Goal: Task Accomplishment & Management: Manage account settings

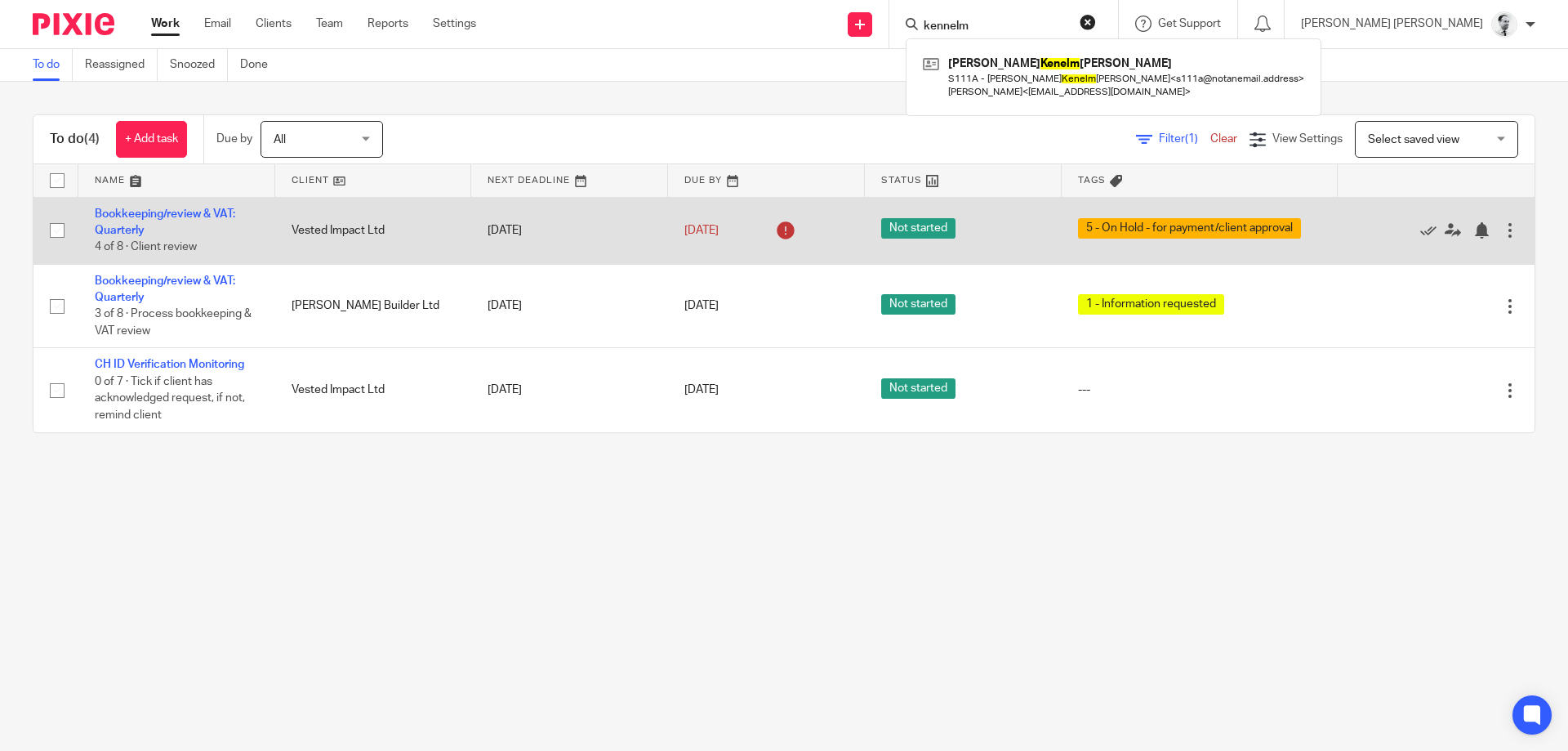
type input "kennelm"
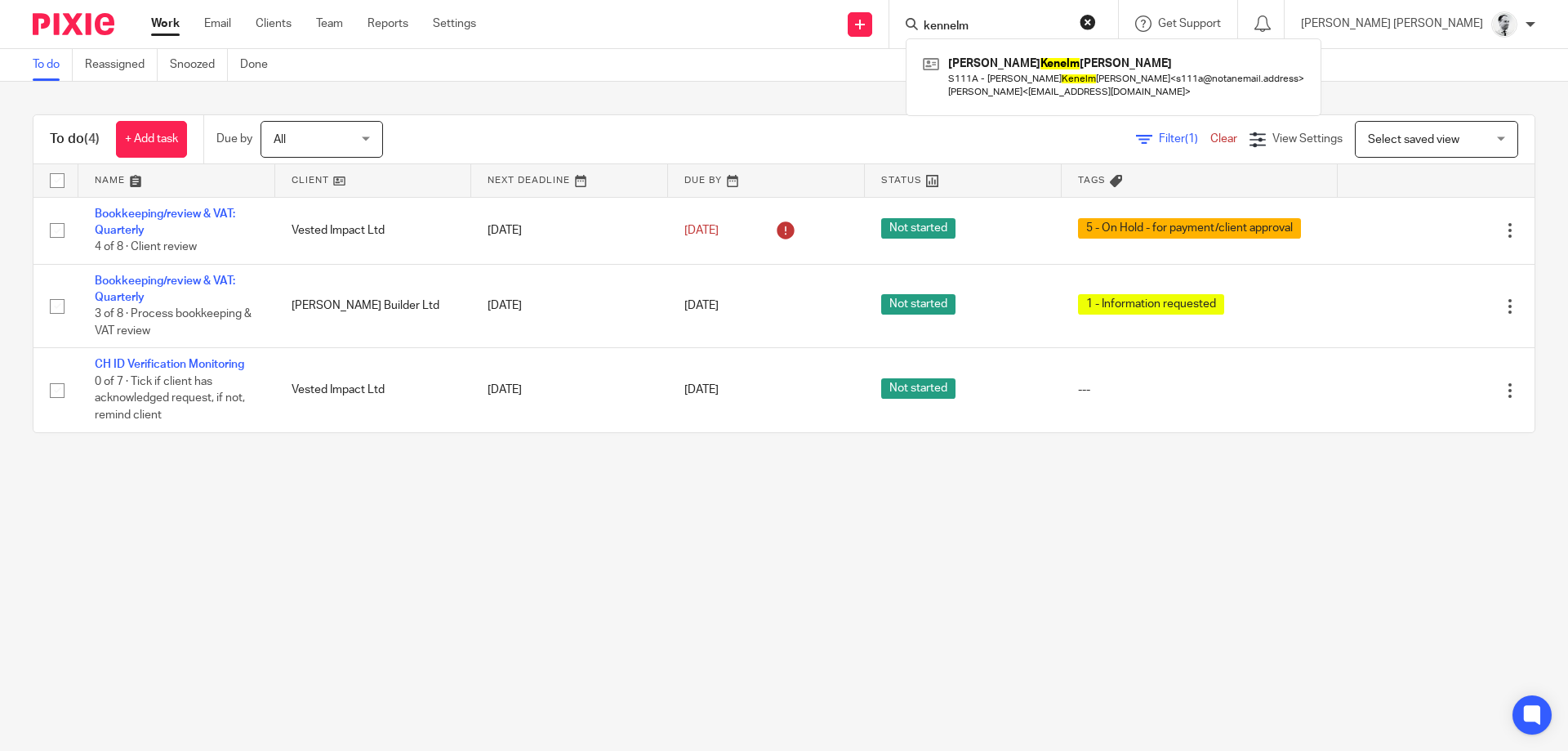
click at [209, 47] on div "Work Email Clients Team Reports Settings Work Email Clients Team Reports Settin…" at bounding box center [317, 23] width 366 height 48
click at [197, 59] on link "Snoozed" at bounding box center [199, 65] width 58 height 32
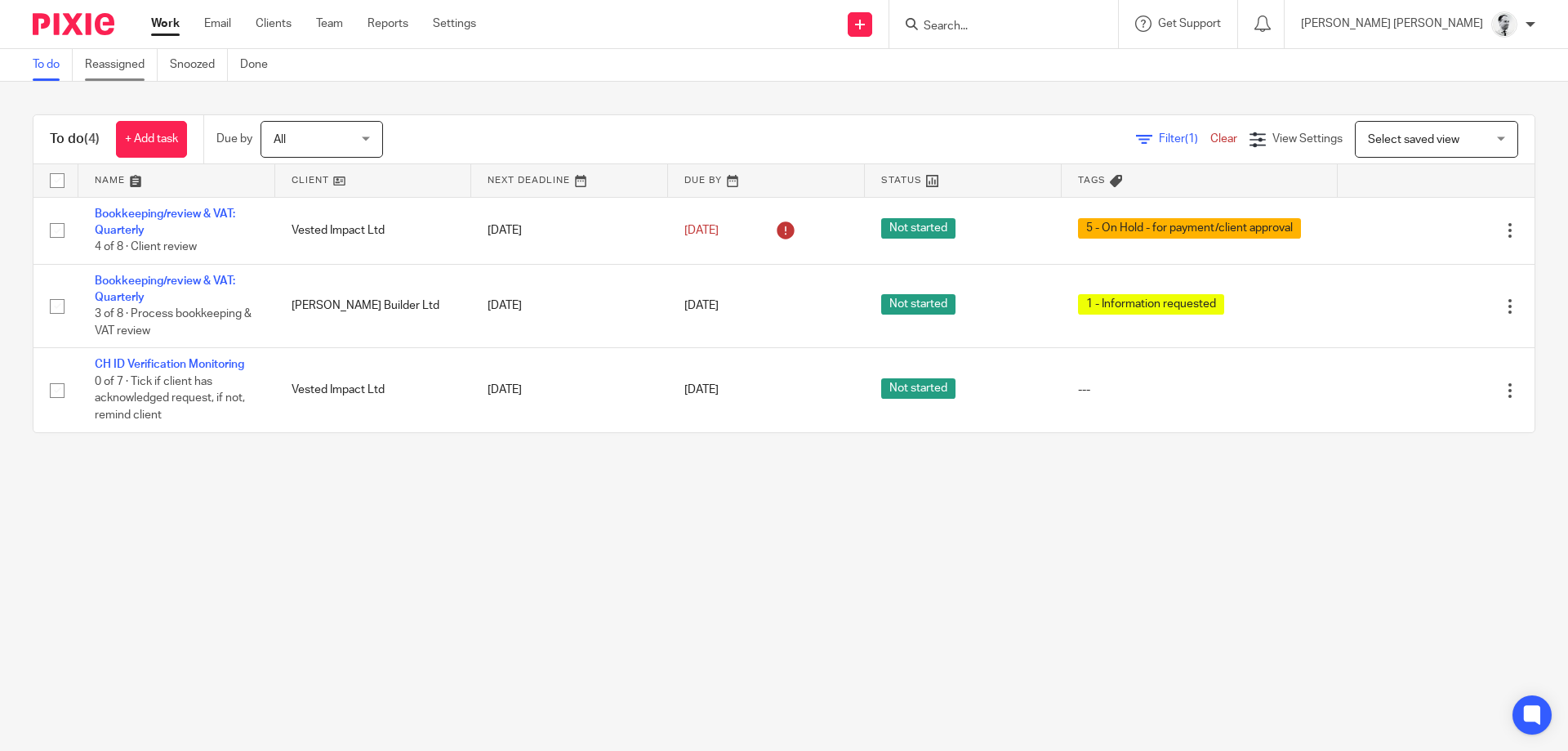
click at [157, 59] on link "Reassigned" at bounding box center [120, 65] width 72 height 32
click at [194, 64] on link "Snoozed" at bounding box center [199, 65] width 58 height 32
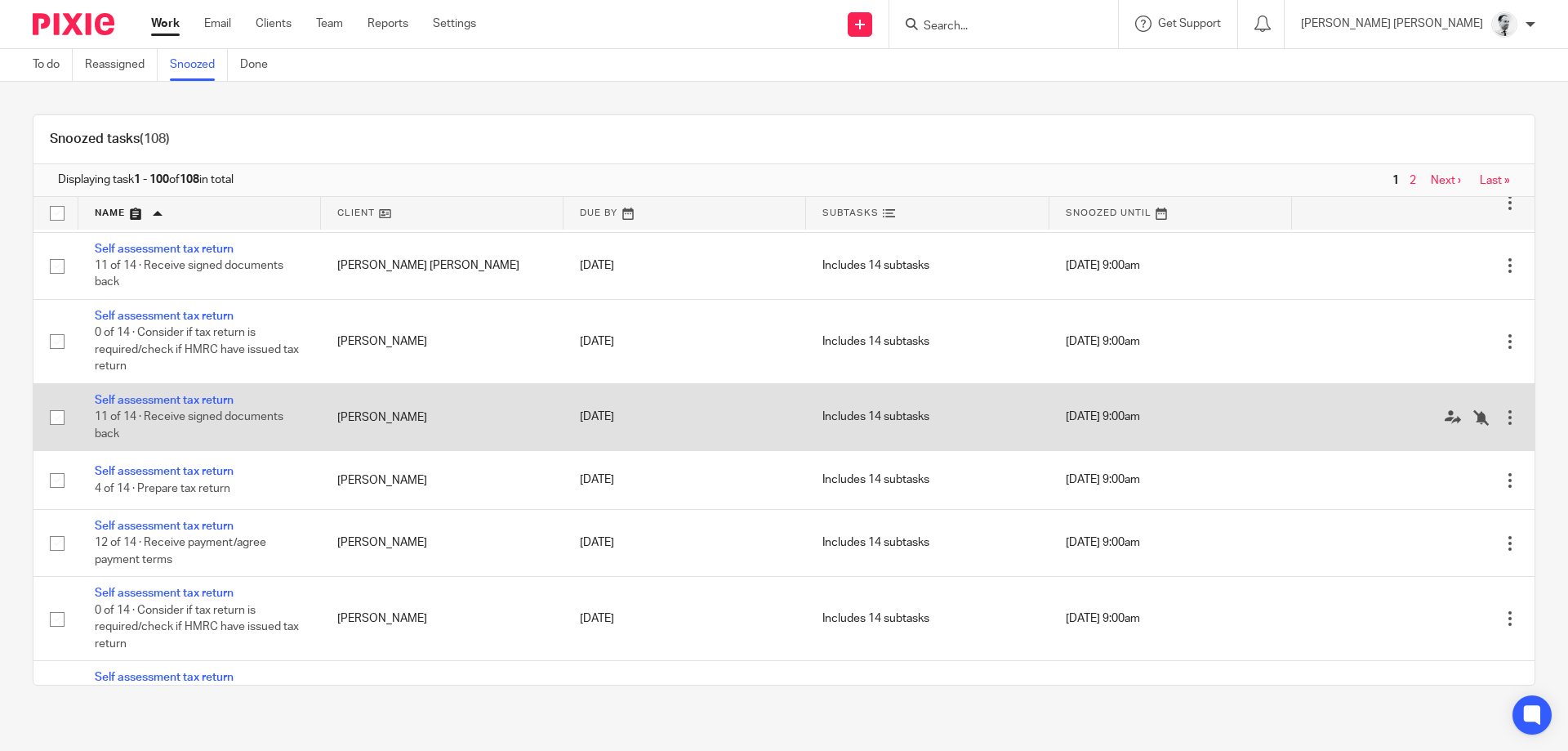
scroll to position [6503, 0]
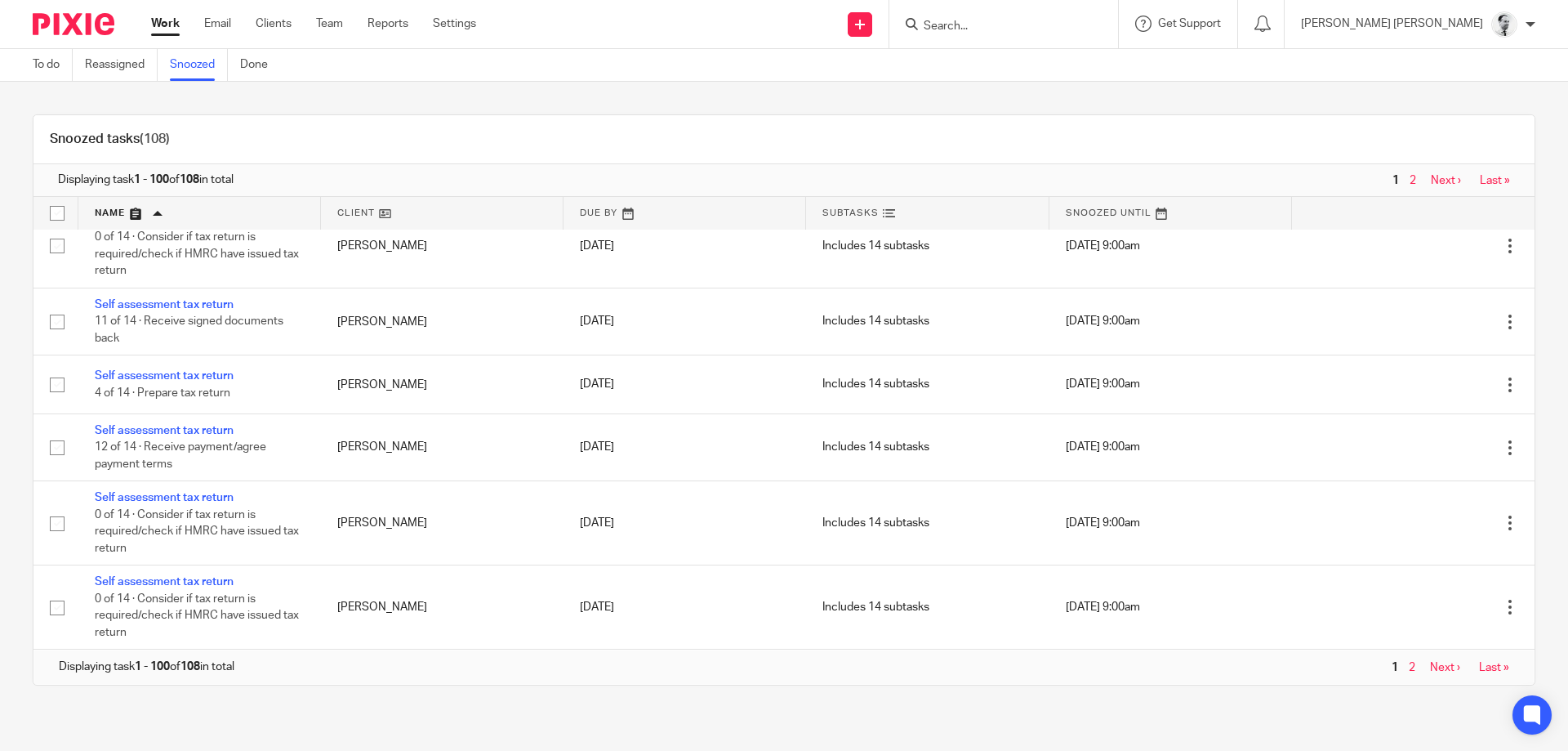
click at [1416, 667] on span "2" at bounding box center [1413, 667] width 15 height 20
click at [1413, 667] on link "2" at bounding box center [1412, 667] width 7 height 11
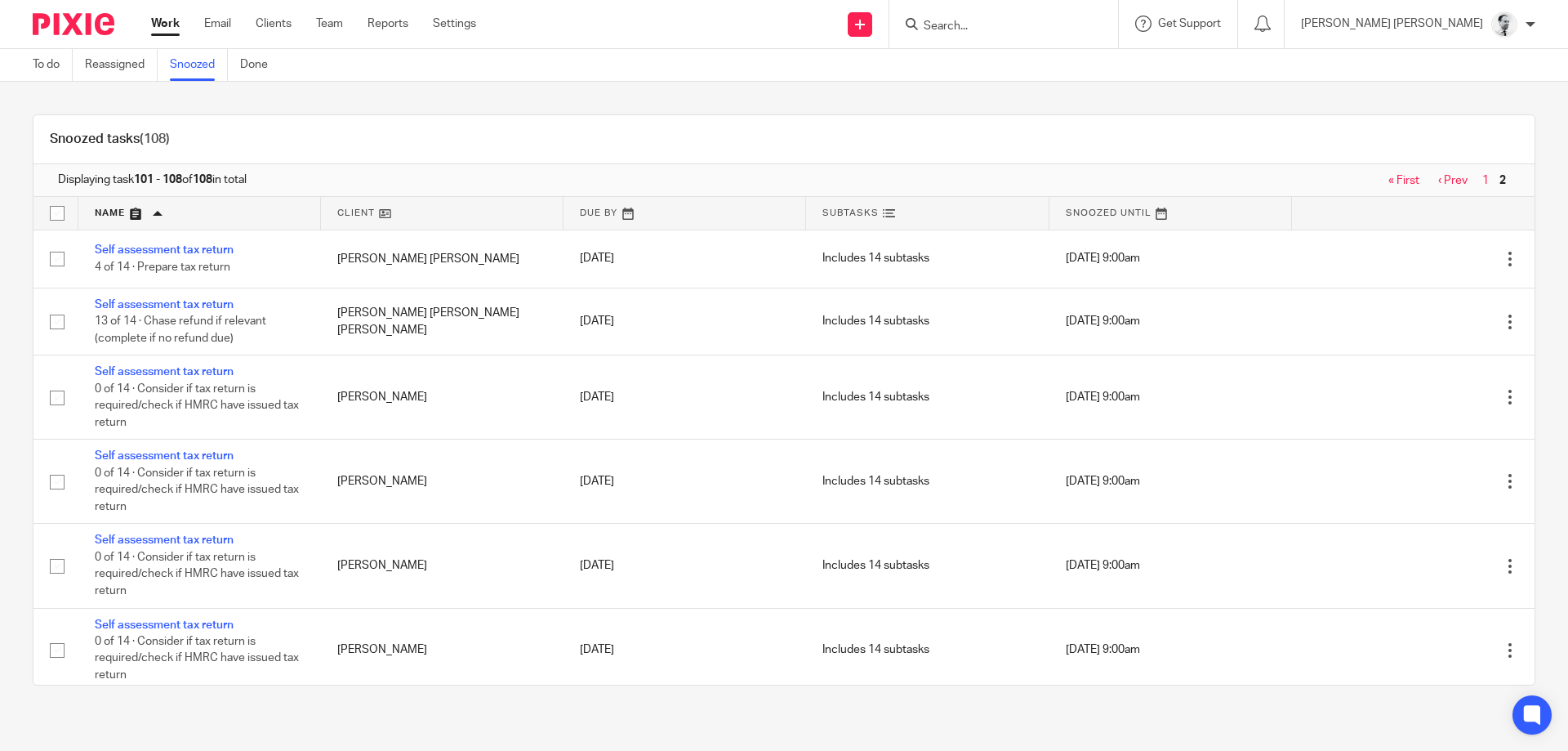
scroll to position [188, 0]
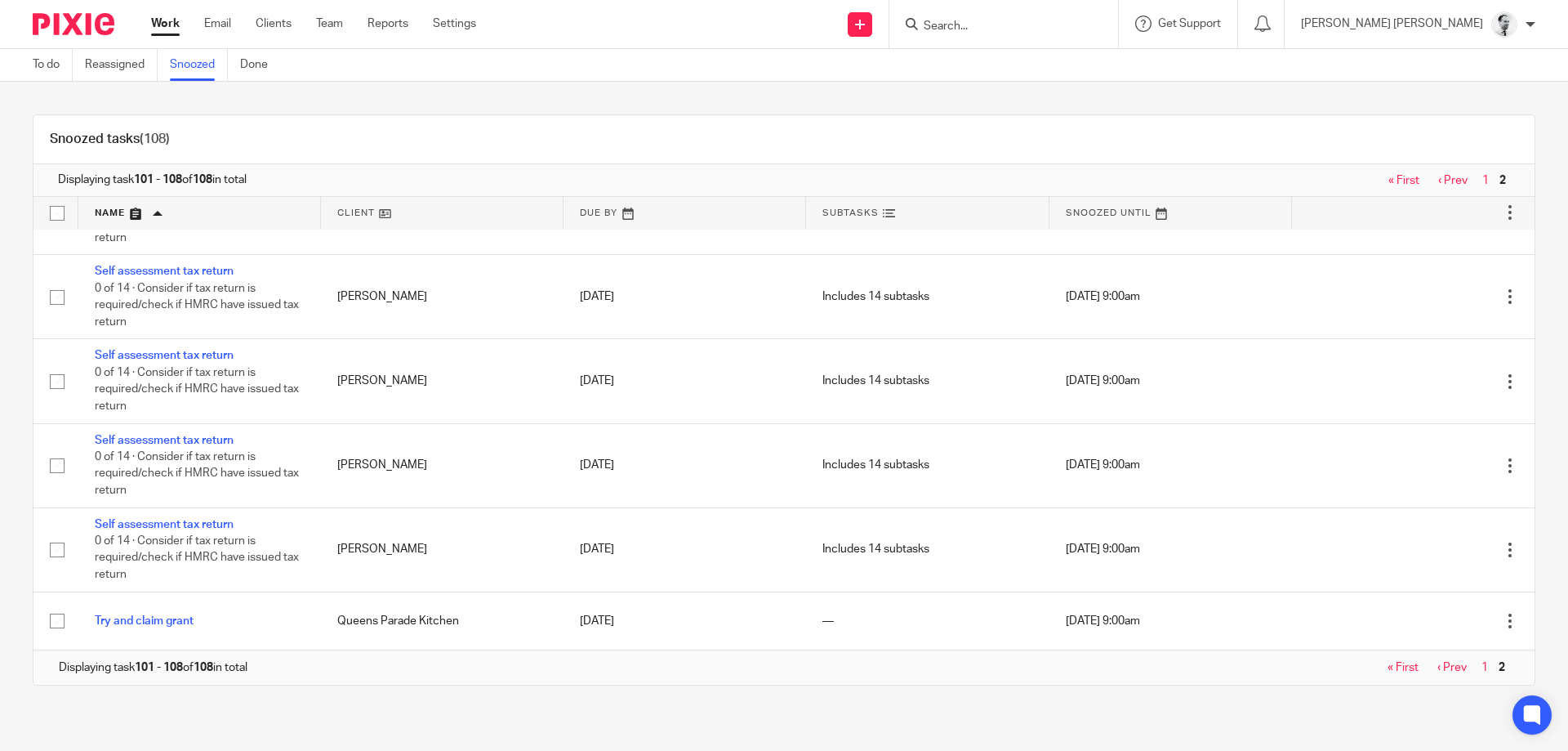
click at [1485, 664] on link "1" at bounding box center [1484, 667] width 7 height 11
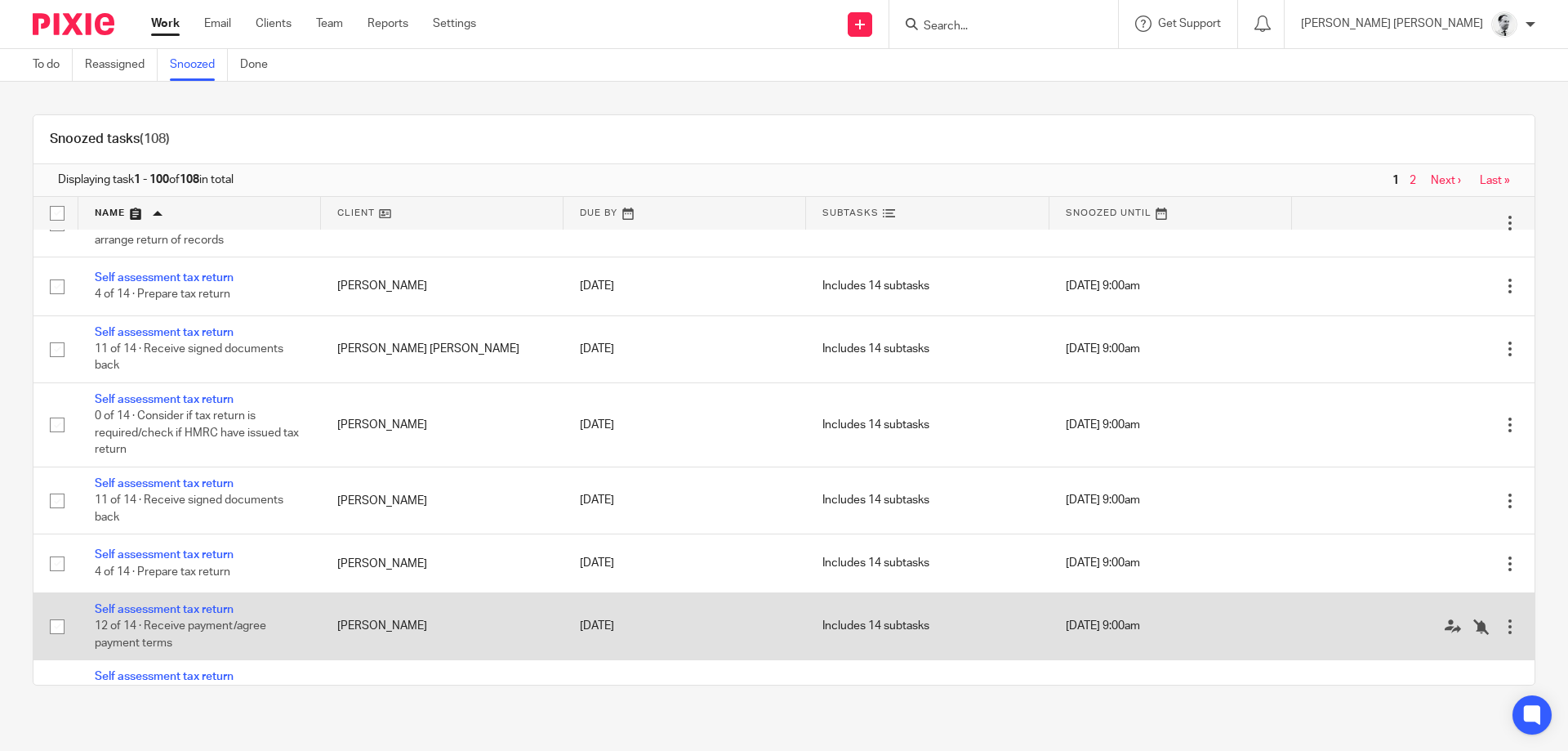
scroll to position [6435, 0]
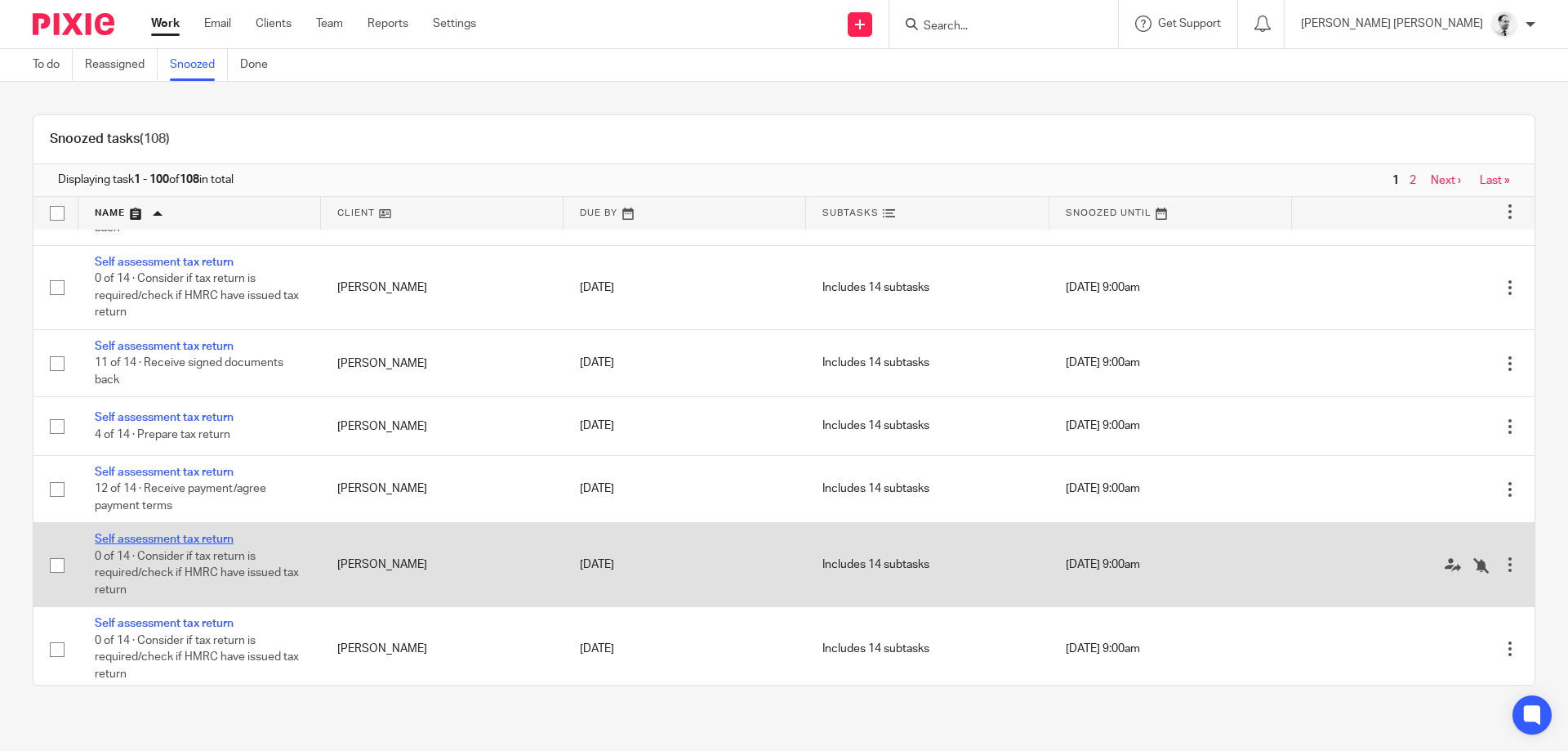
click at [233, 545] on link "Self assessment tax return" at bounding box center [165, 539] width 139 height 11
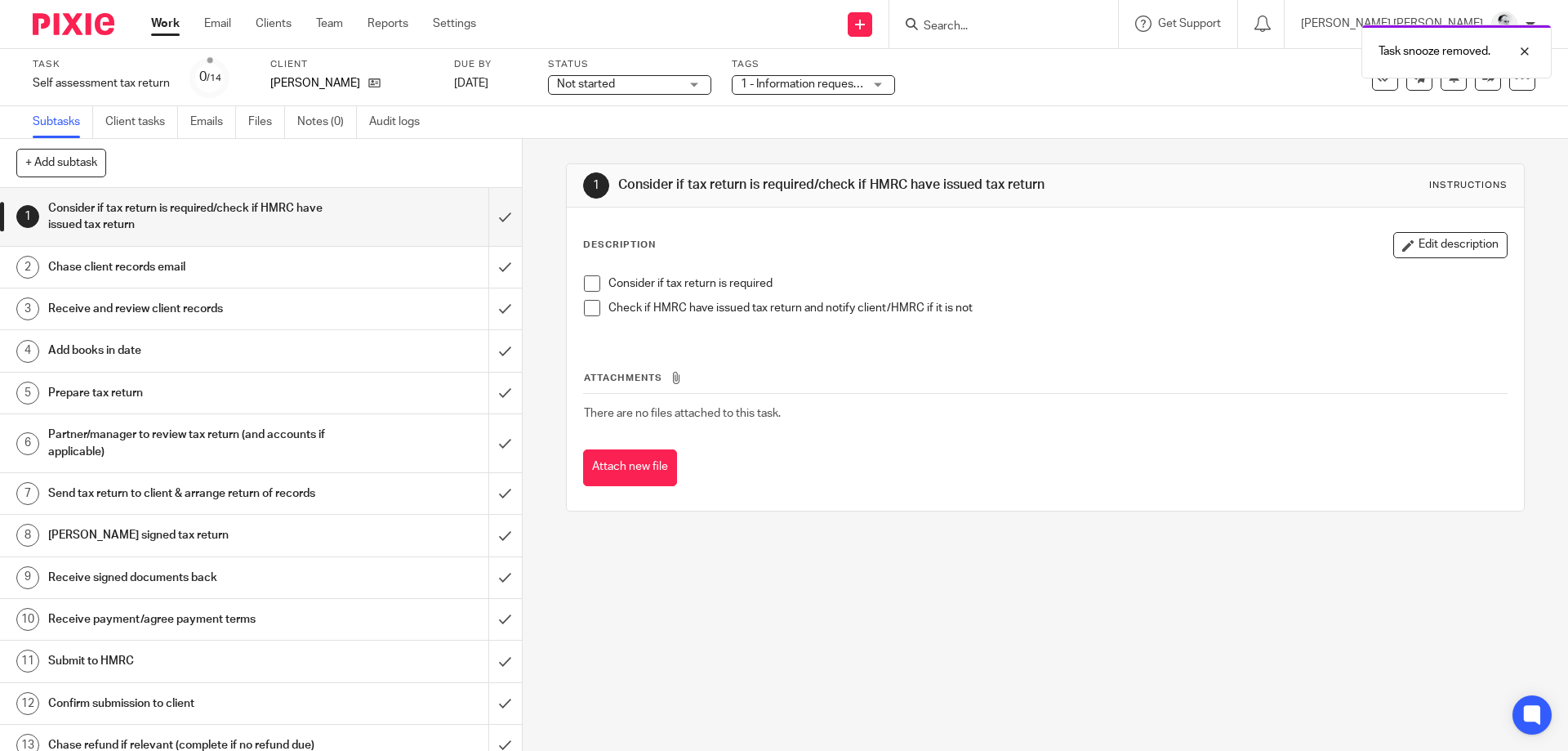
click at [760, 86] on span "1 - Information requested" at bounding box center [806, 84] width 130 height 11
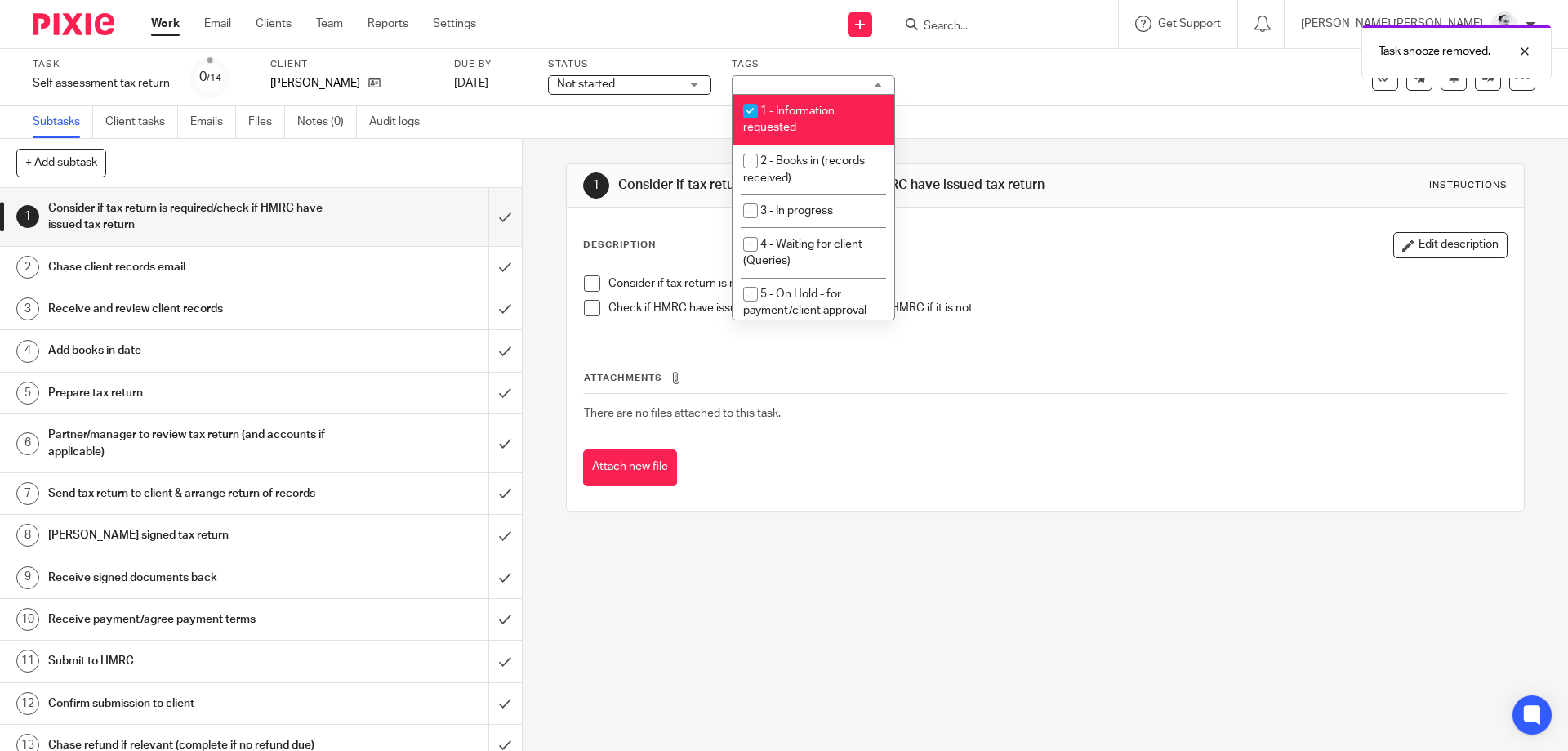
click at [779, 120] on li "1 - Information requested" at bounding box center [813, 119] width 162 height 50
checkbox input "false"
click at [782, 165] on span "2 - Books in (records received)" at bounding box center [804, 169] width 121 height 28
checkbox input "true"
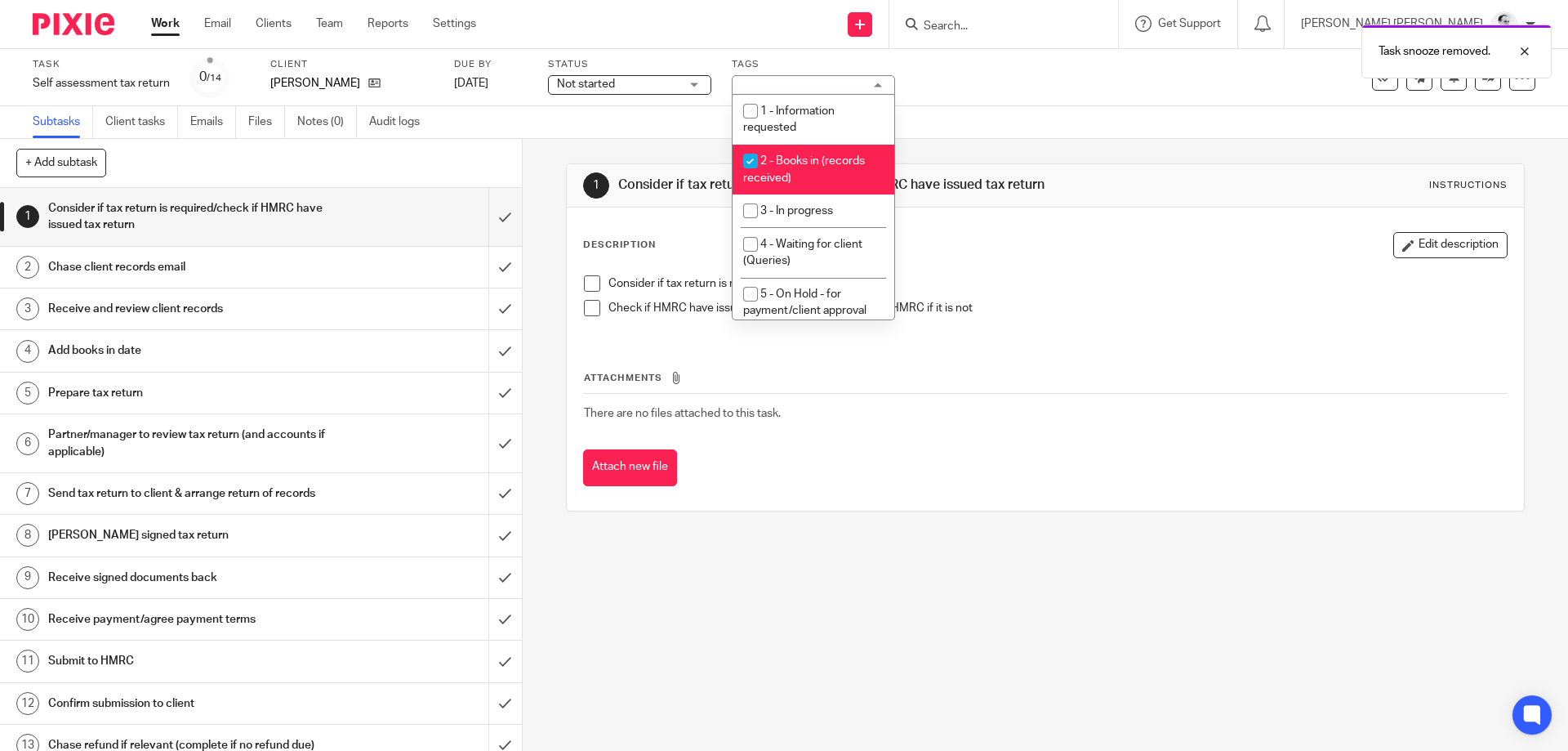
click at [645, 78] on span "Not started" at bounding box center [619, 85] width 122 height 17
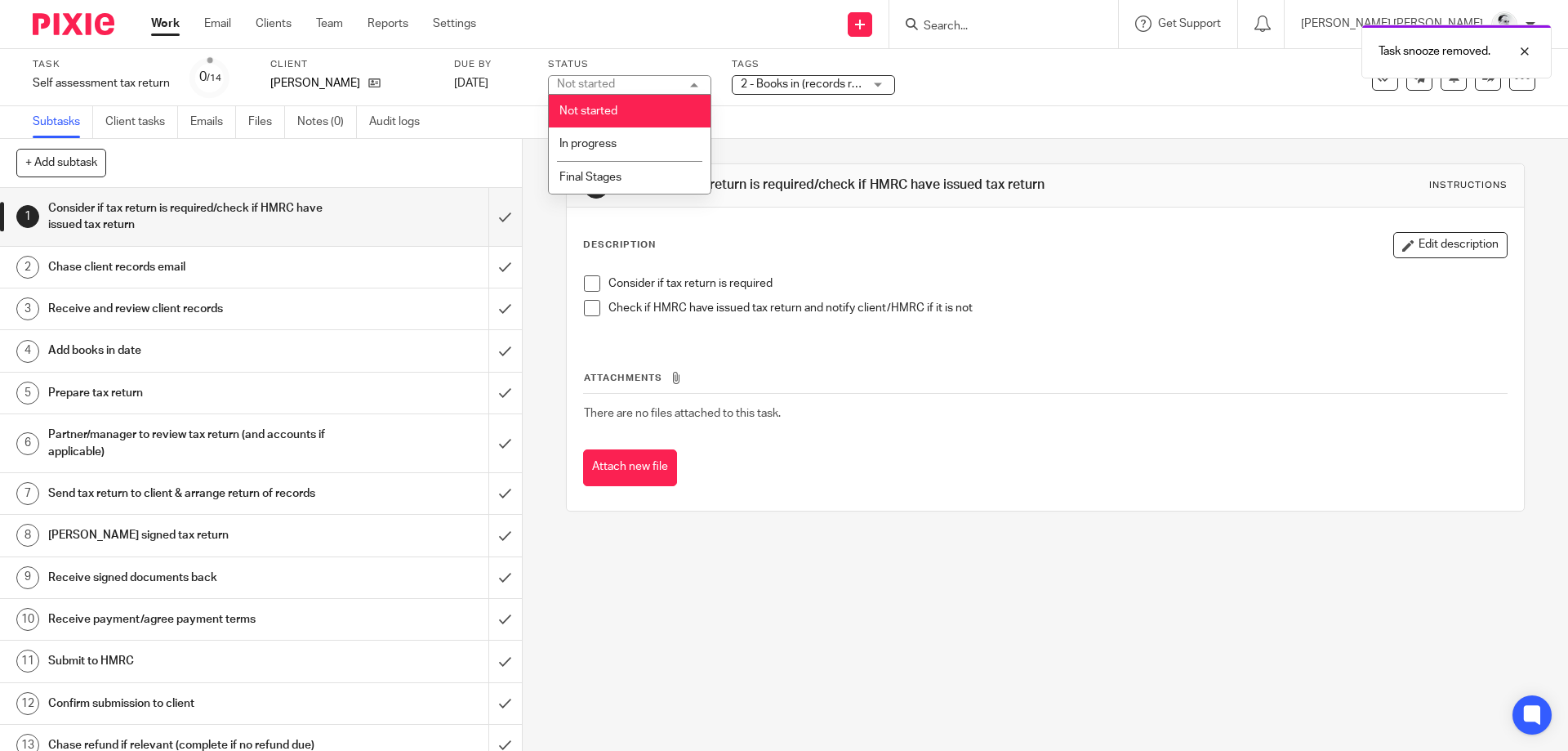
click at [644, 78] on div "Not started Not started" at bounding box center [630, 85] width 164 height 20
click at [467, 78] on link "31 Oct 2025" at bounding box center [491, 84] width 73 height 17
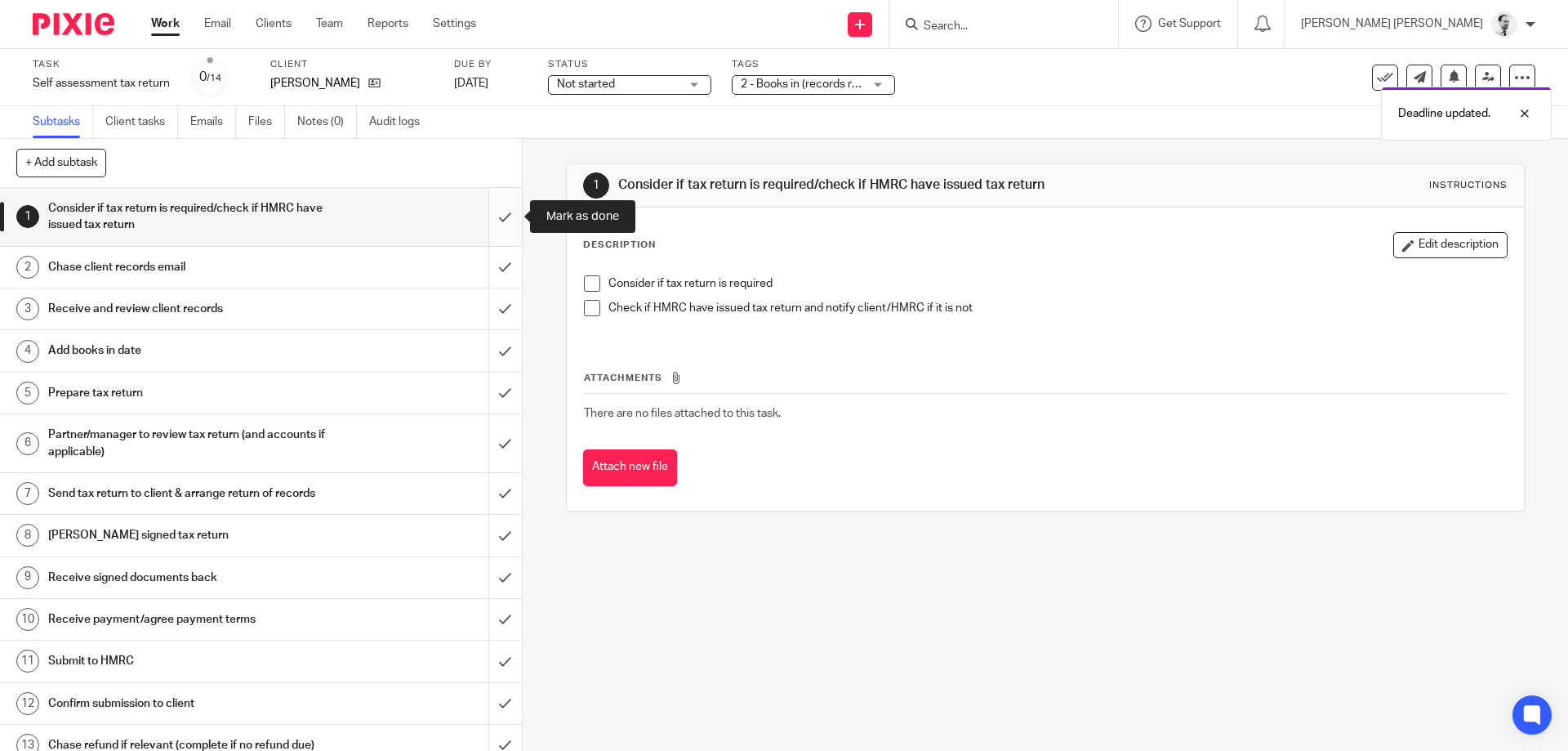
click at [510, 209] on input "submit" at bounding box center [260, 217] width 522 height 58
click at [507, 257] on input "submit" at bounding box center [260, 266] width 522 height 40
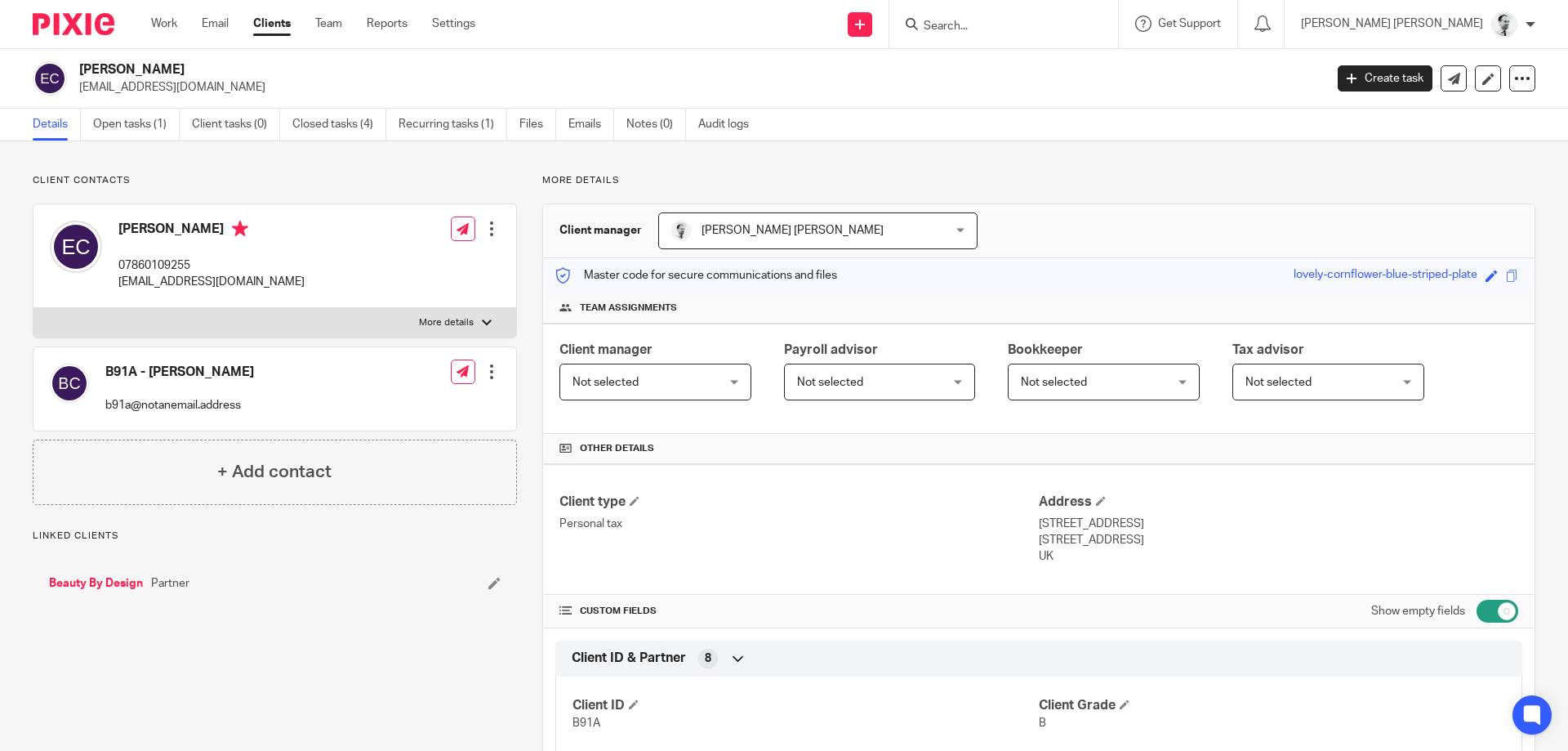
scroll to position [418, 0]
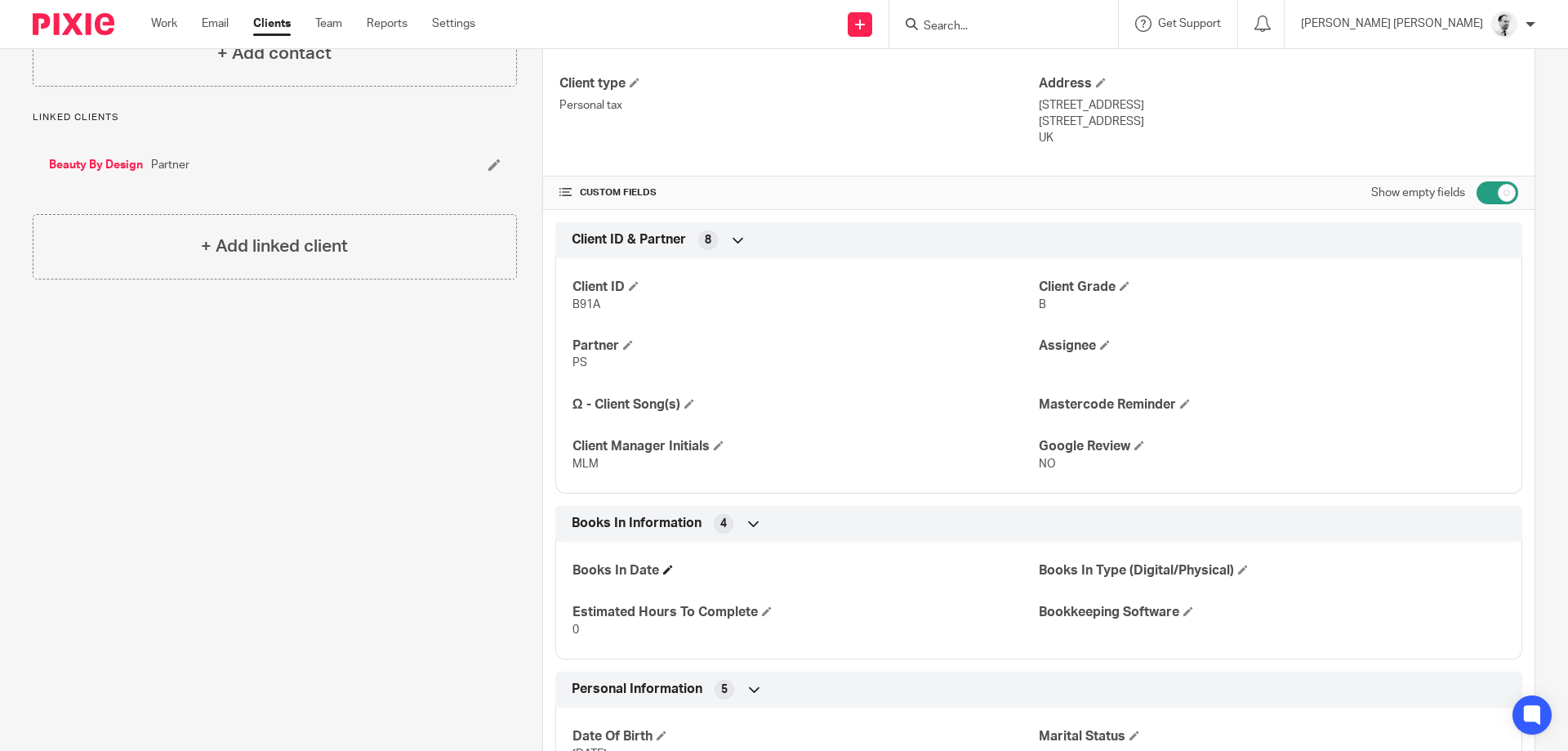
click at [671, 564] on h4 "Books In Date" at bounding box center [806, 571] width 466 height 17
click at [666, 569] on span at bounding box center [668, 569] width 9 height 9
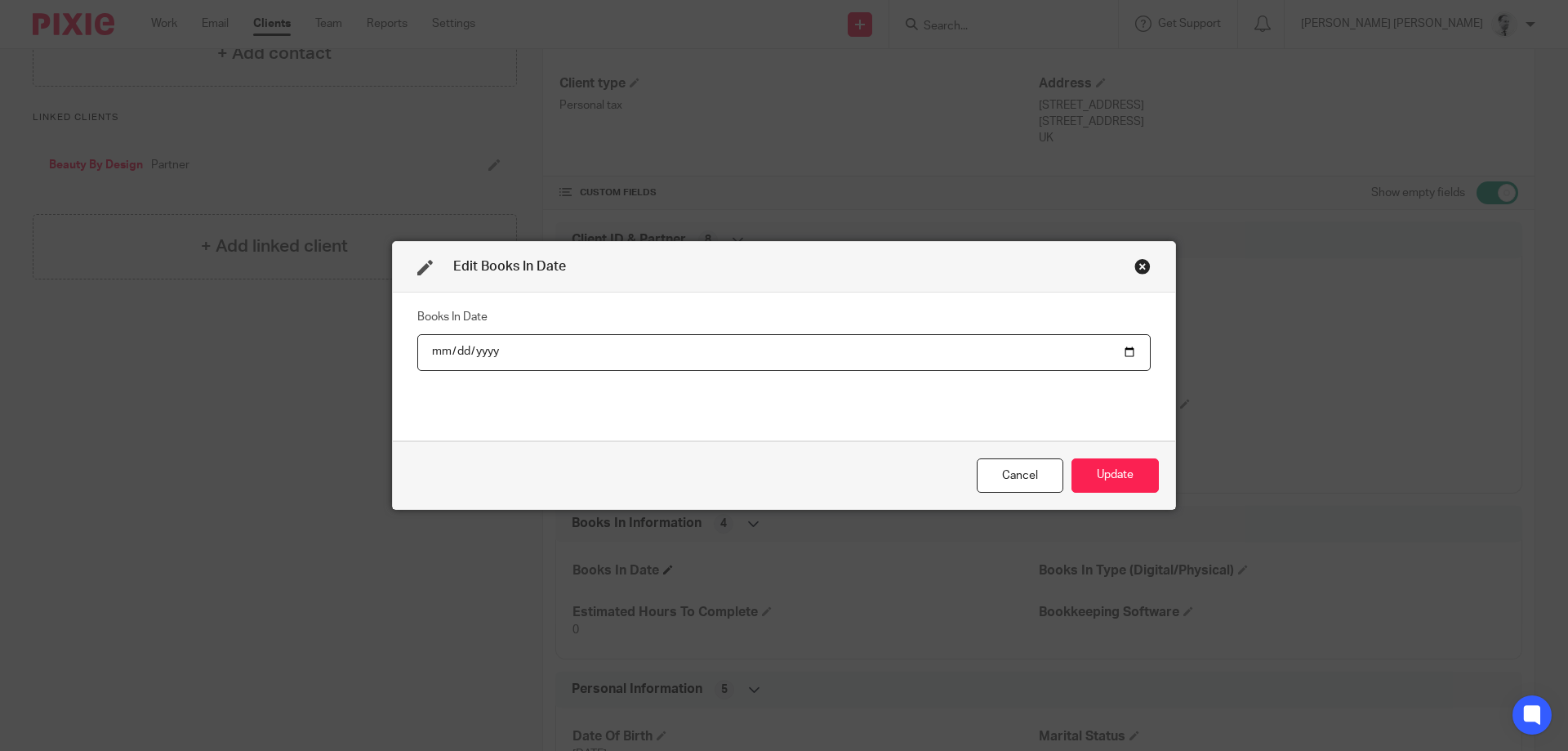
type input "2025-10-13"
click at [1106, 465] on button "Update" at bounding box center [1115, 475] width 87 height 35
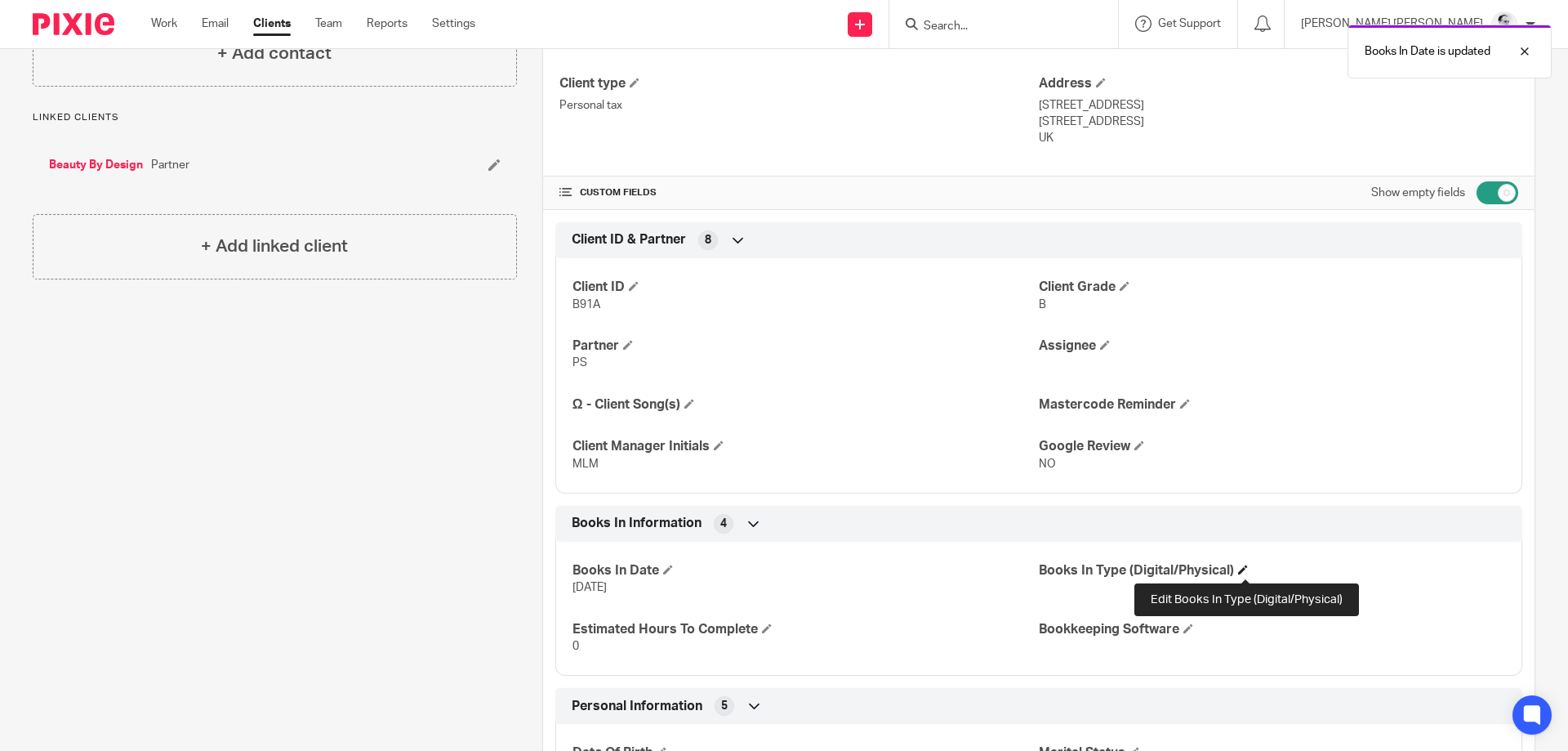
click at [1247, 571] on span at bounding box center [1243, 569] width 9 height 9
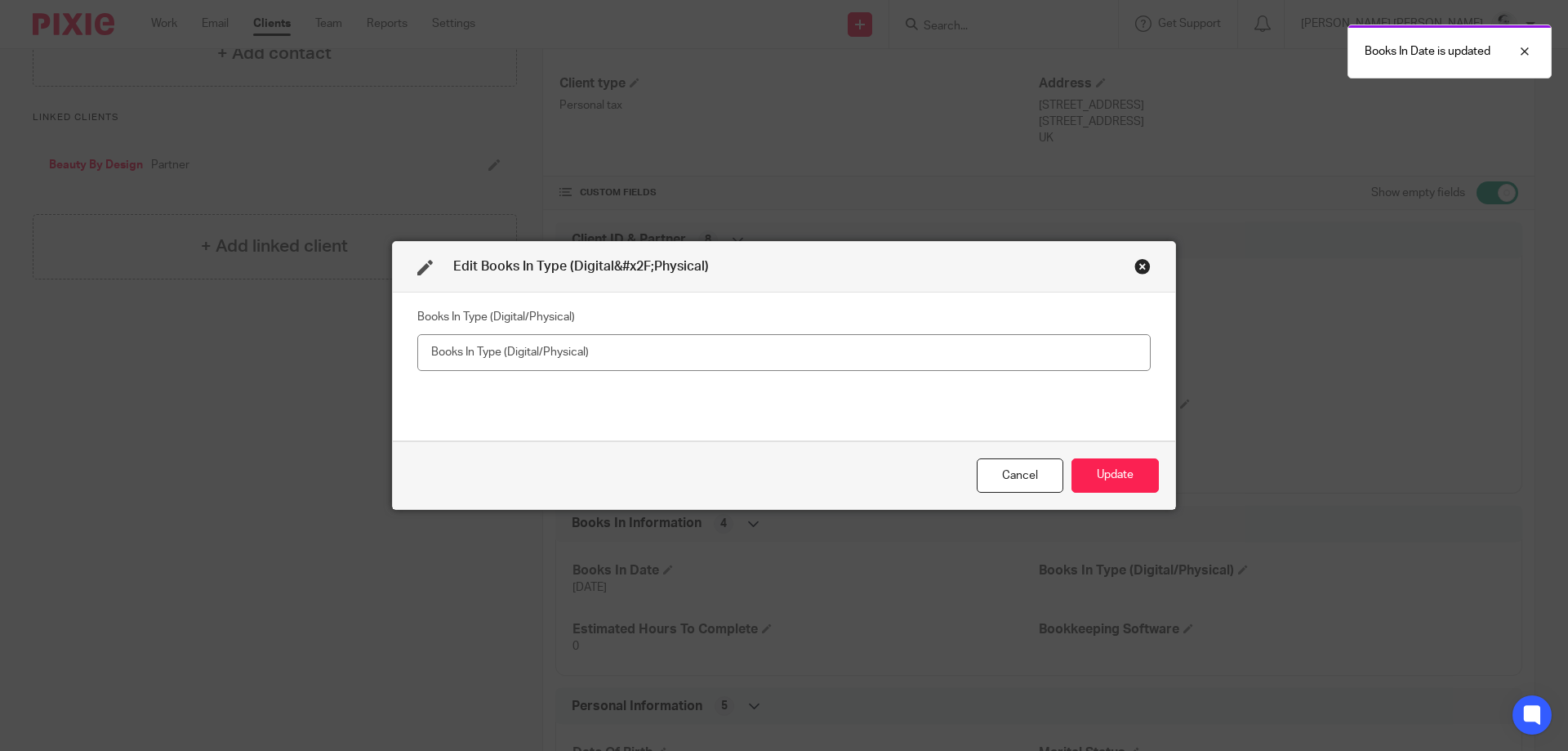
click at [580, 345] on input "text" at bounding box center [784, 352] width 733 height 37
type input "Physical"
click at [1119, 468] on button "Update" at bounding box center [1115, 475] width 87 height 35
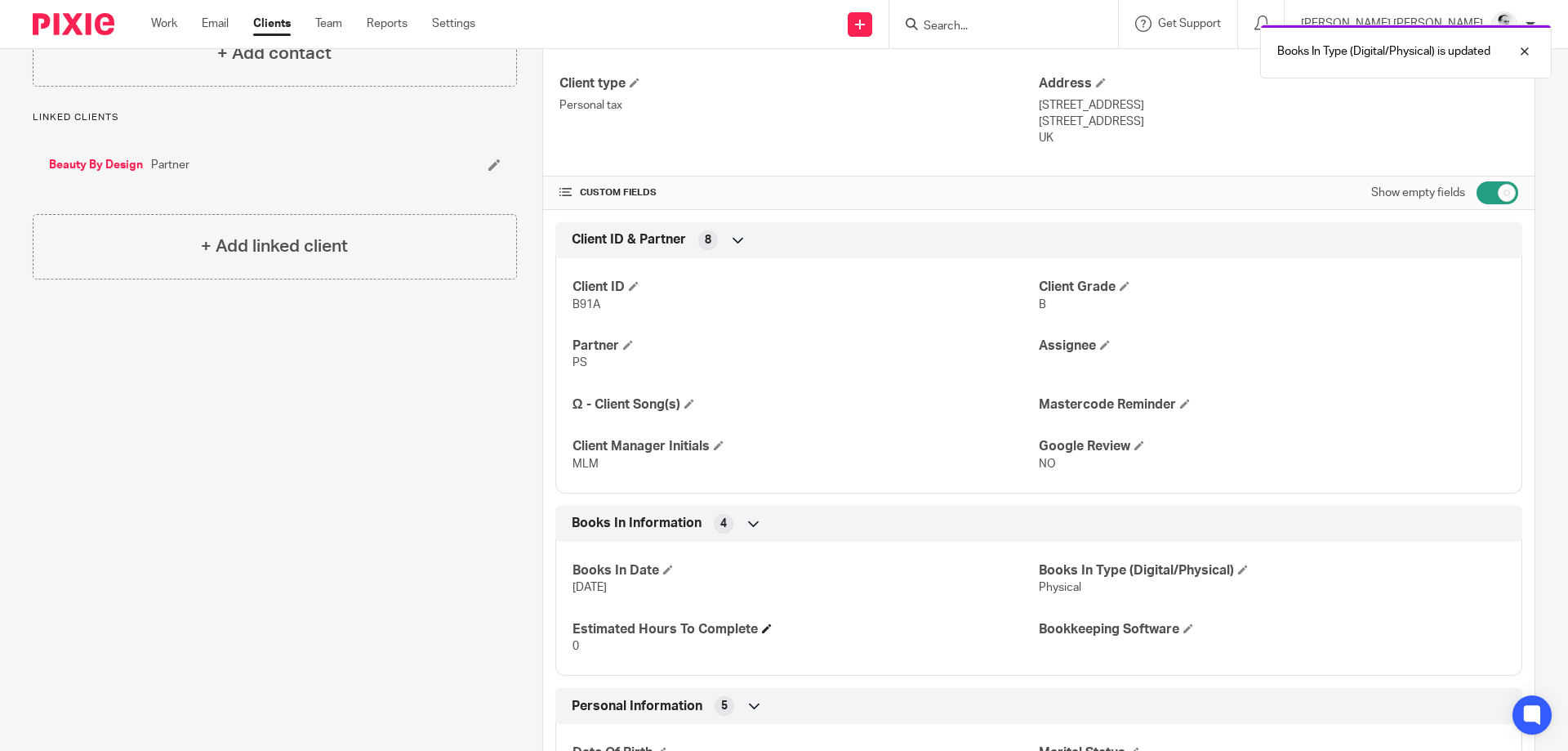
click at [765, 631] on span at bounding box center [767, 628] width 9 height 9
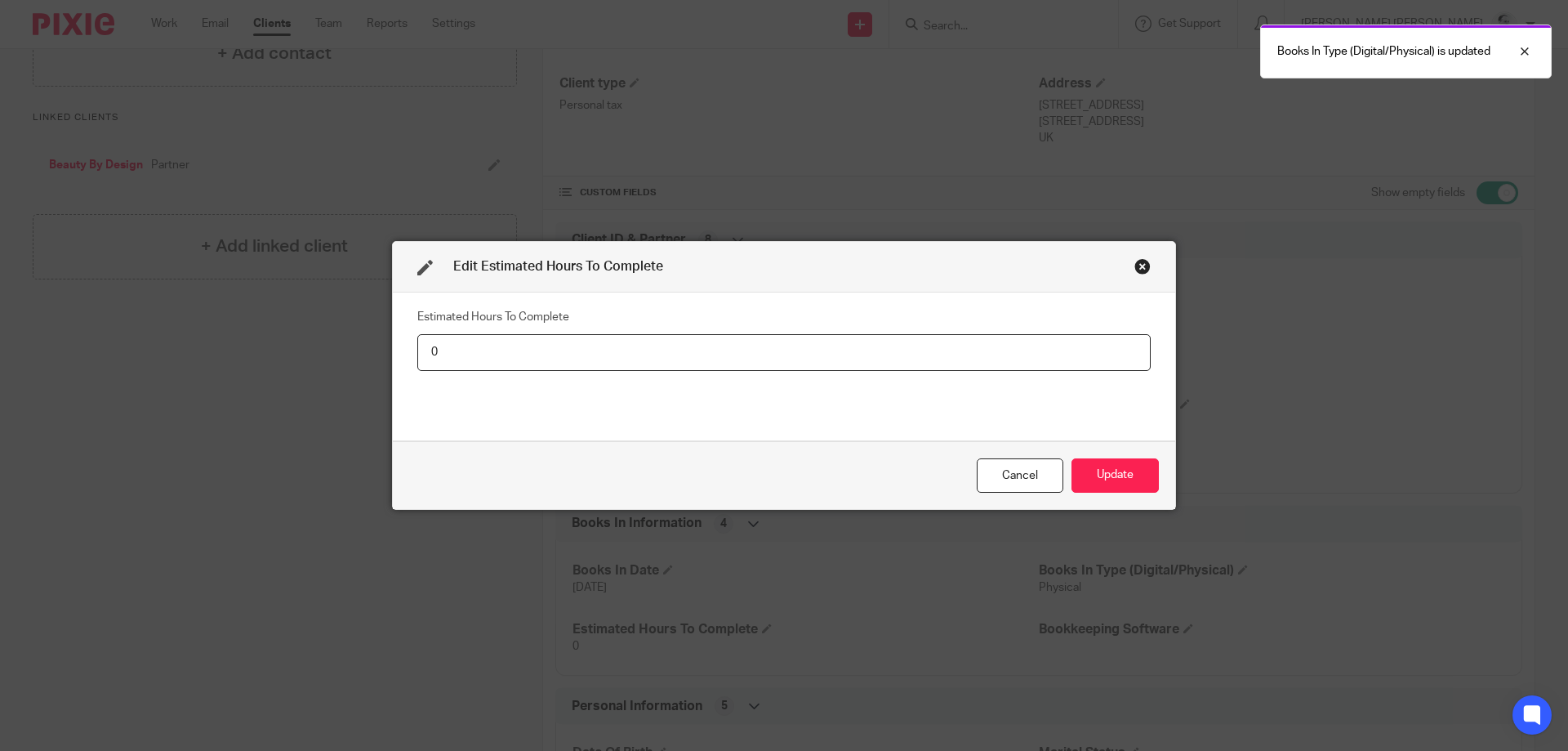
drag, startPoint x: 476, startPoint y: 352, endPoint x: 371, endPoint y: 353, distance: 105.0
click at [417, 344] on input "0" at bounding box center [784, 352] width 733 height 37
type input "1"
click at [1072, 458] on button "Update" at bounding box center [1115, 475] width 87 height 35
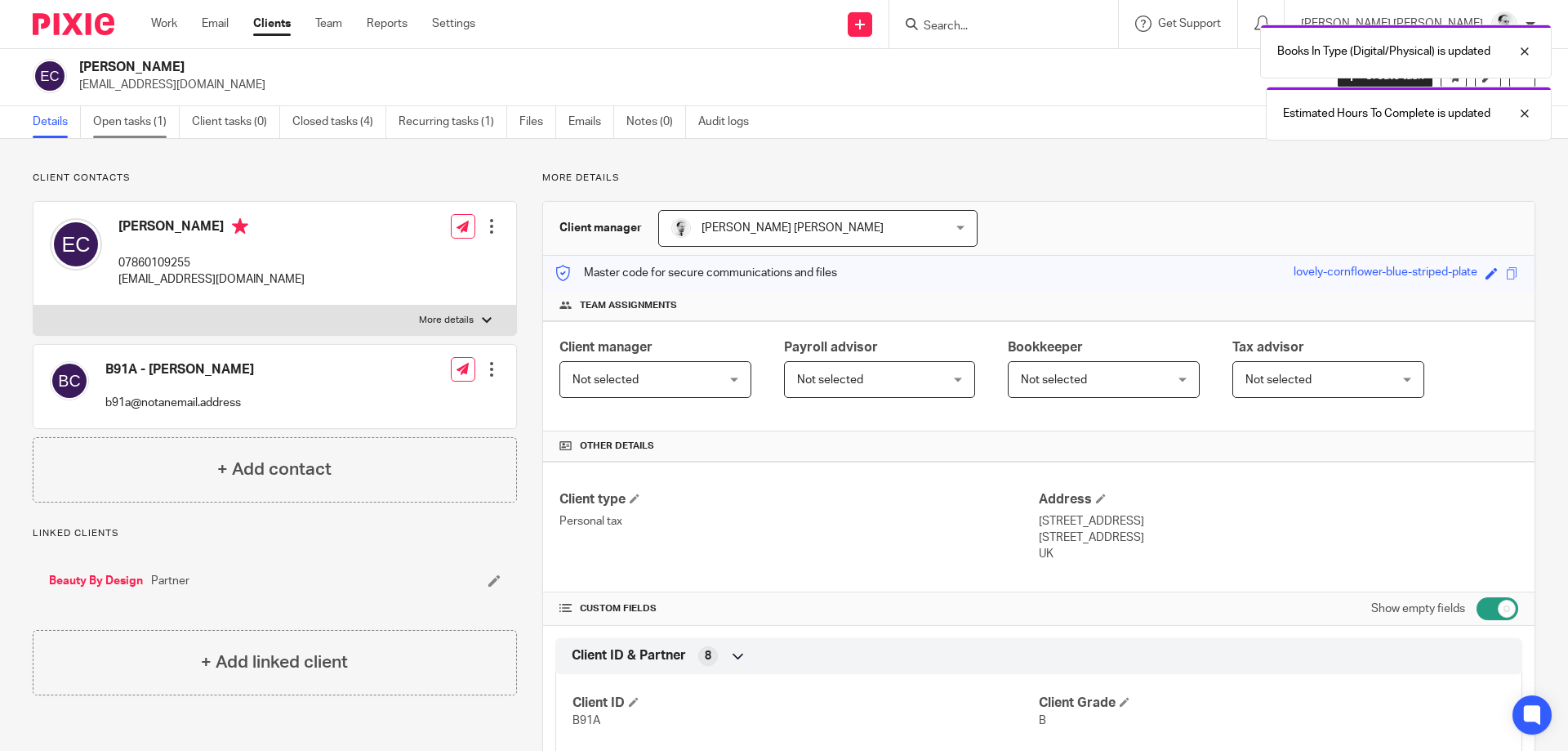
scroll to position [0, 0]
click at [152, 120] on link "Open tasks (1)" at bounding box center [136, 125] width 86 height 32
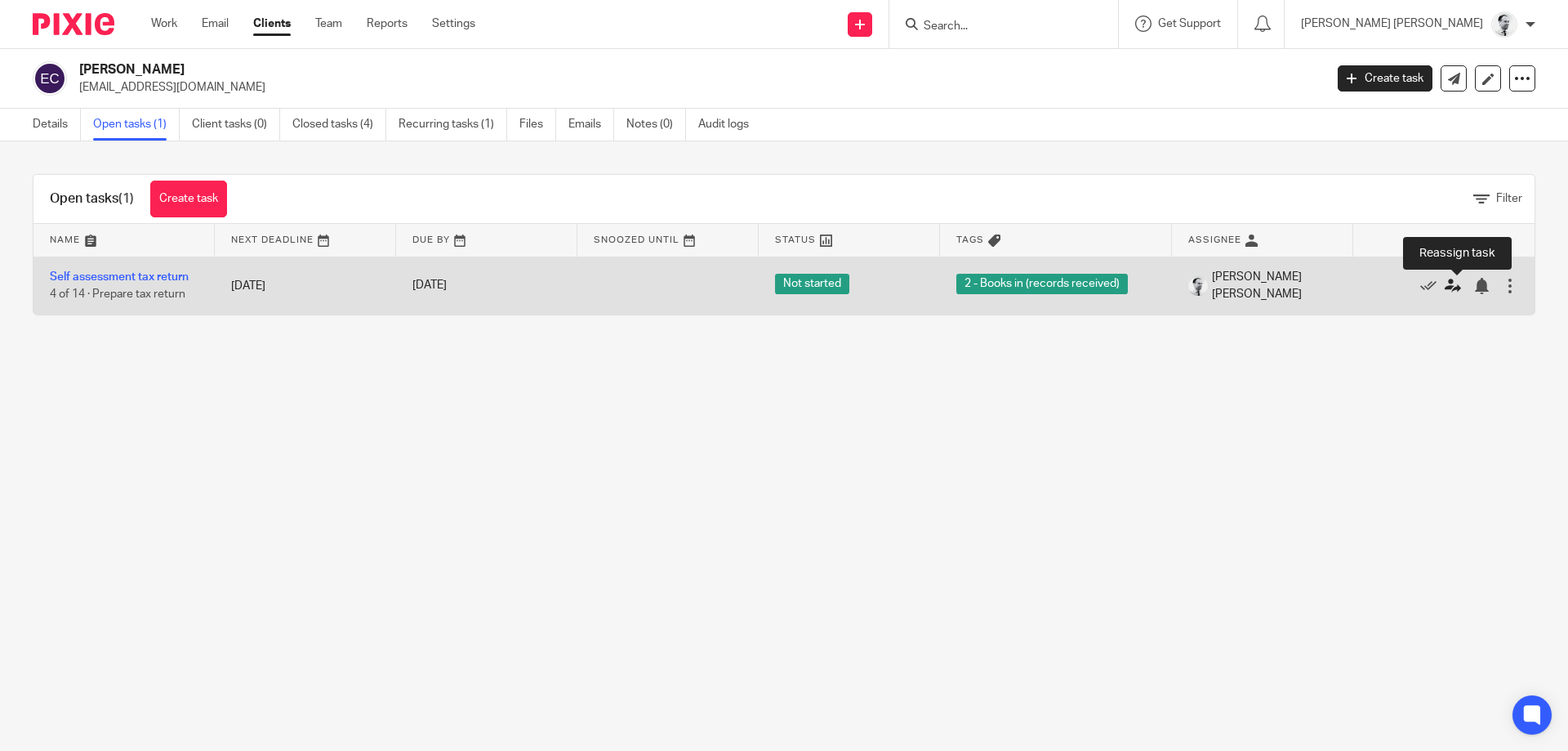
click at [1455, 284] on icon at bounding box center [1452, 285] width 16 height 16
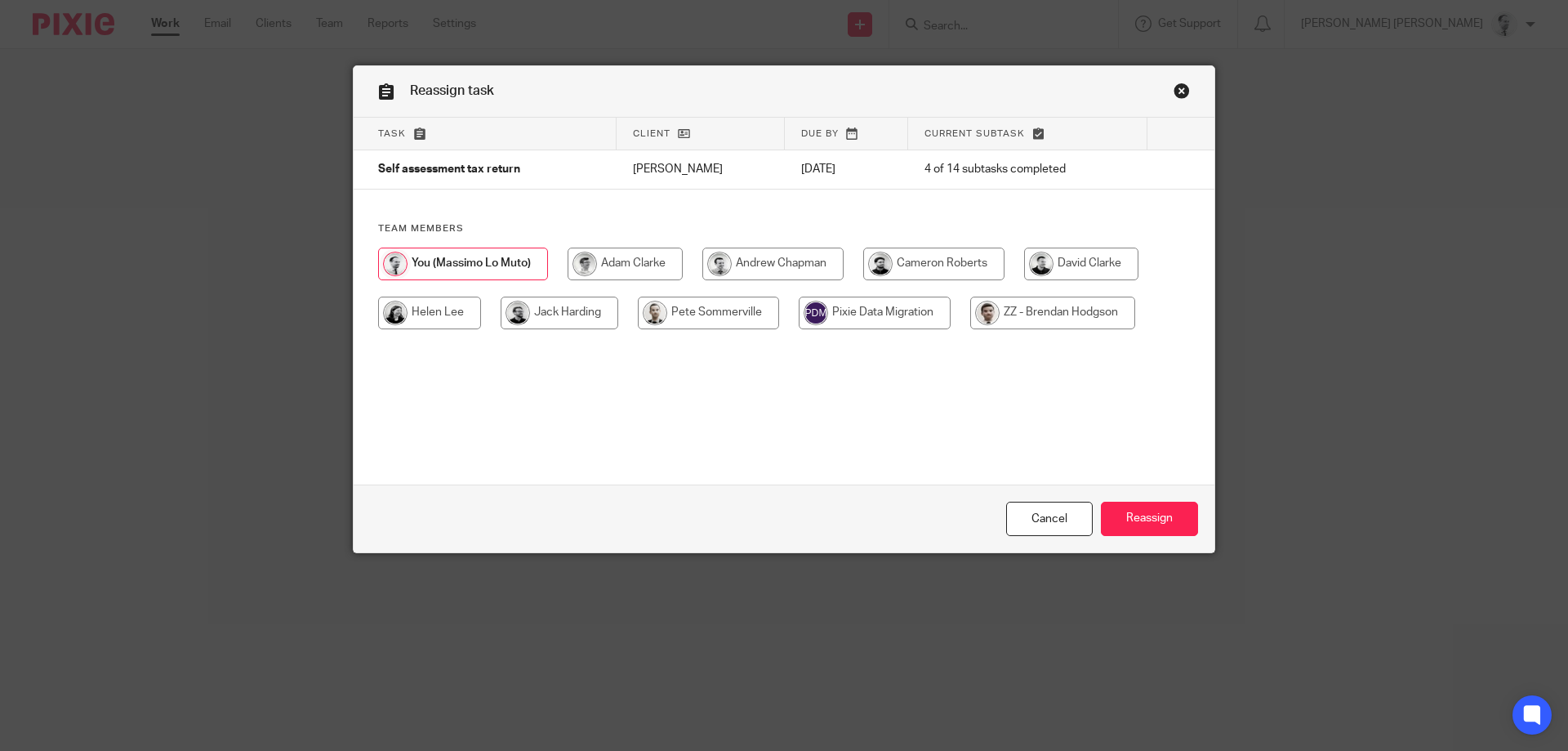
click at [620, 264] on input "radio" at bounding box center [625, 263] width 116 height 33
radio input "true"
click at [1161, 530] on input "Reassign" at bounding box center [1149, 519] width 97 height 35
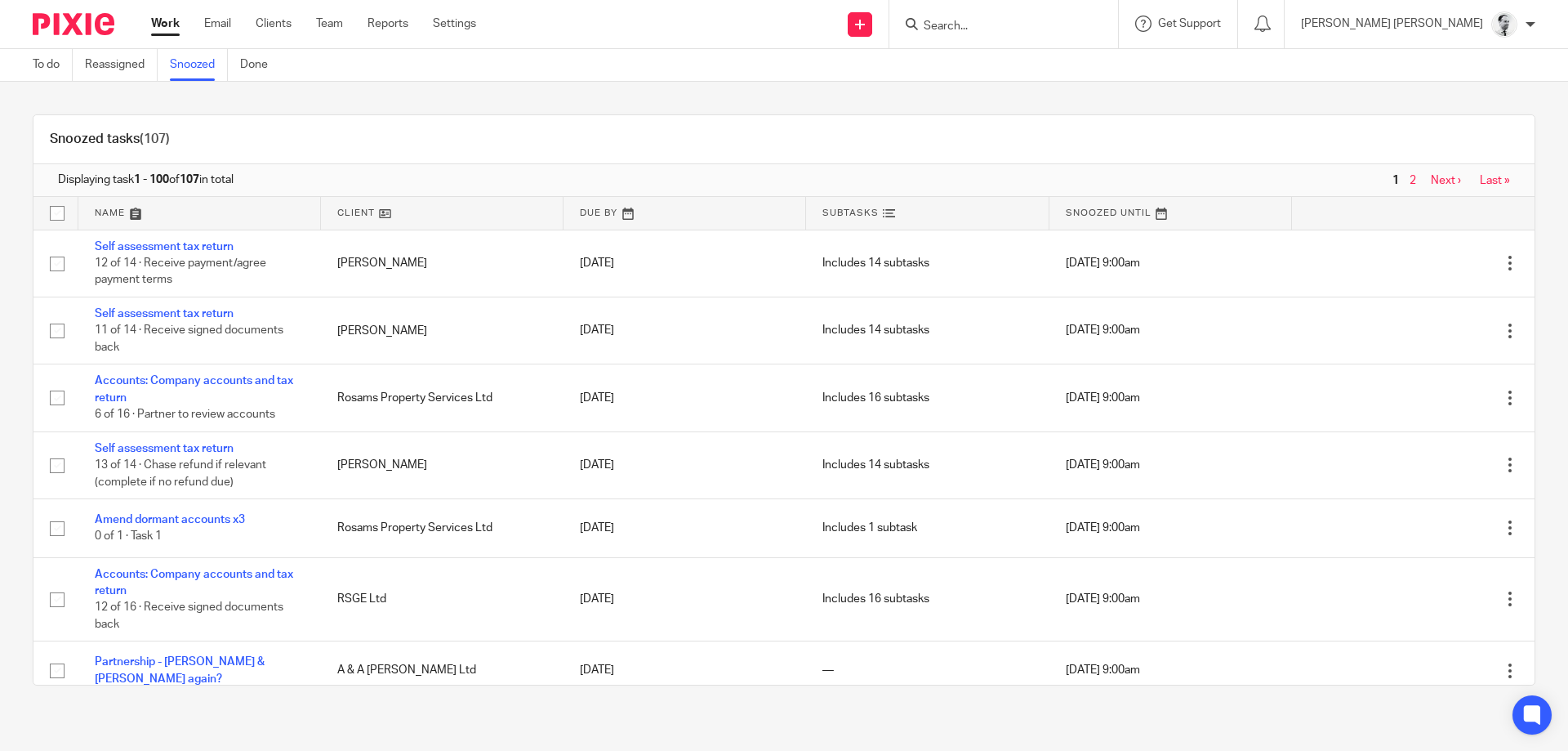
click at [100, 212] on link at bounding box center [199, 212] width 243 height 33
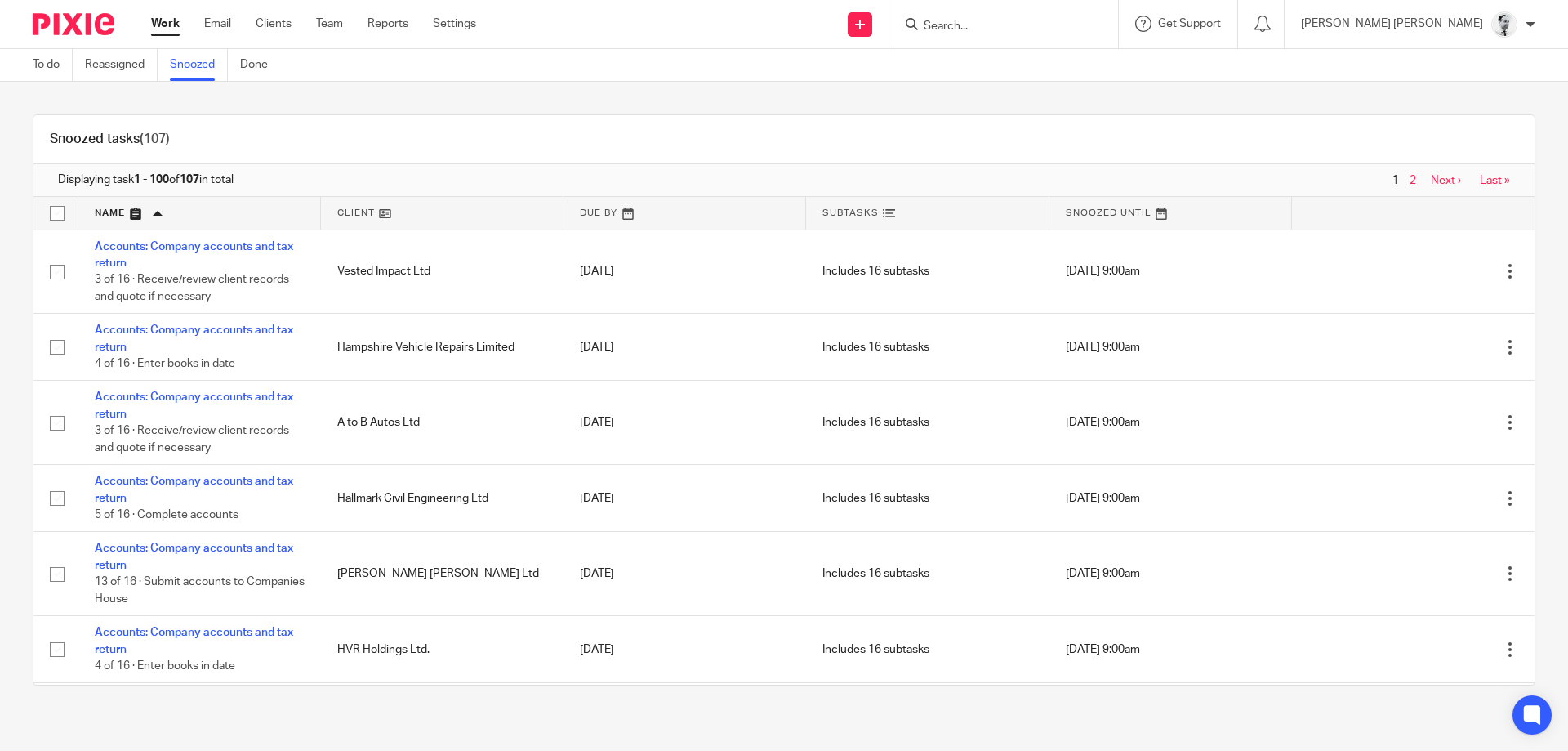
scroll to position [6460, 0]
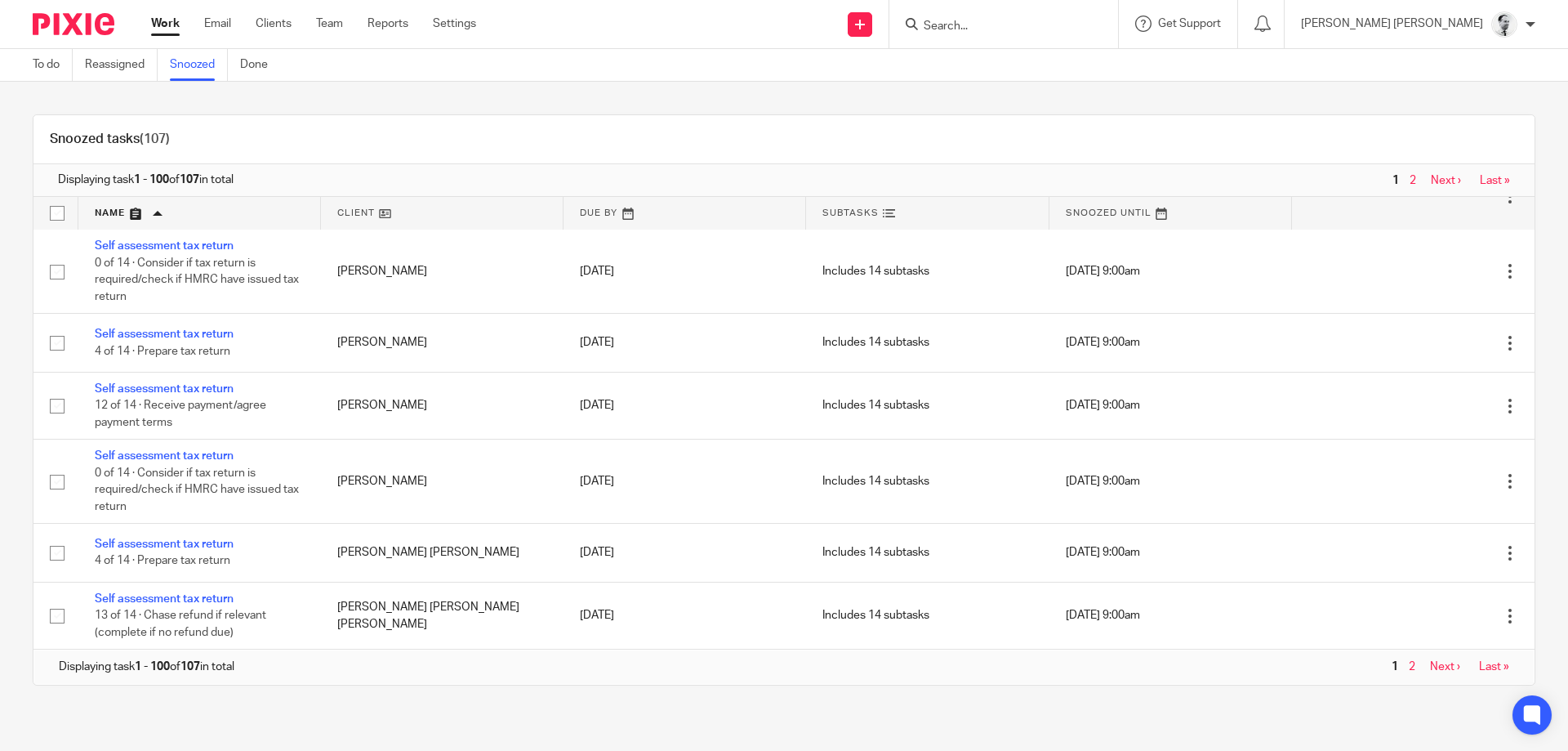
click at [1410, 664] on link "2" at bounding box center [1412, 666] width 7 height 11
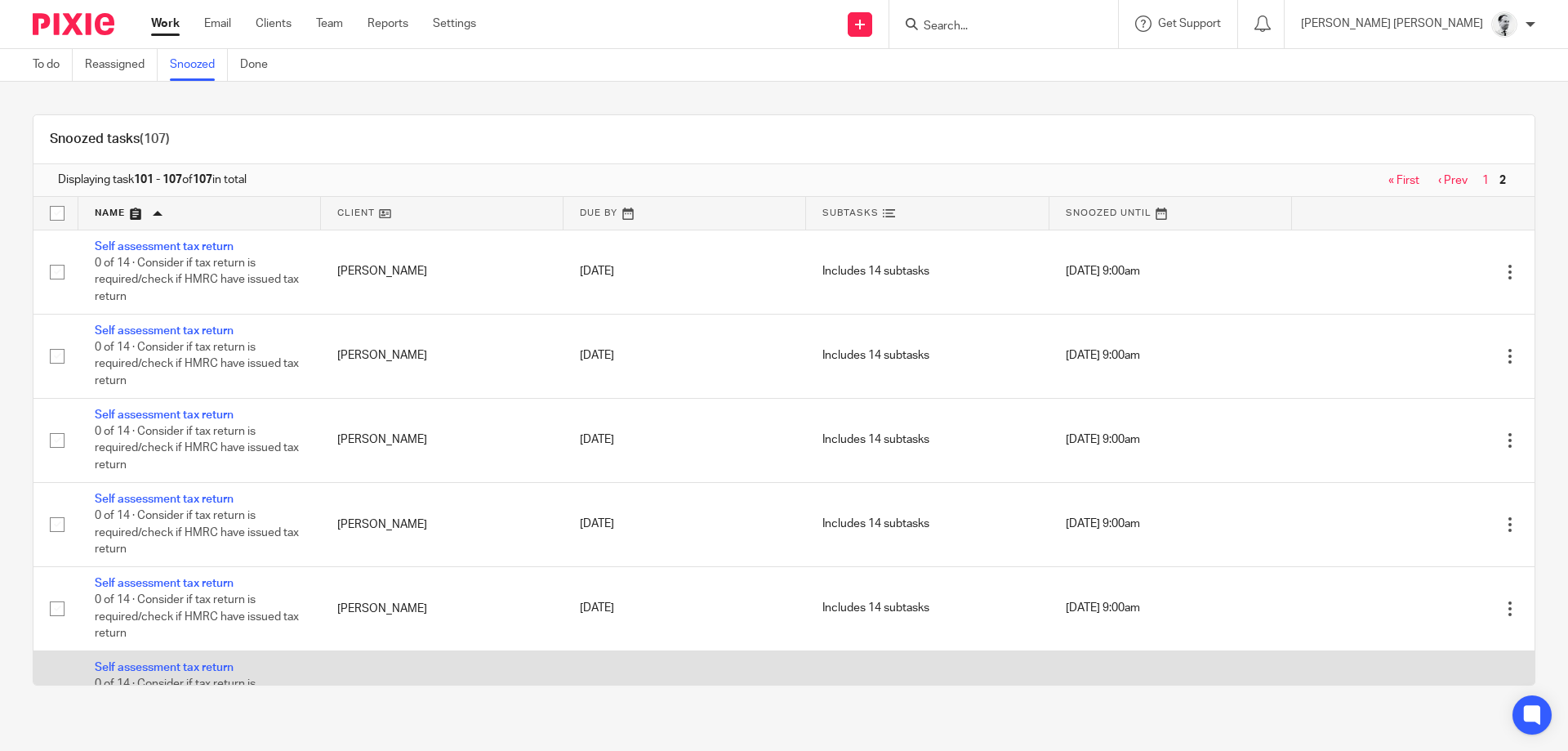
scroll to position [147, 0]
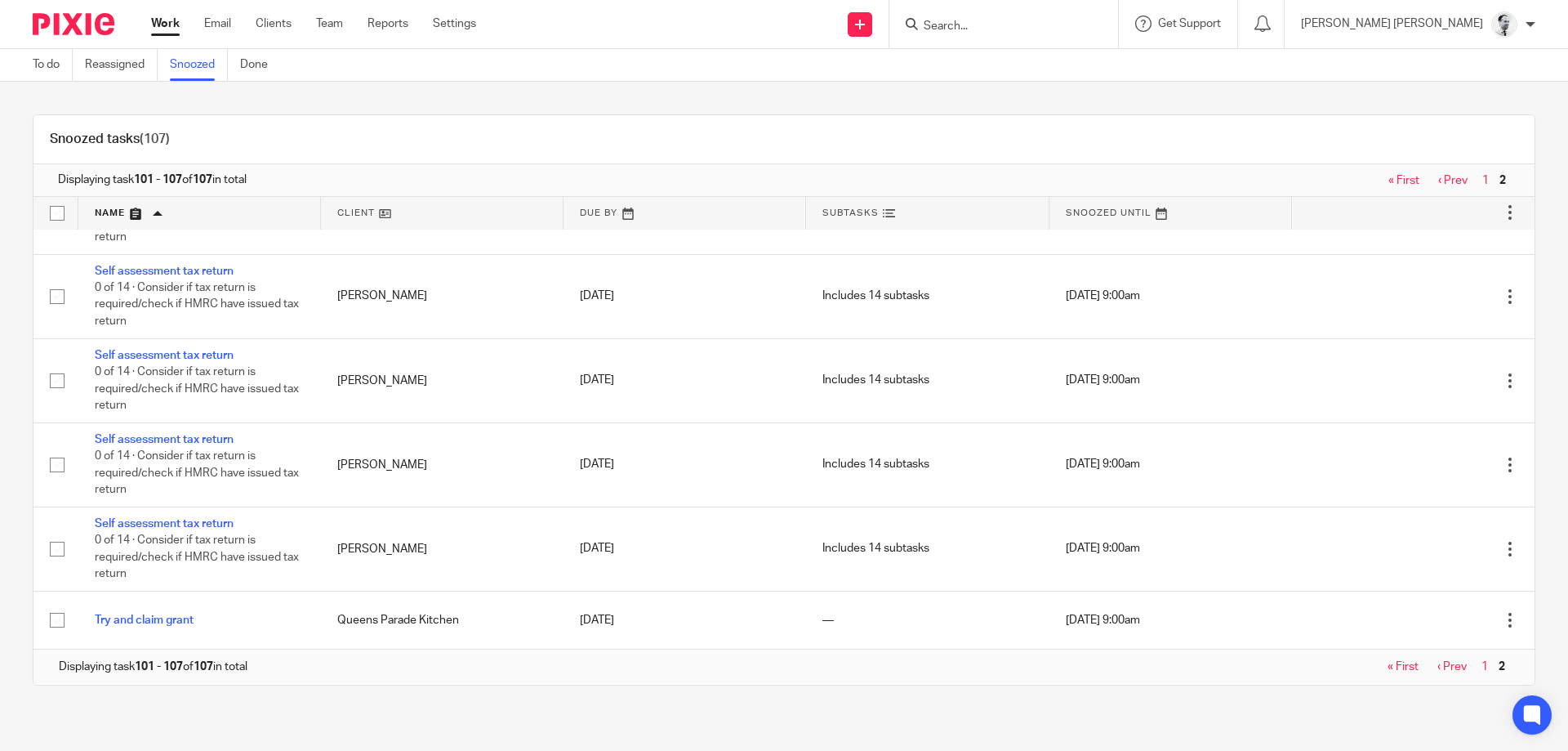
click at [1482, 665] on link "1" at bounding box center [1484, 666] width 7 height 11
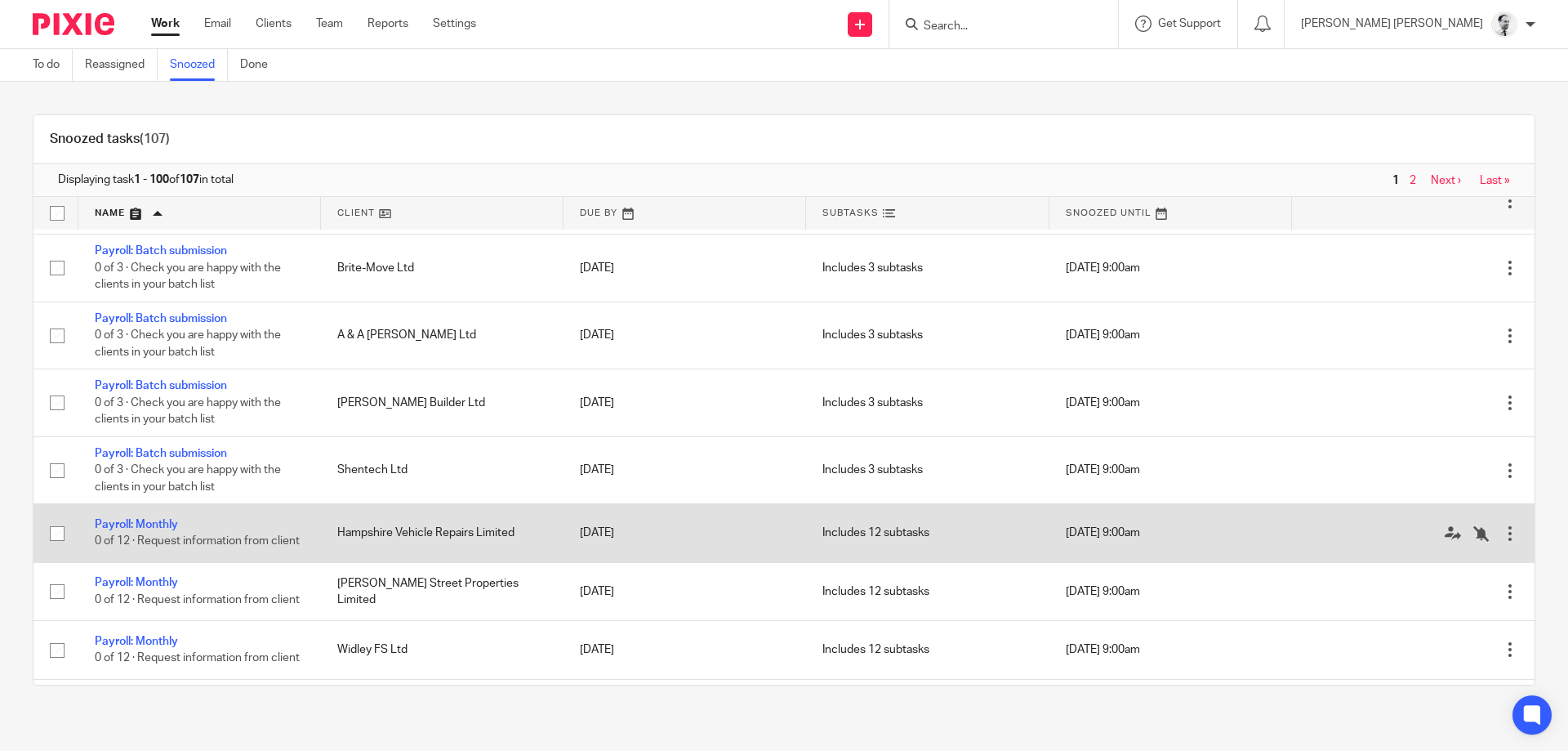
scroll to position [4539, 0]
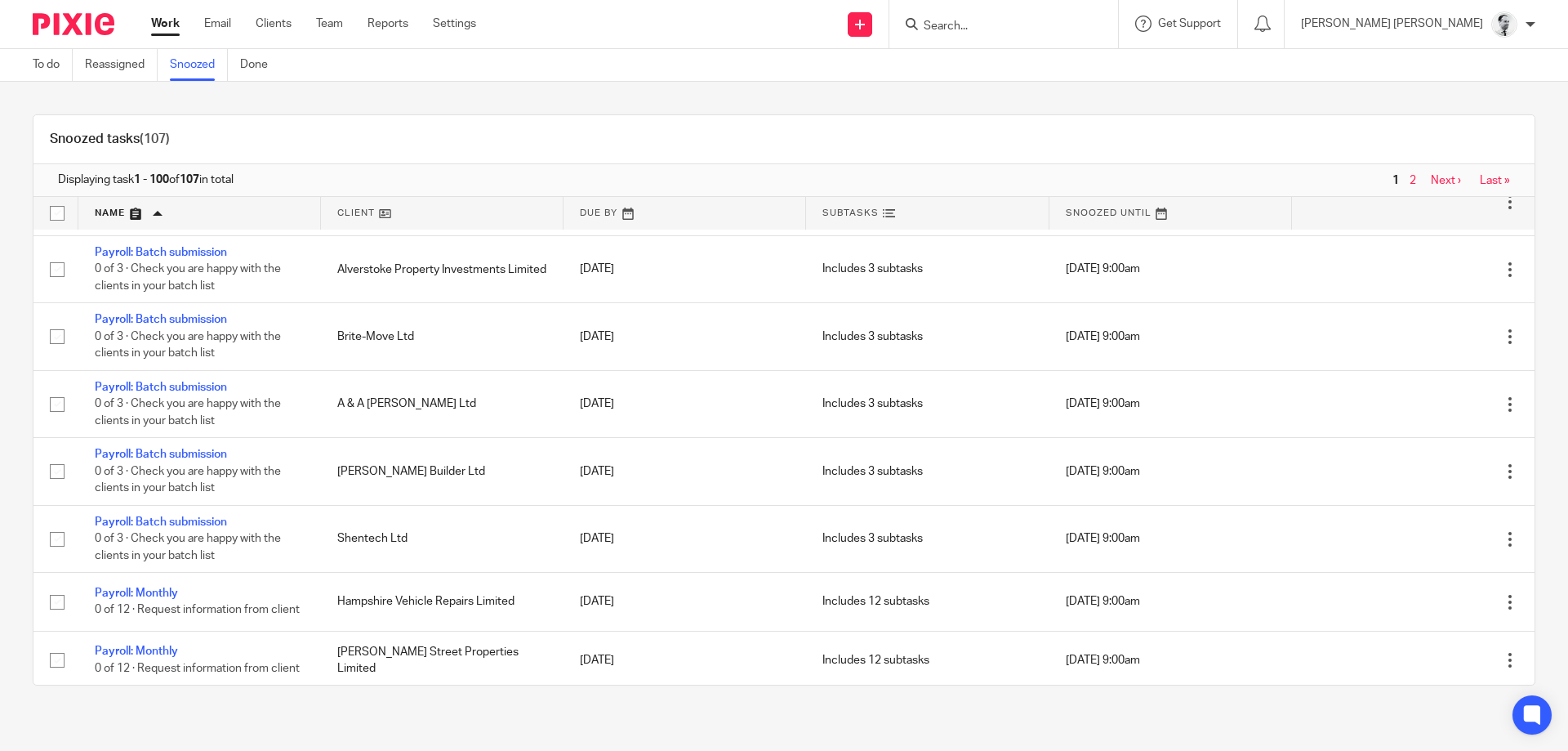
click at [1029, 16] on form at bounding box center [1009, 24] width 174 height 21
click at [1063, 30] on input "Search" at bounding box center [996, 27] width 147 height 15
type input "rsge ltd"
click at [1179, 84] on link at bounding box center [1058, 77] width 276 height 51
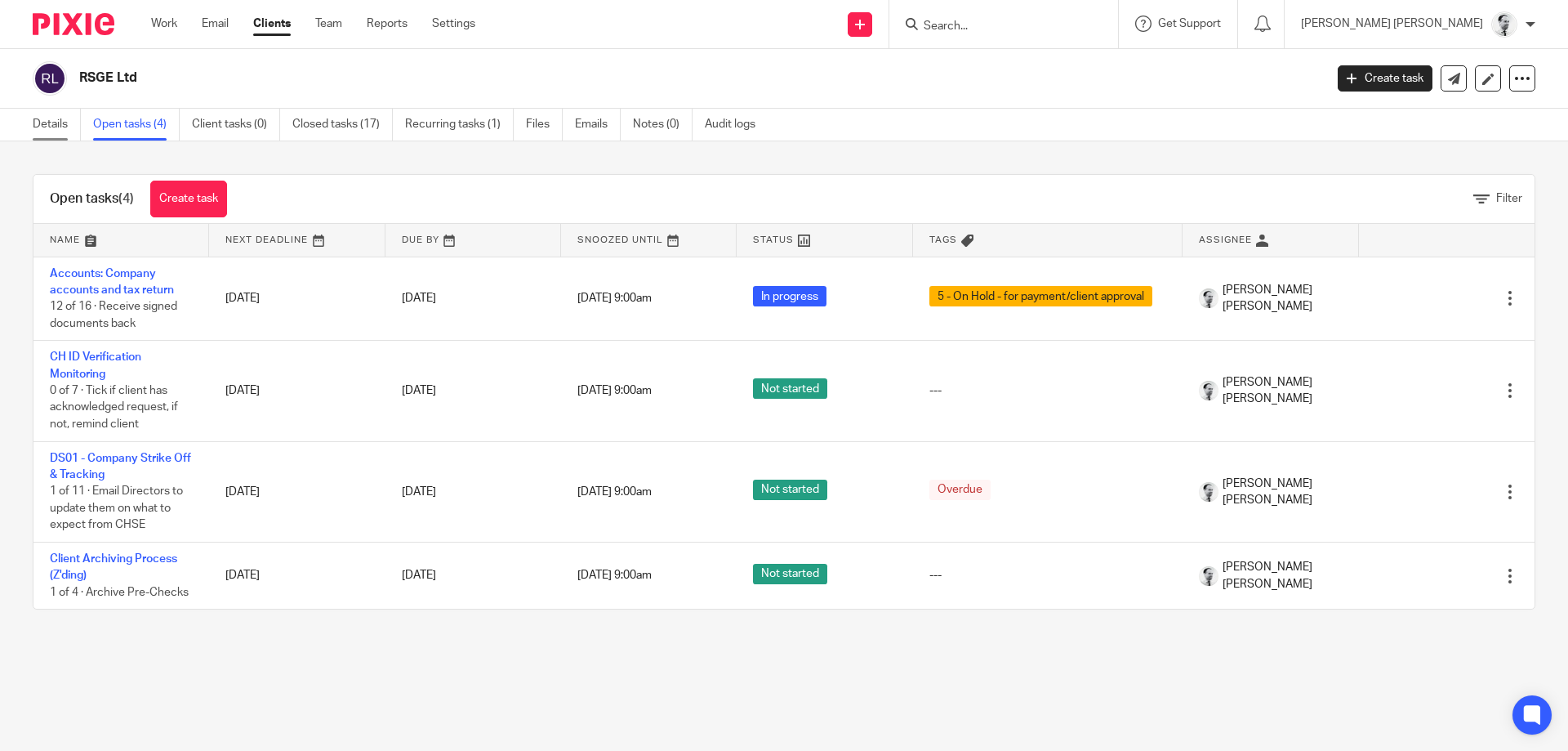
click at [66, 122] on link "Details" at bounding box center [56, 125] width 48 height 32
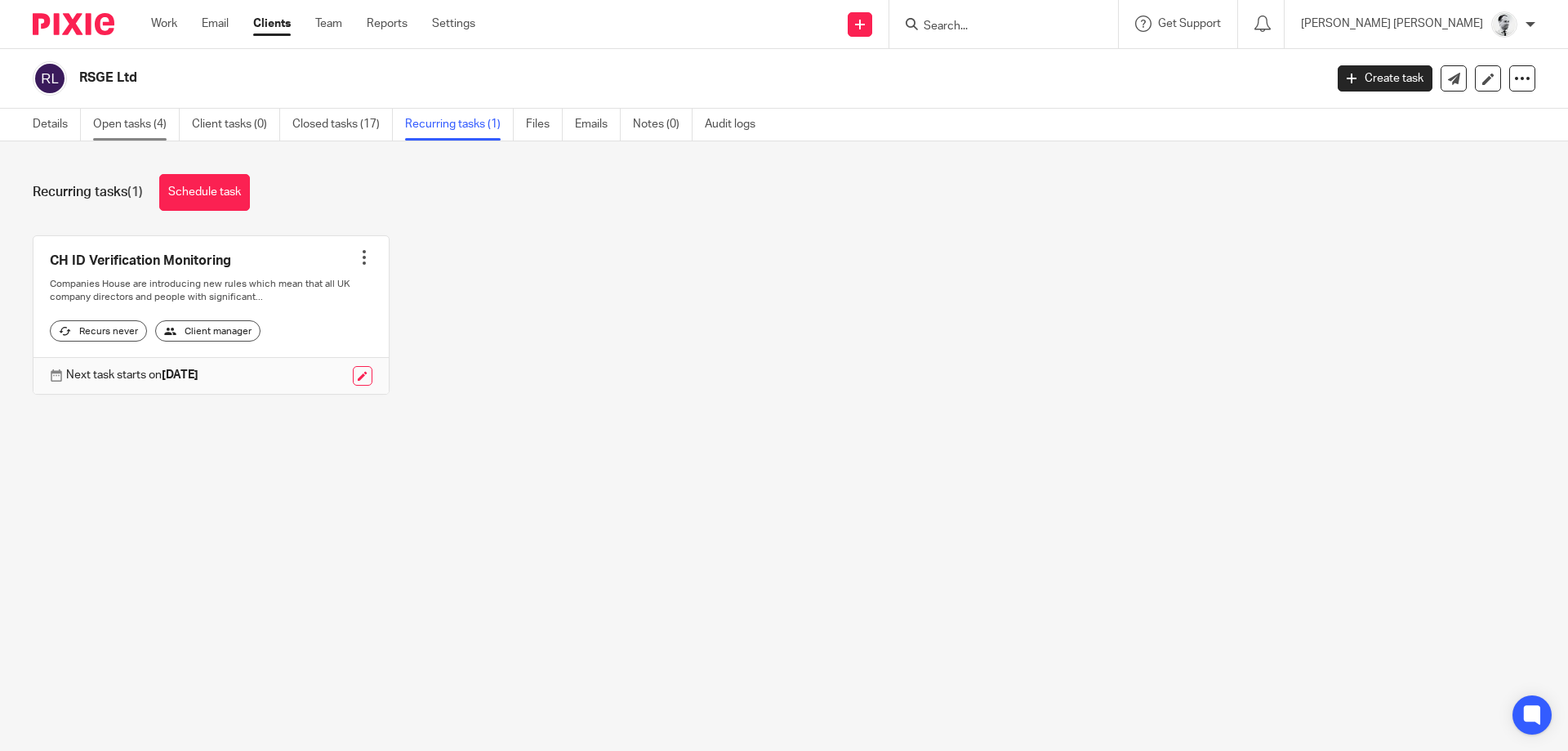
click at [165, 123] on link "Open tasks (4)" at bounding box center [136, 125] width 86 height 32
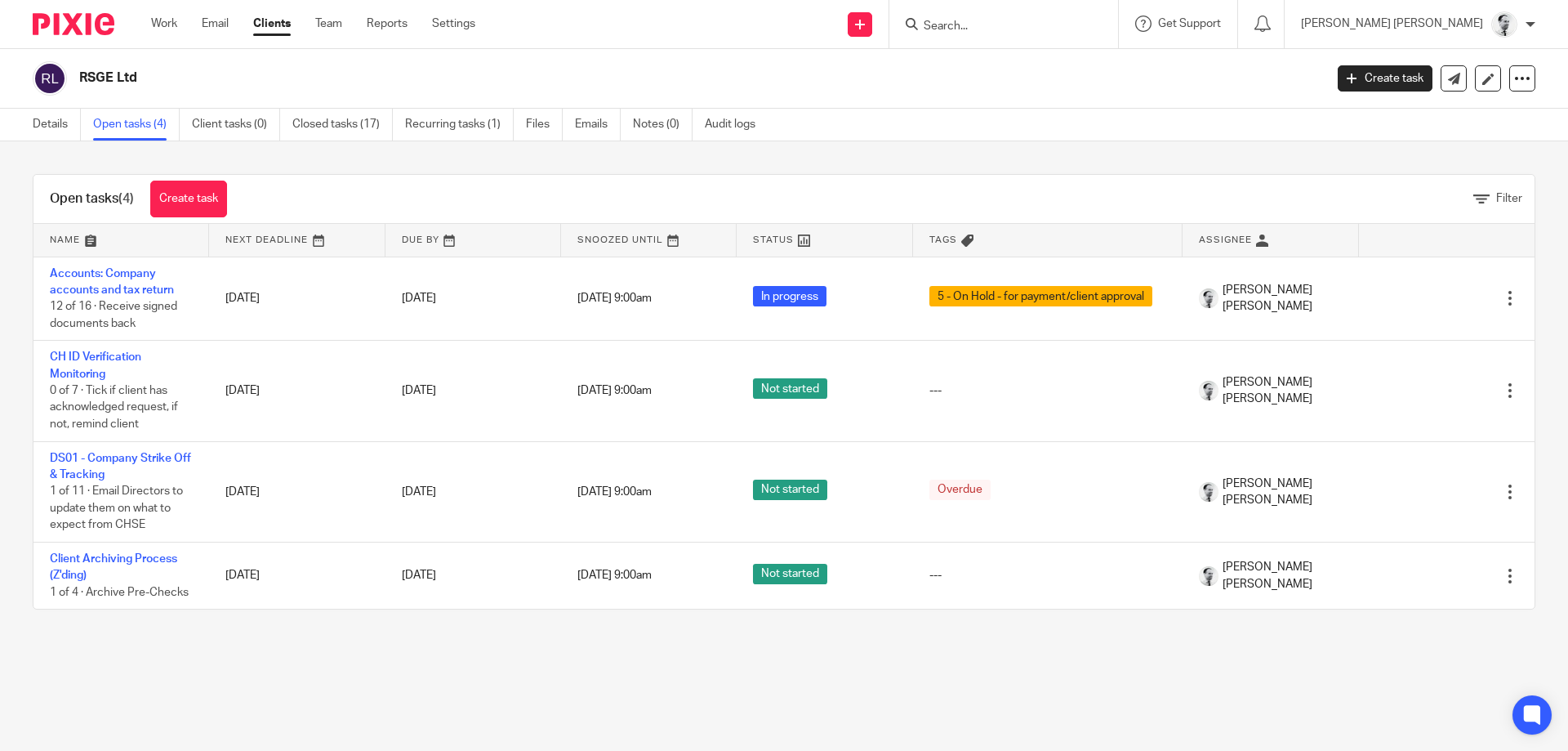
click at [1069, 26] on input "Search" at bounding box center [996, 27] width 147 height 15
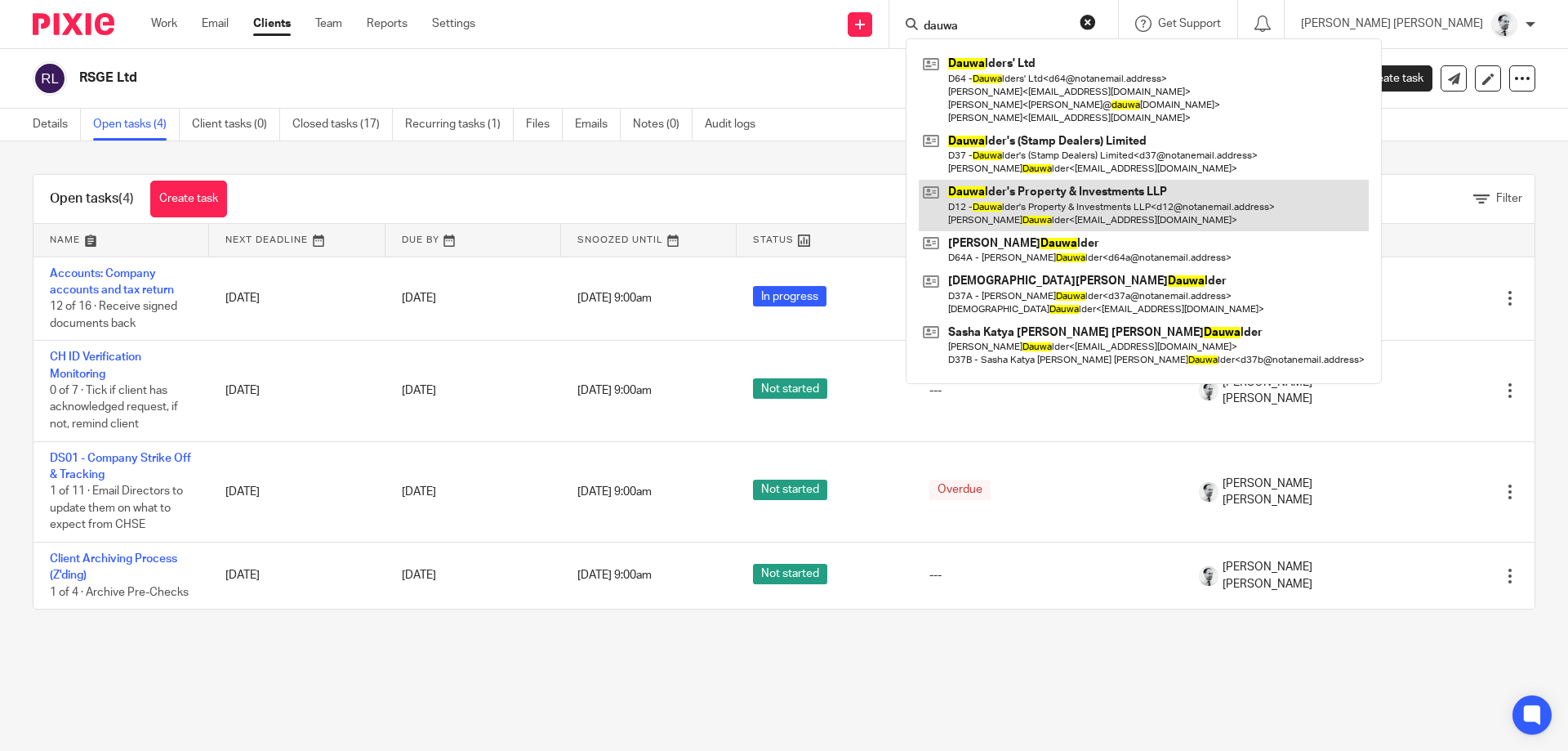
type input "dauwa"
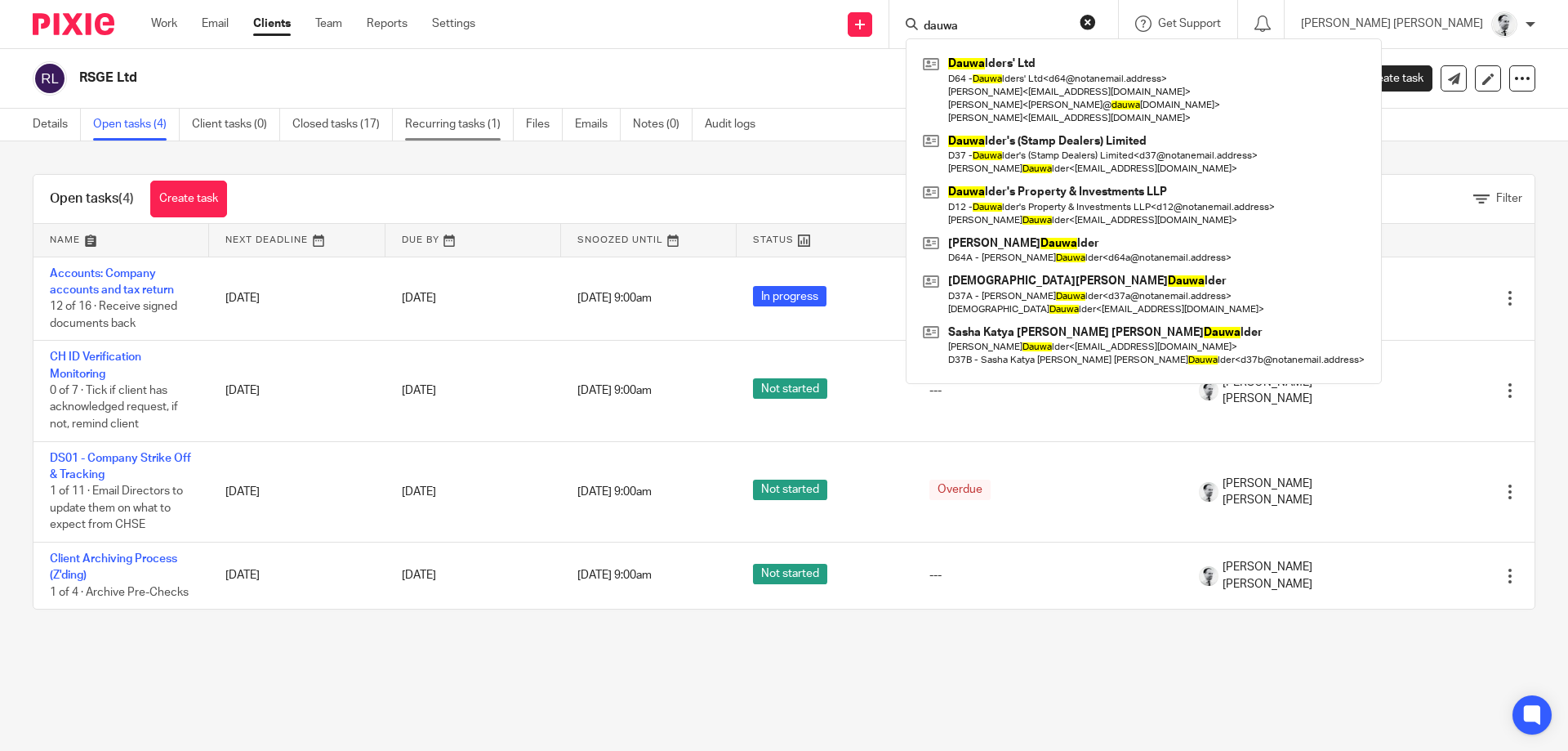
click at [444, 130] on link "Recurring tasks (1)" at bounding box center [460, 125] width 109 height 32
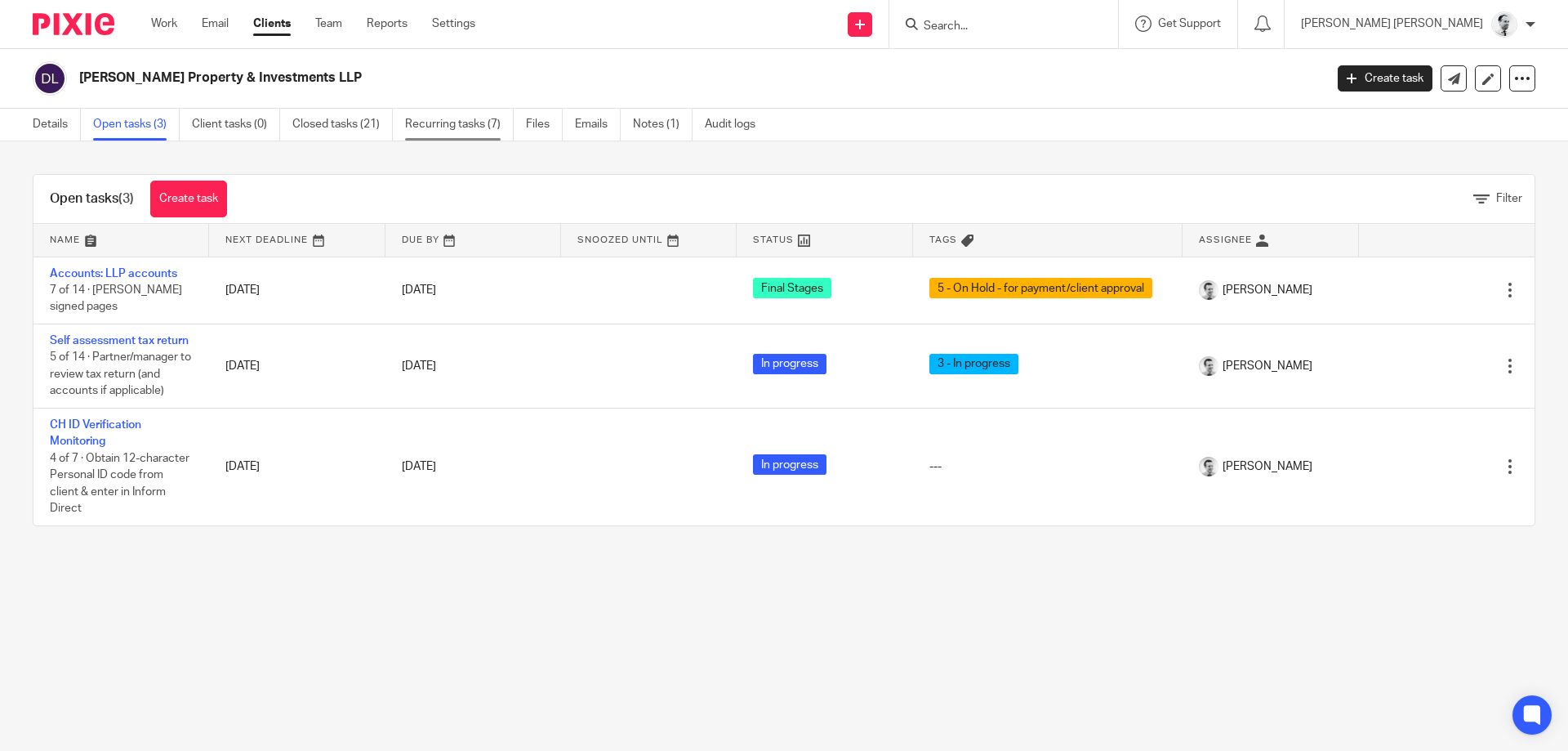
click at [472, 116] on link "Recurring tasks (7)" at bounding box center [460, 125] width 109 height 32
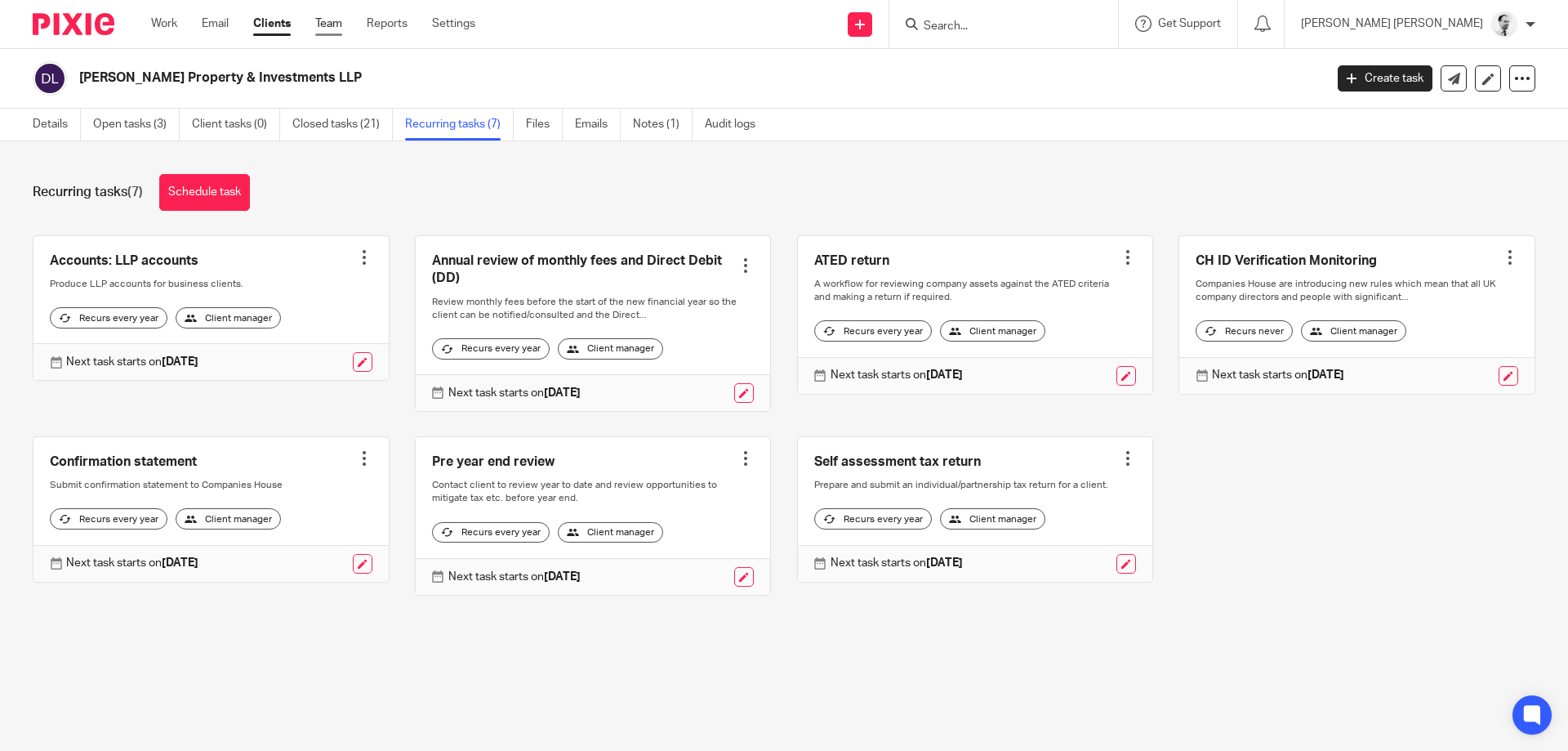
click at [327, 26] on link "Team" at bounding box center [328, 23] width 27 height 16
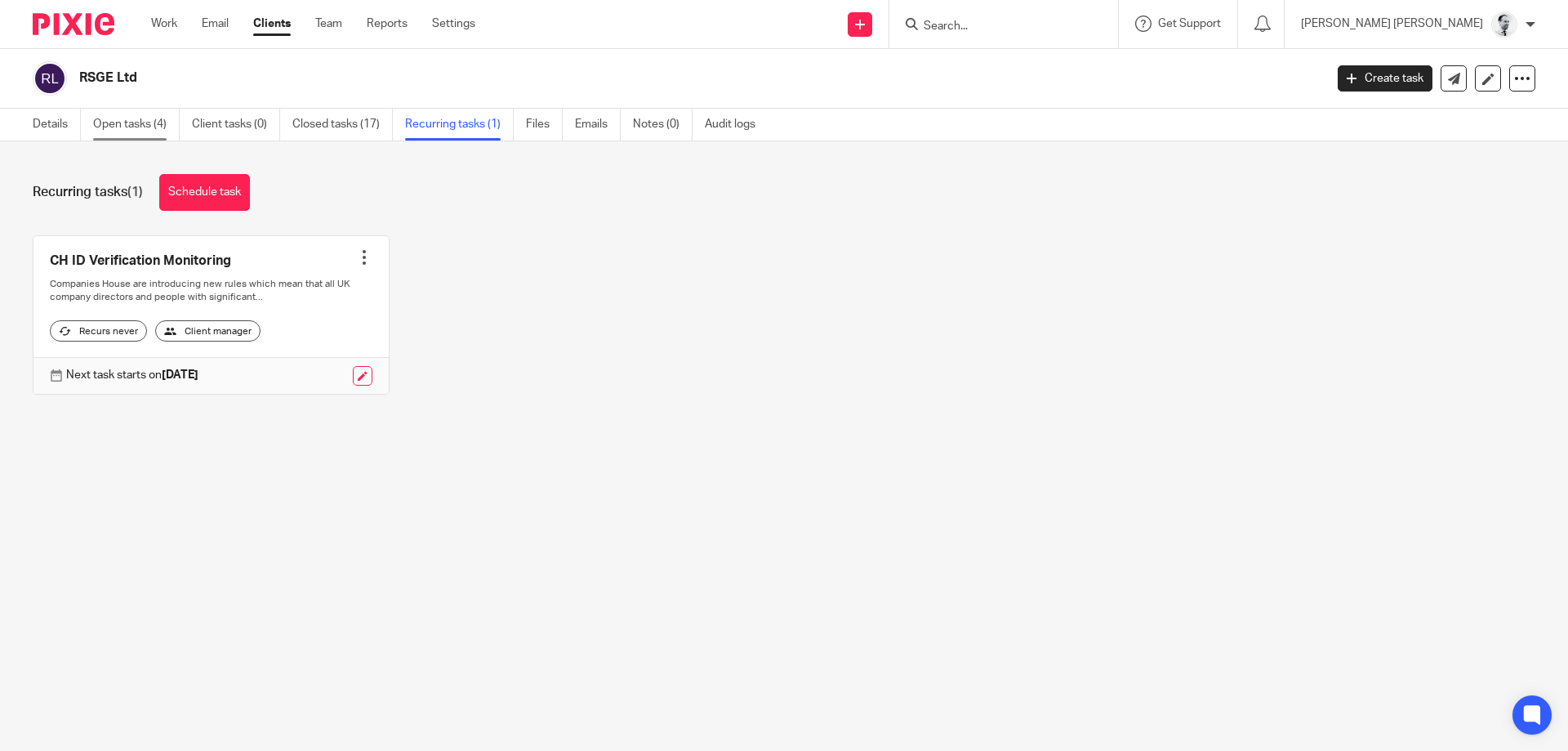
click at [168, 126] on link "Open tasks (4)" at bounding box center [136, 125] width 86 height 32
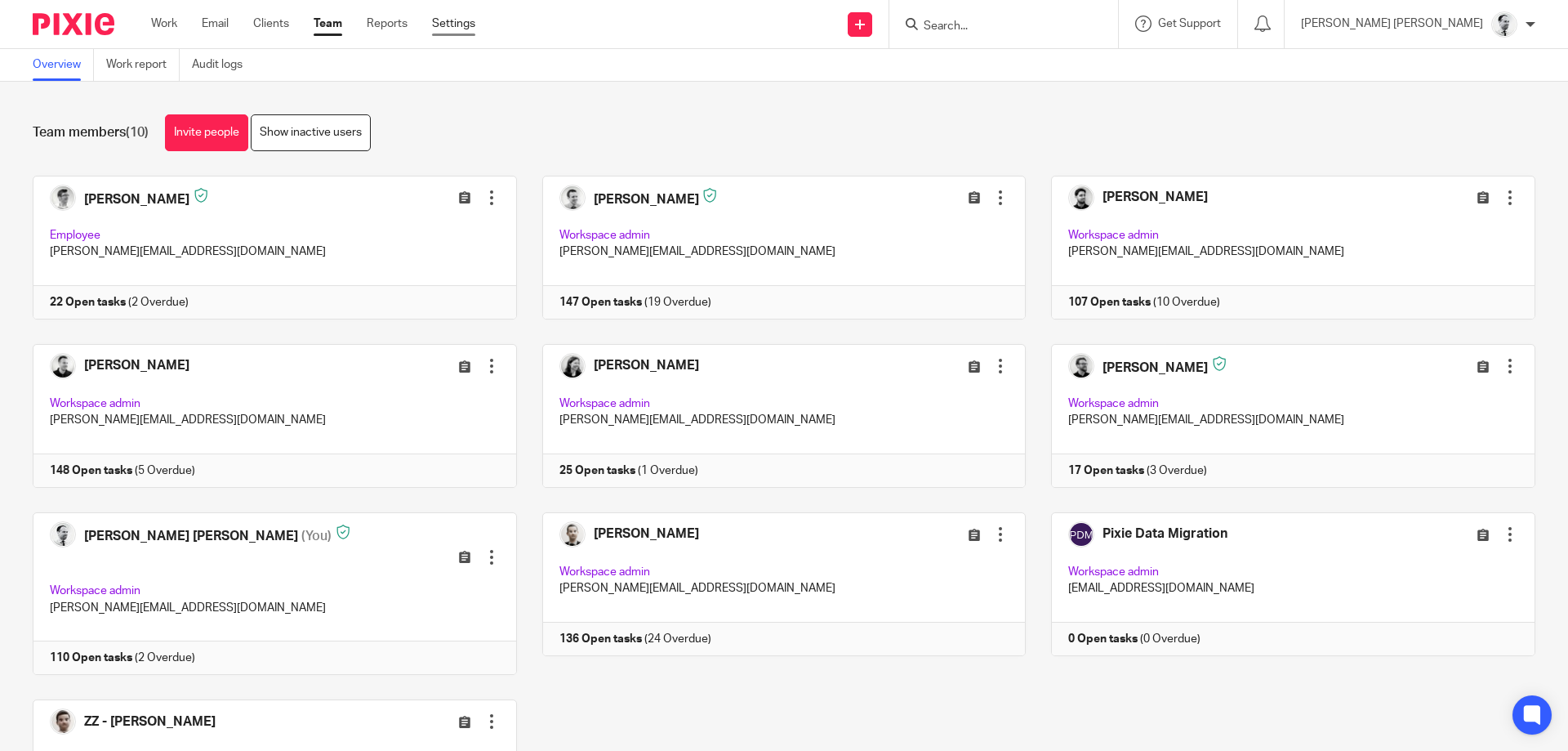
click at [467, 22] on link "Settings" at bounding box center [454, 23] width 43 height 16
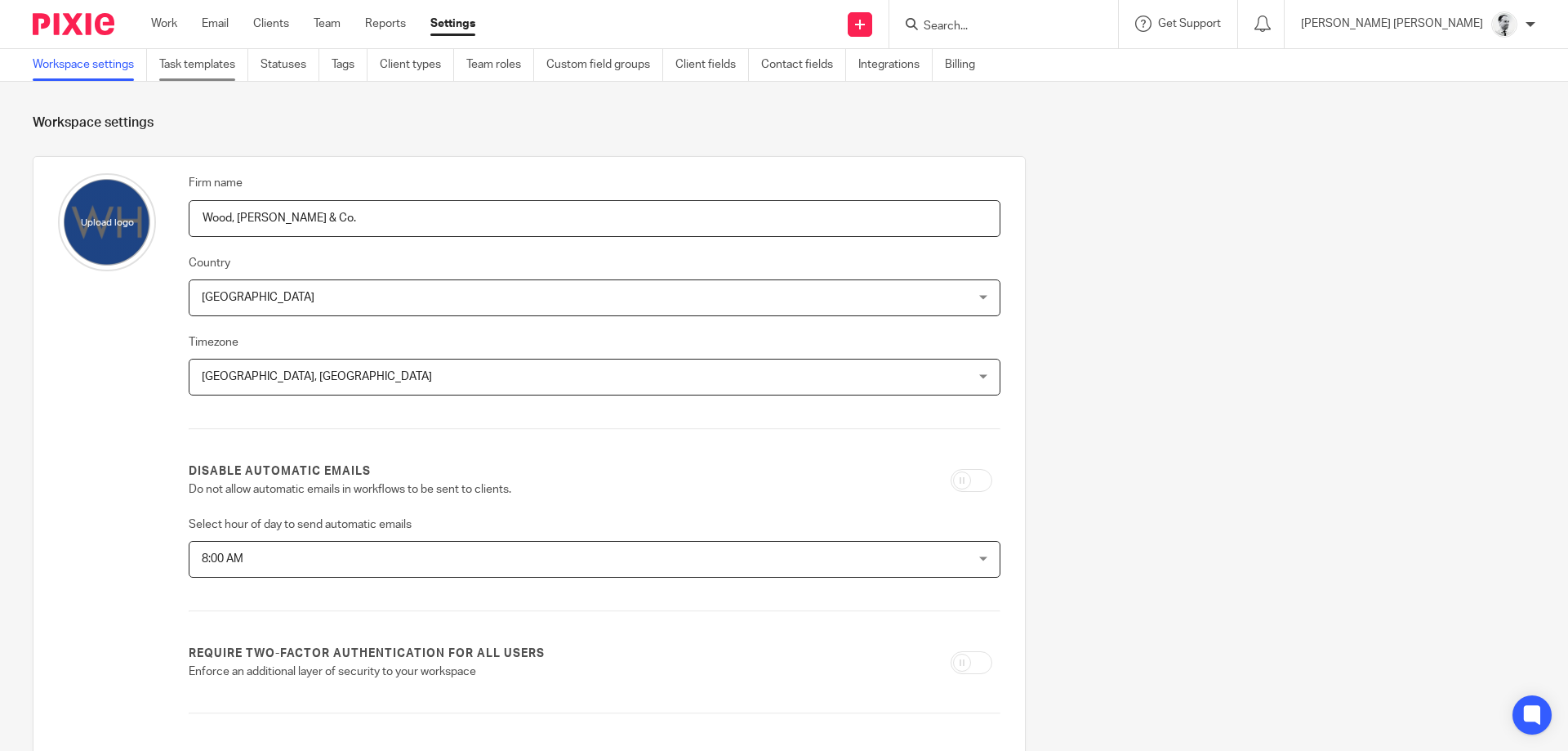
click at [212, 71] on link "Task templates" at bounding box center [203, 65] width 89 height 32
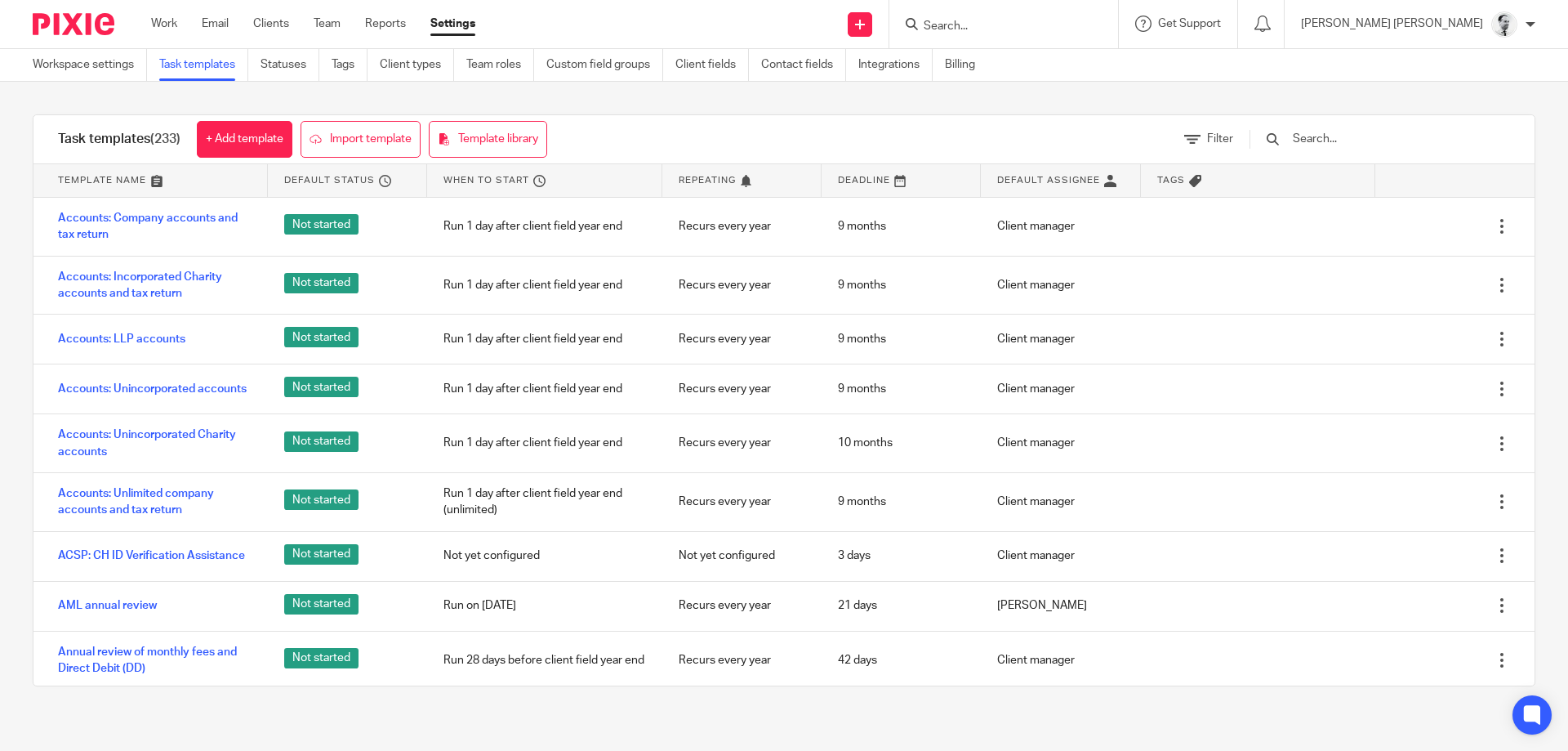
click at [1325, 140] on input "text" at bounding box center [1387, 138] width 190 height 18
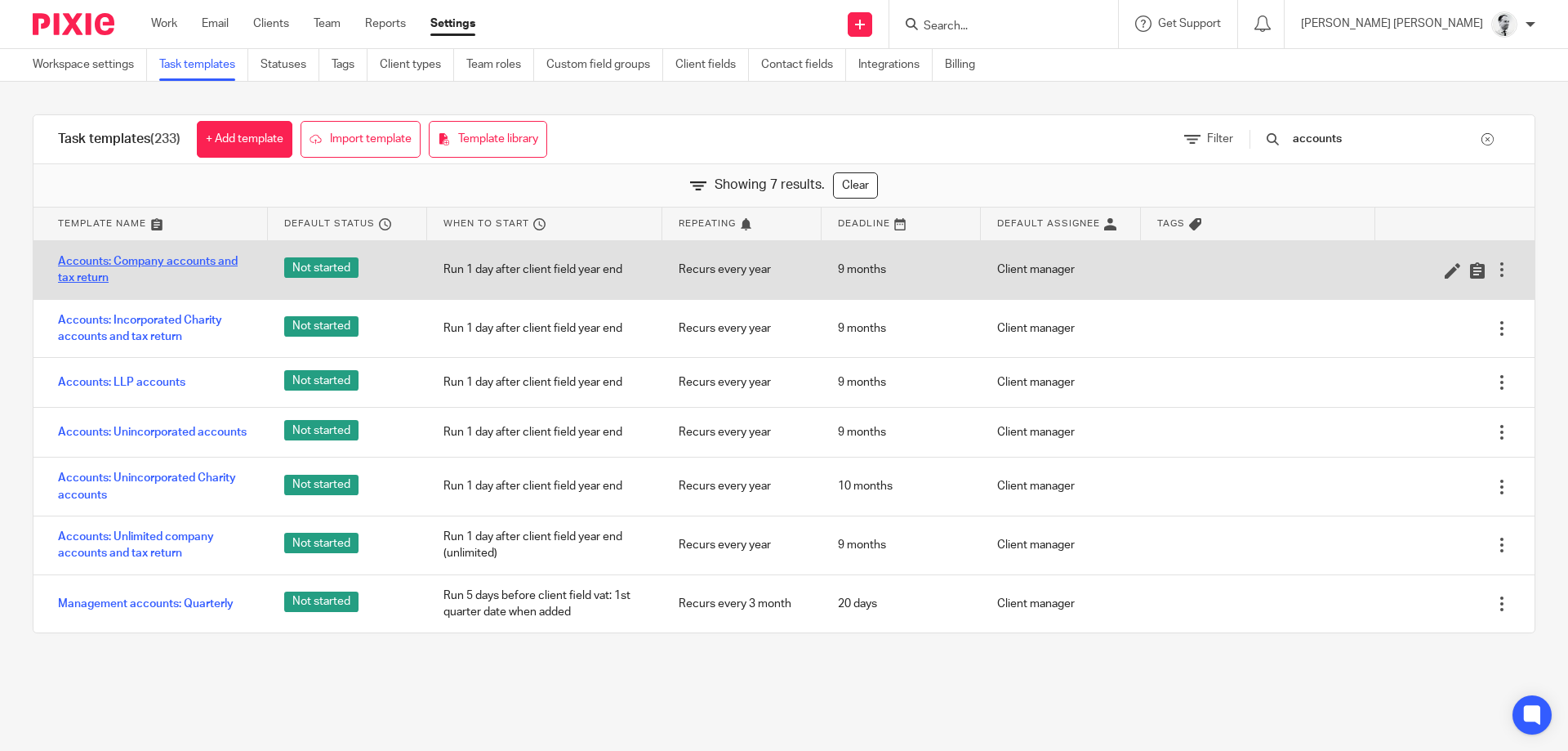
type input "accounts"
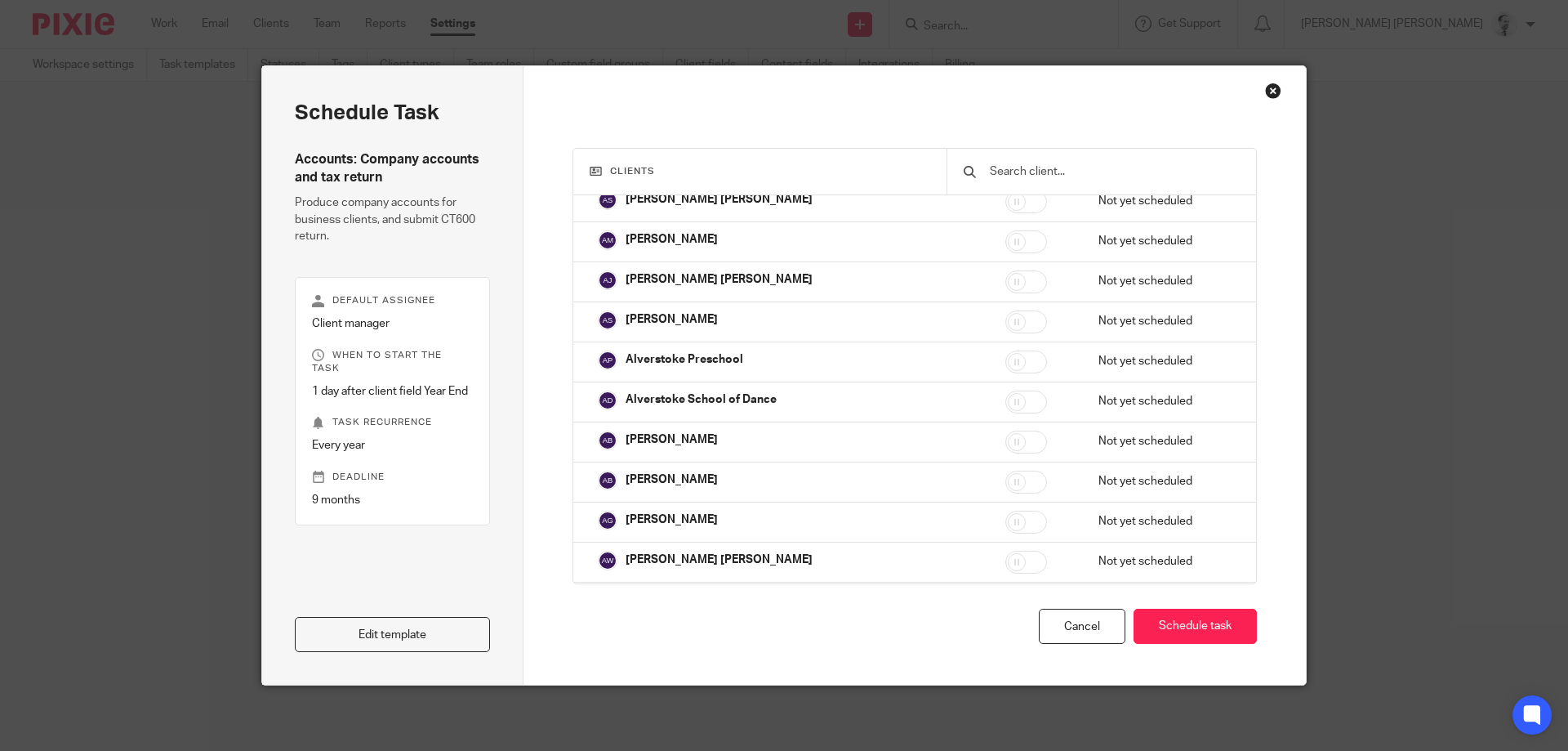
scroll to position [1552, 0]
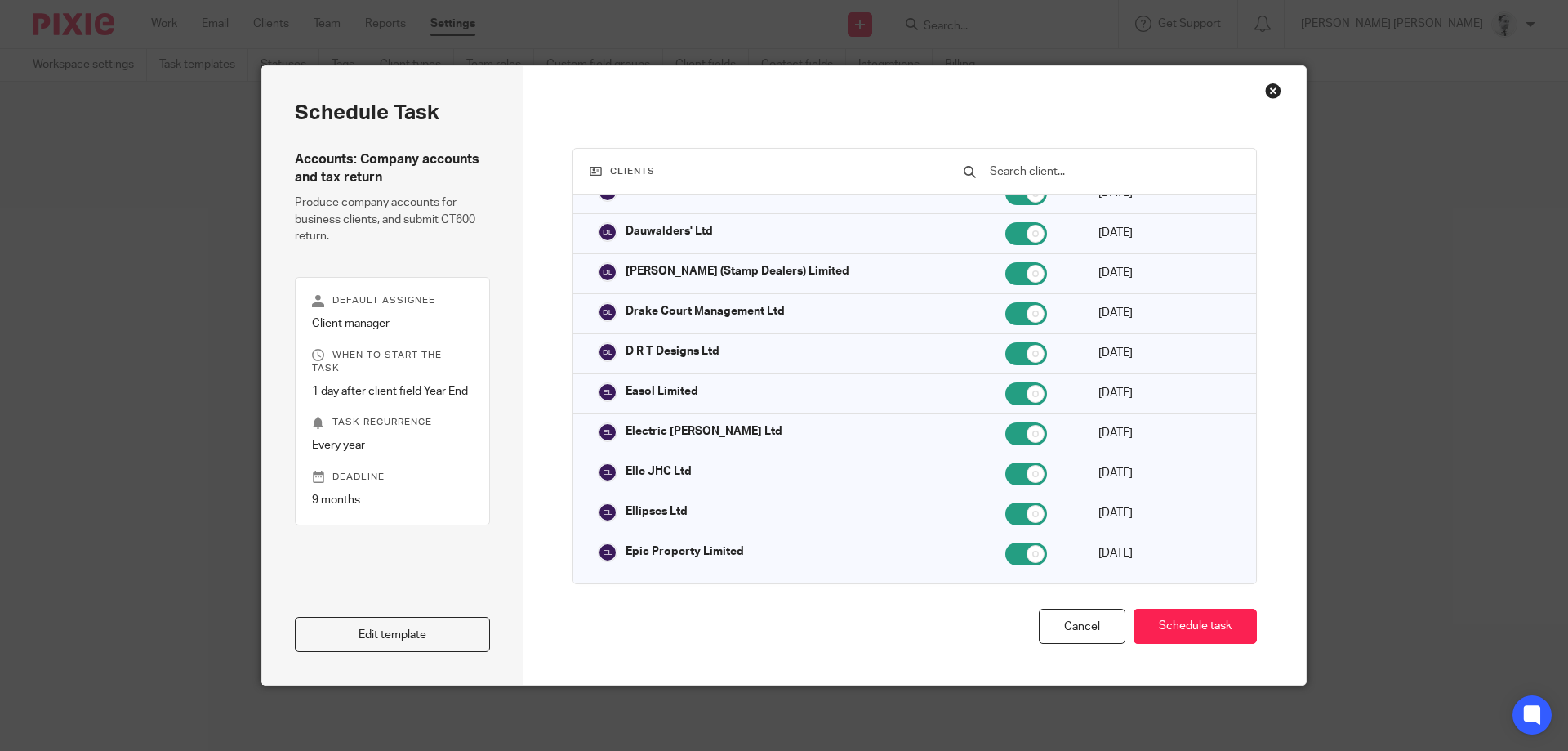
click at [1072, 171] on input "text" at bounding box center [1114, 171] width 252 height 18
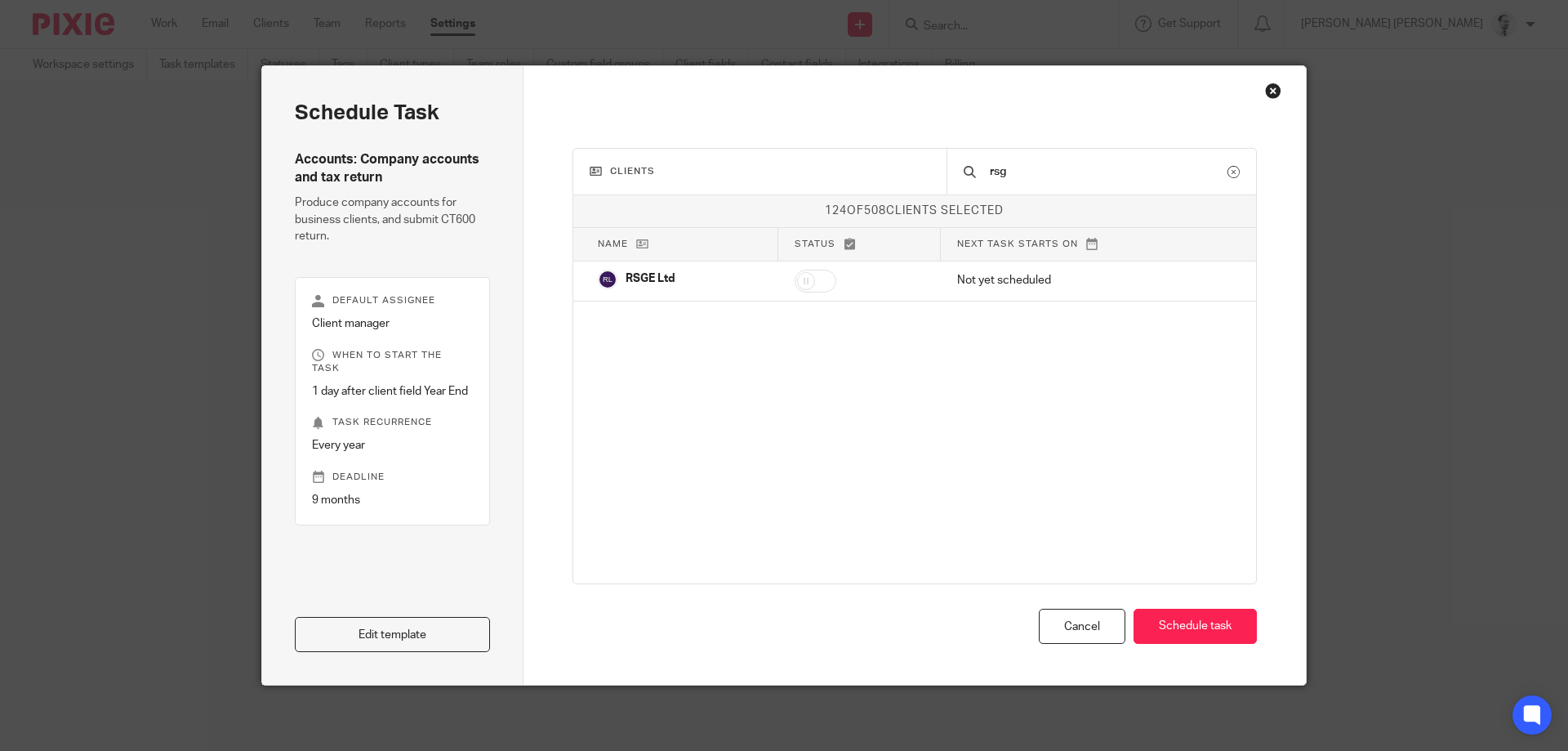
drag, startPoint x: 1081, startPoint y: 169, endPoint x: 822, endPoint y: 172, distance: 259.0
click at [988, 172] on input "rsg" at bounding box center [1107, 171] width 240 height 18
type input "rsg"
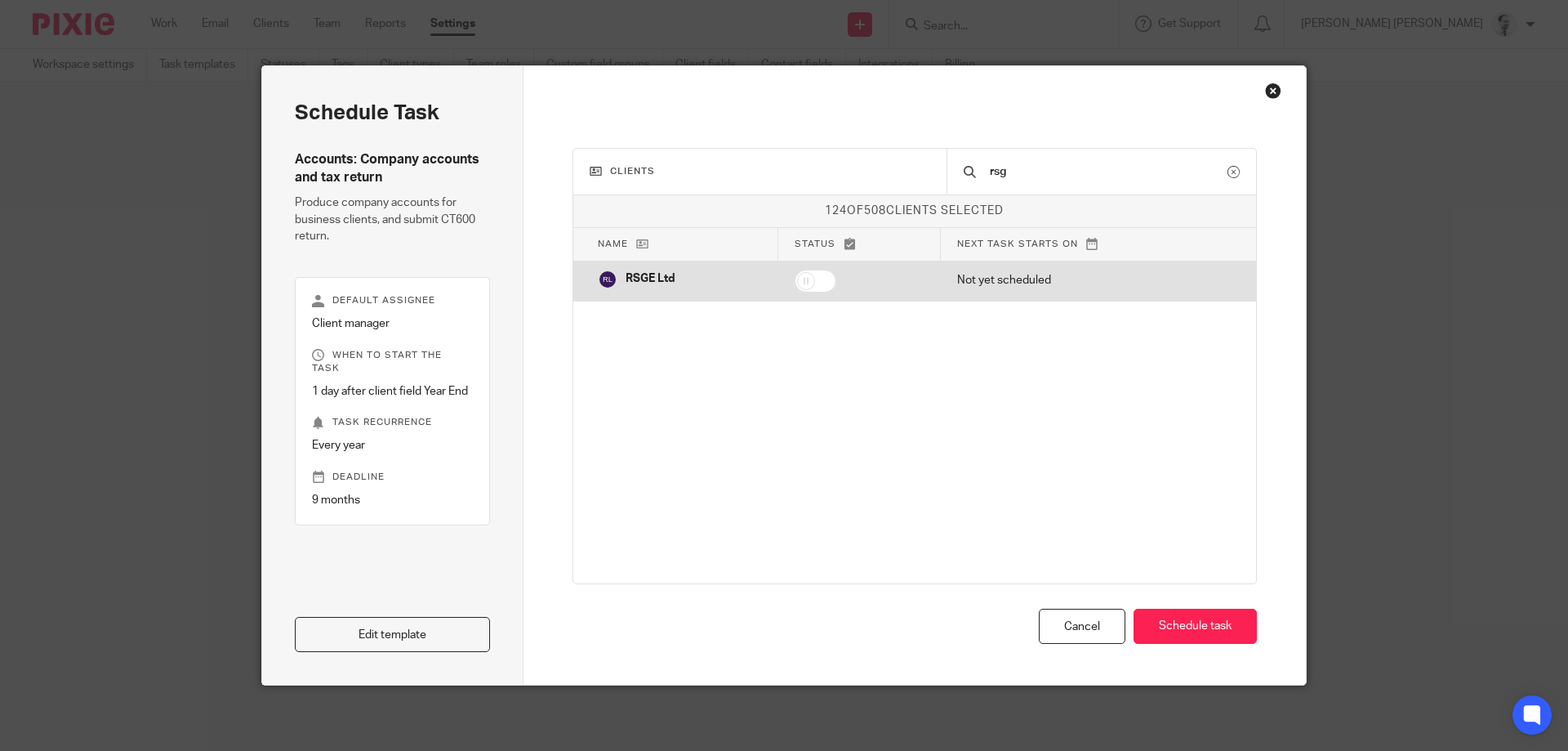
click at [809, 280] on input "checkbox" at bounding box center [815, 281] width 41 height 23
click at [821, 279] on input "checkbox" at bounding box center [815, 281] width 41 height 23
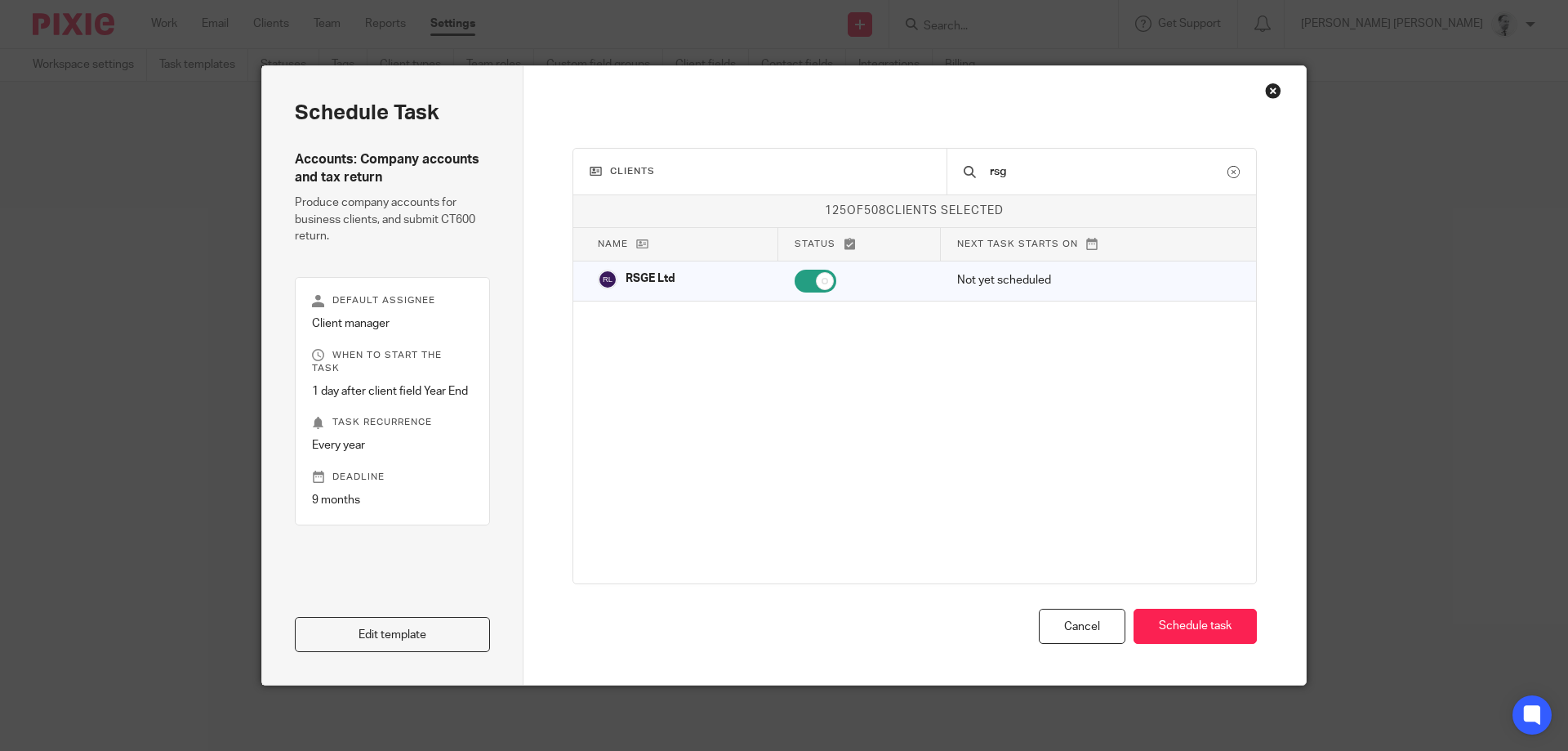
click at [851, 246] on icon at bounding box center [850, 243] width 12 height 12
click at [850, 246] on icon at bounding box center [850, 243] width 12 height 12
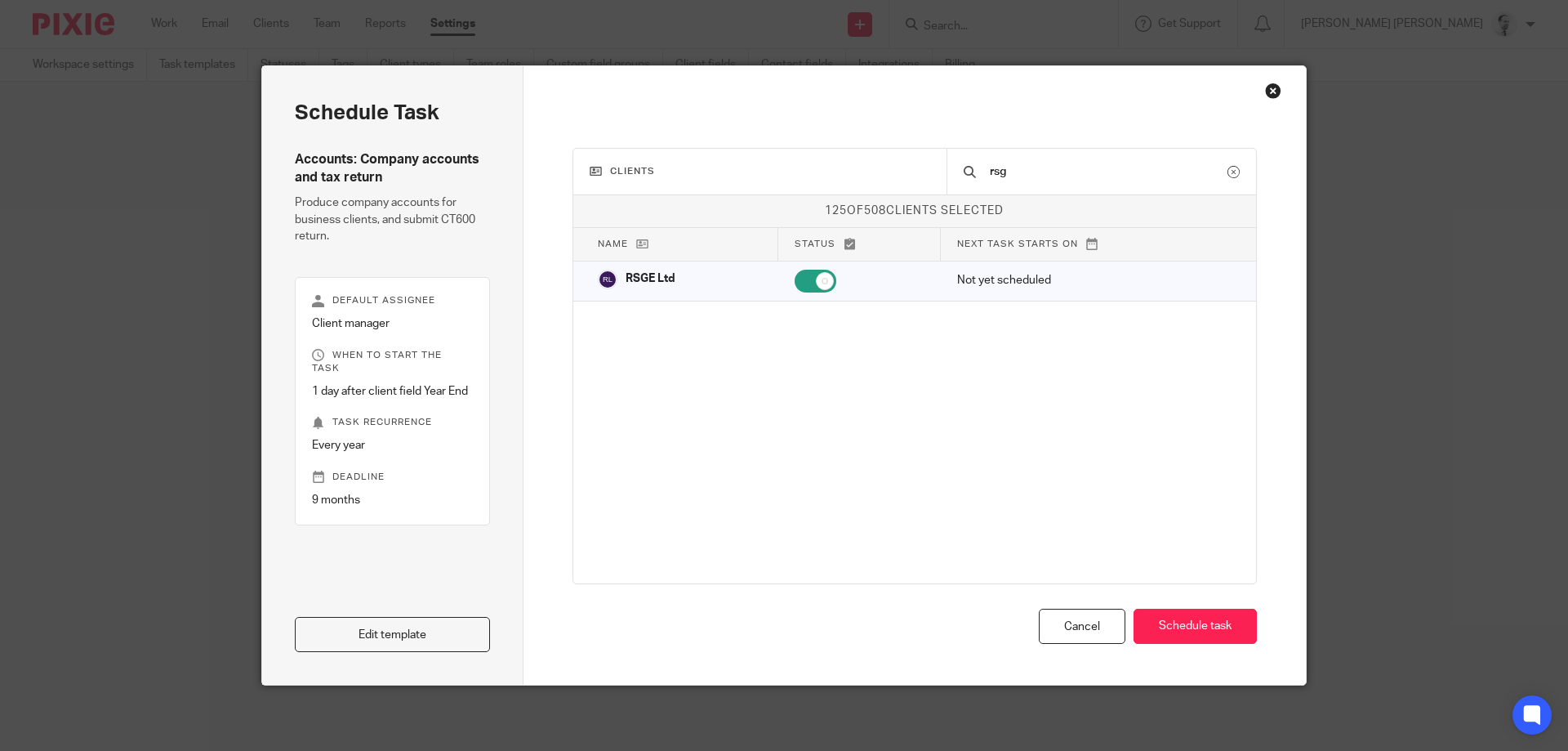
click at [850, 246] on icon at bounding box center [850, 243] width 12 height 12
click at [847, 240] on icon at bounding box center [850, 243] width 12 height 12
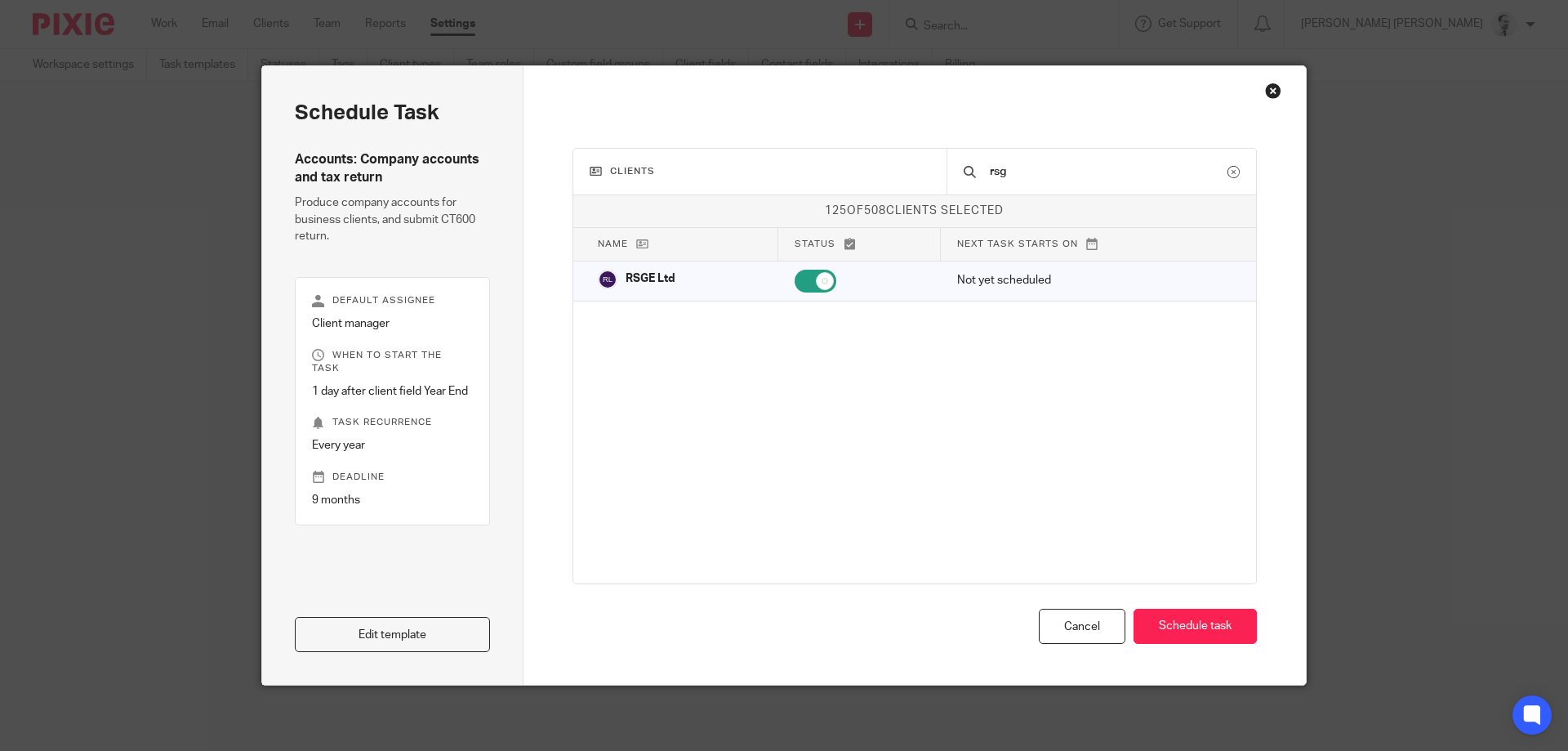
click at [847, 240] on icon at bounding box center [850, 243] width 12 height 12
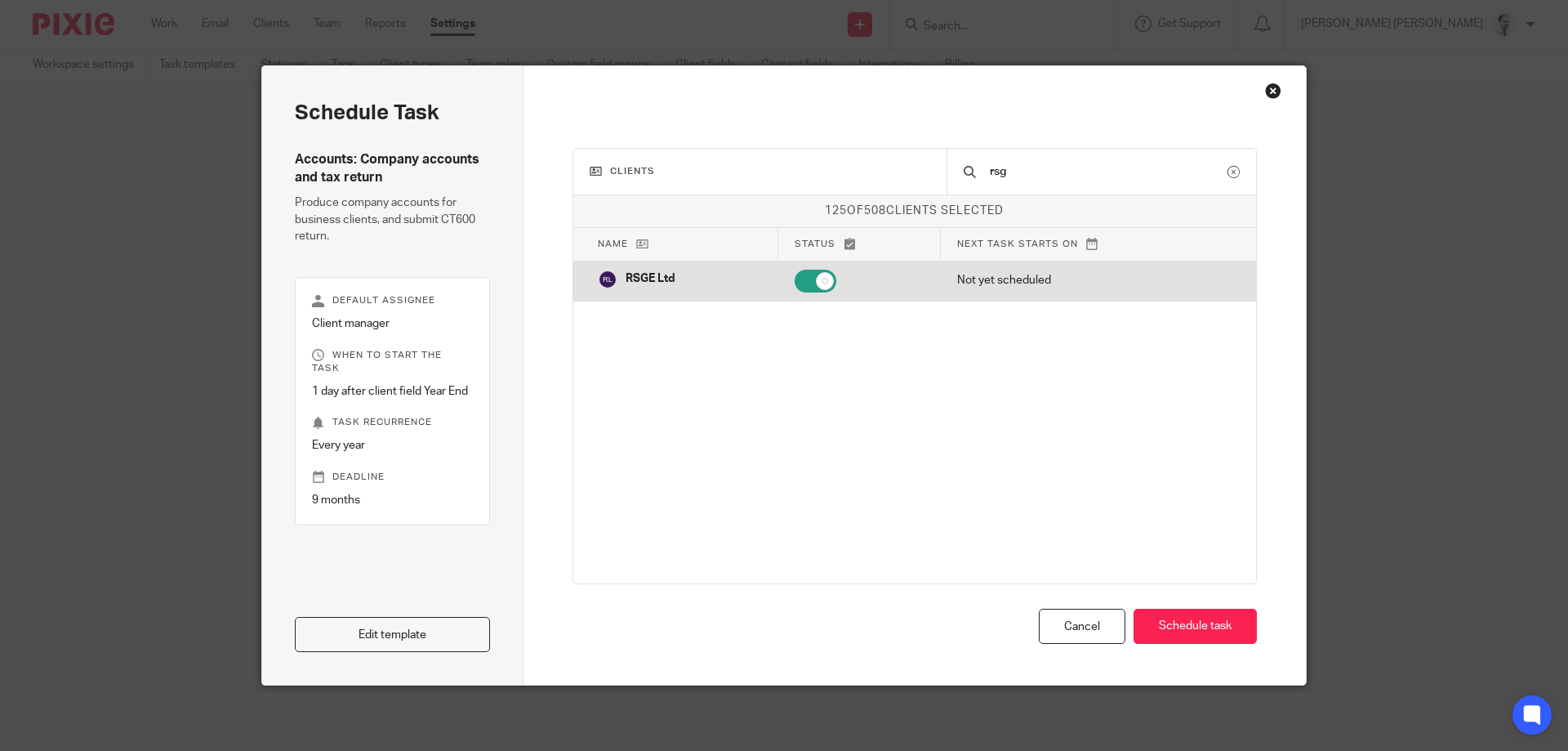
click at [823, 277] on input "checkbox" at bounding box center [815, 281] width 41 height 23
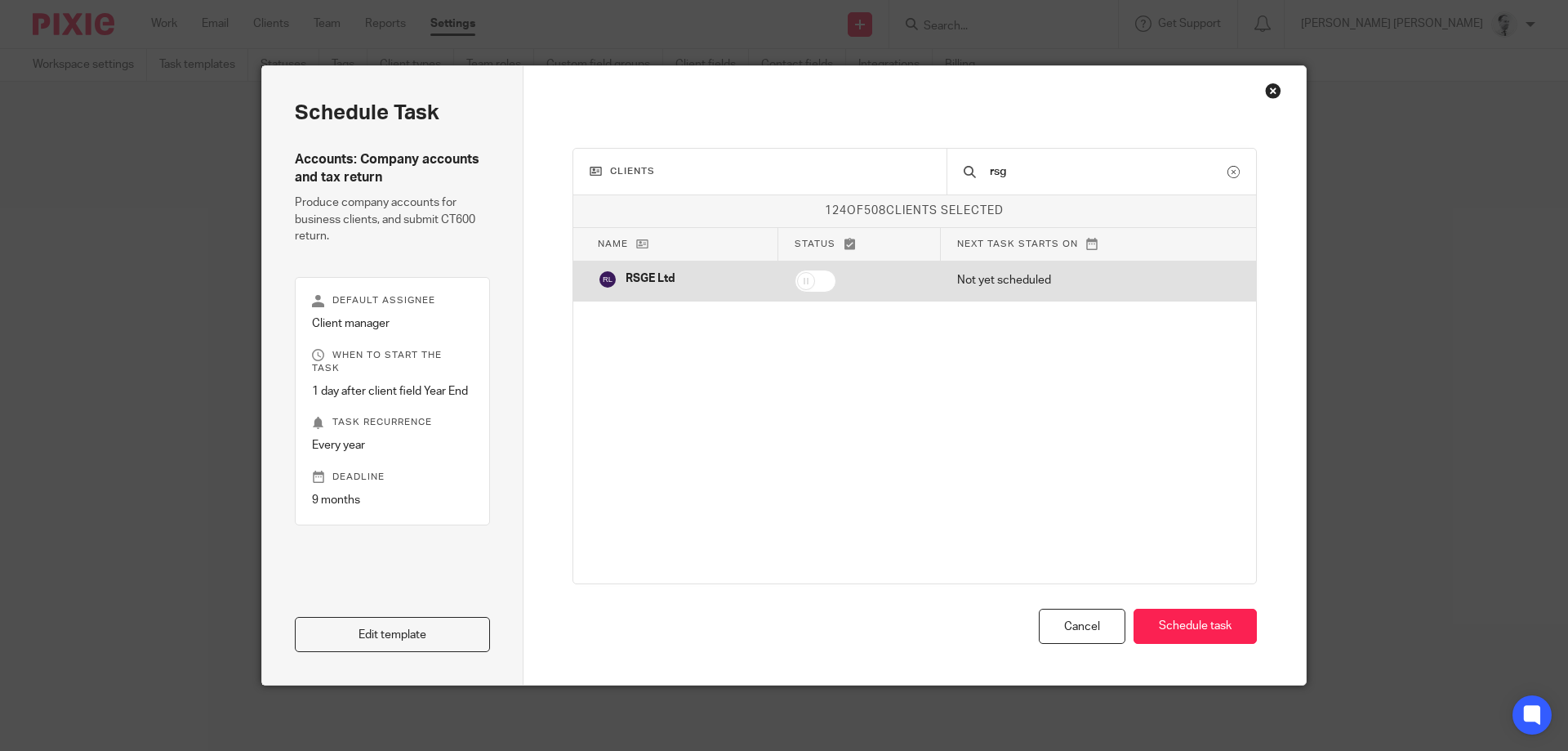
click at [823, 277] on input "checkbox" at bounding box center [815, 281] width 41 height 23
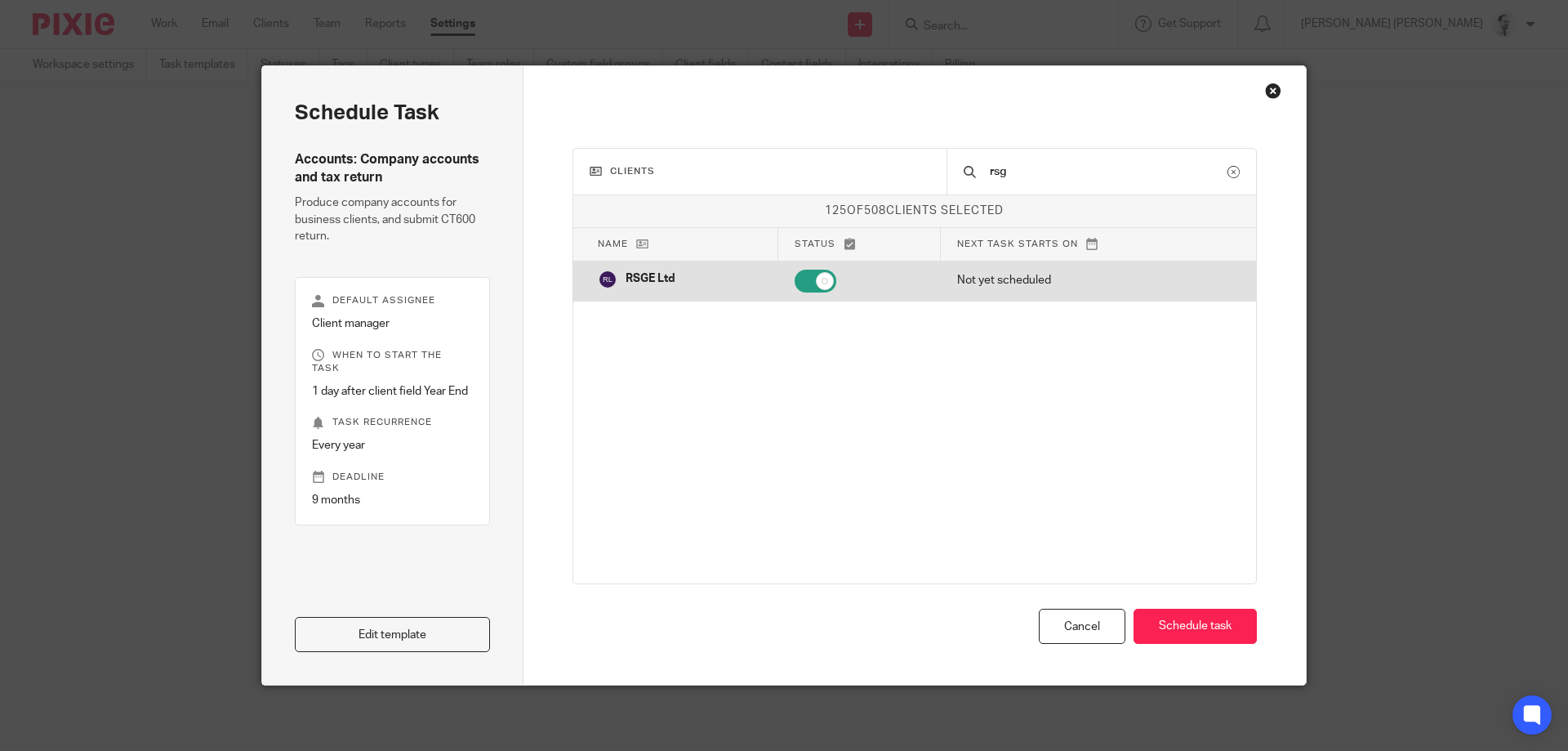
click at [823, 277] on input "checkbox" at bounding box center [815, 281] width 41 height 23
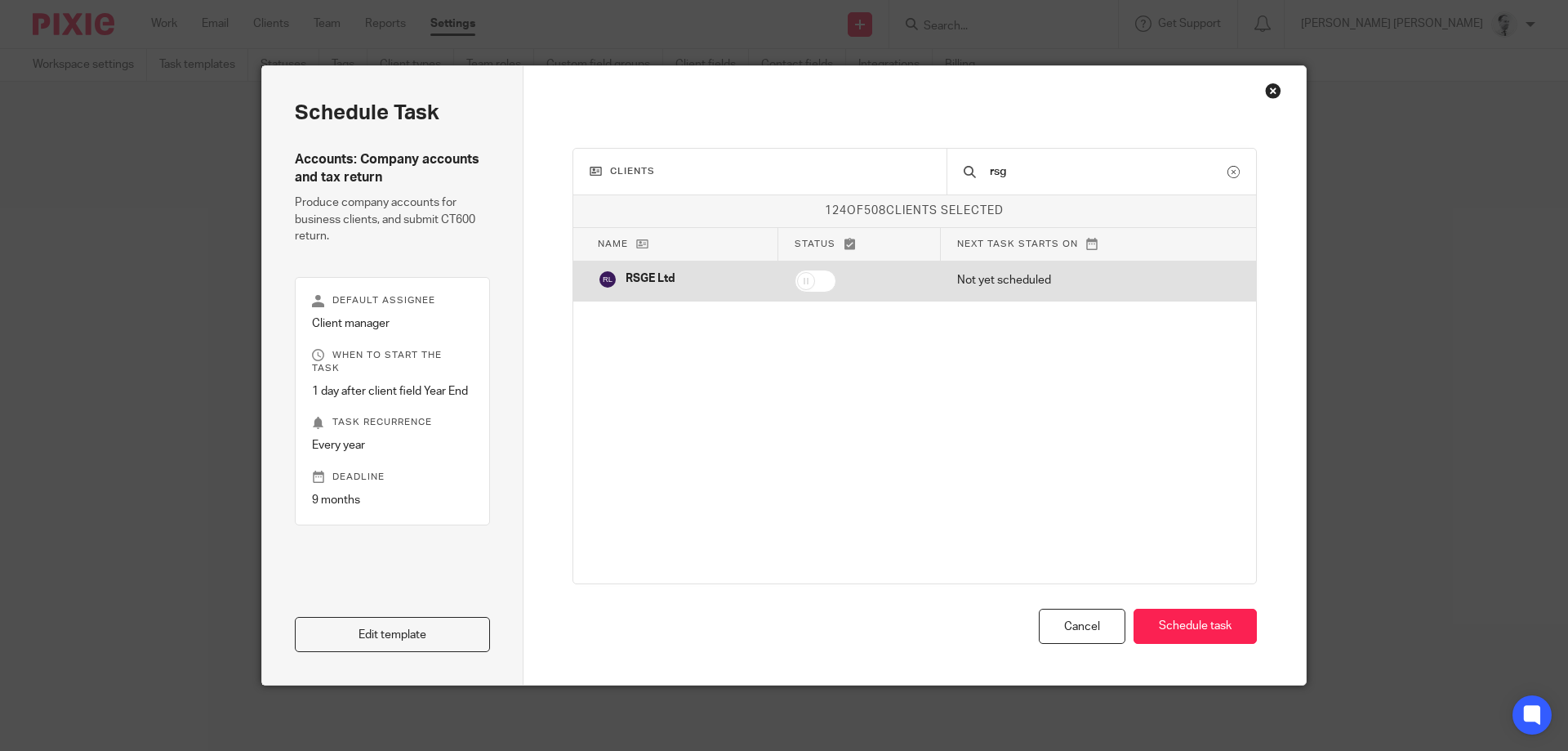
click at [823, 277] on input "checkbox" at bounding box center [815, 281] width 41 height 23
click at [816, 271] on input "checkbox" at bounding box center [815, 281] width 41 height 23
click at [816, 270] on input "checkbox" at bounding box center [815, 281] width 41 height 23
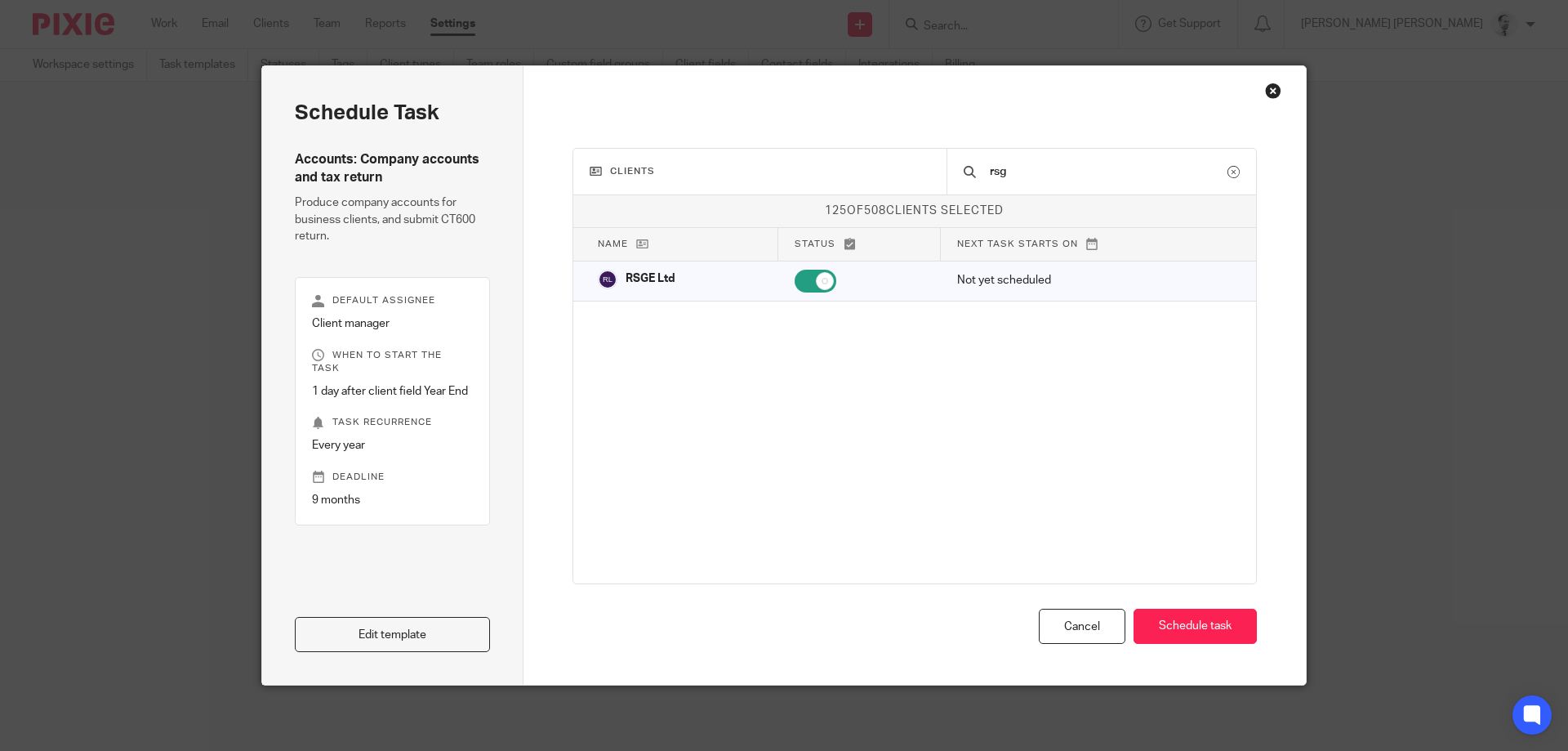
click at [839, 244] on p "Status" at bounding box center [859, 243] width 130 height 14
click at [851, 243] on icon at bounding box center [850, 243] width 12 height 12
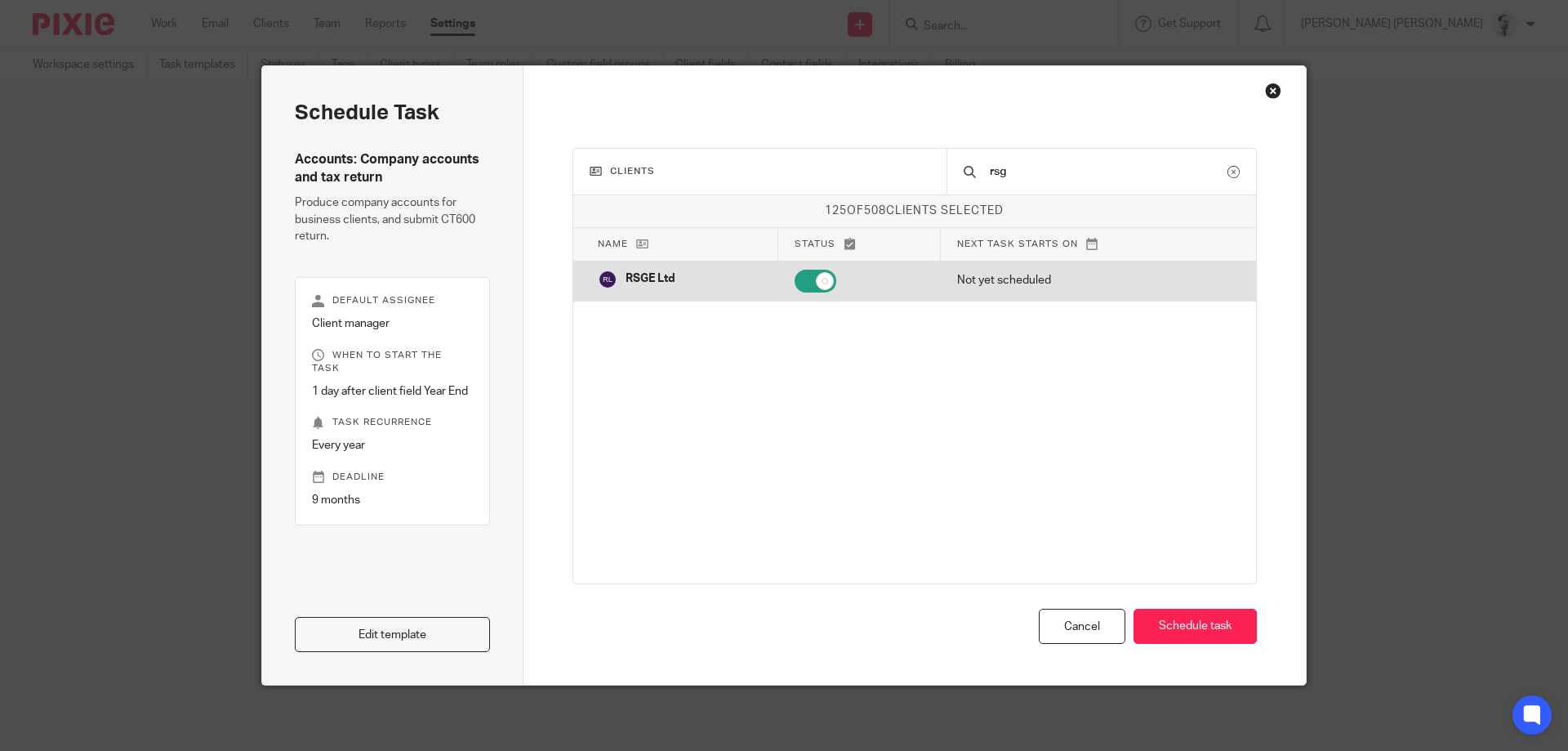
click at [824, 288] on input "checkbox" at bounding box center [815, 281] width 41 height 23
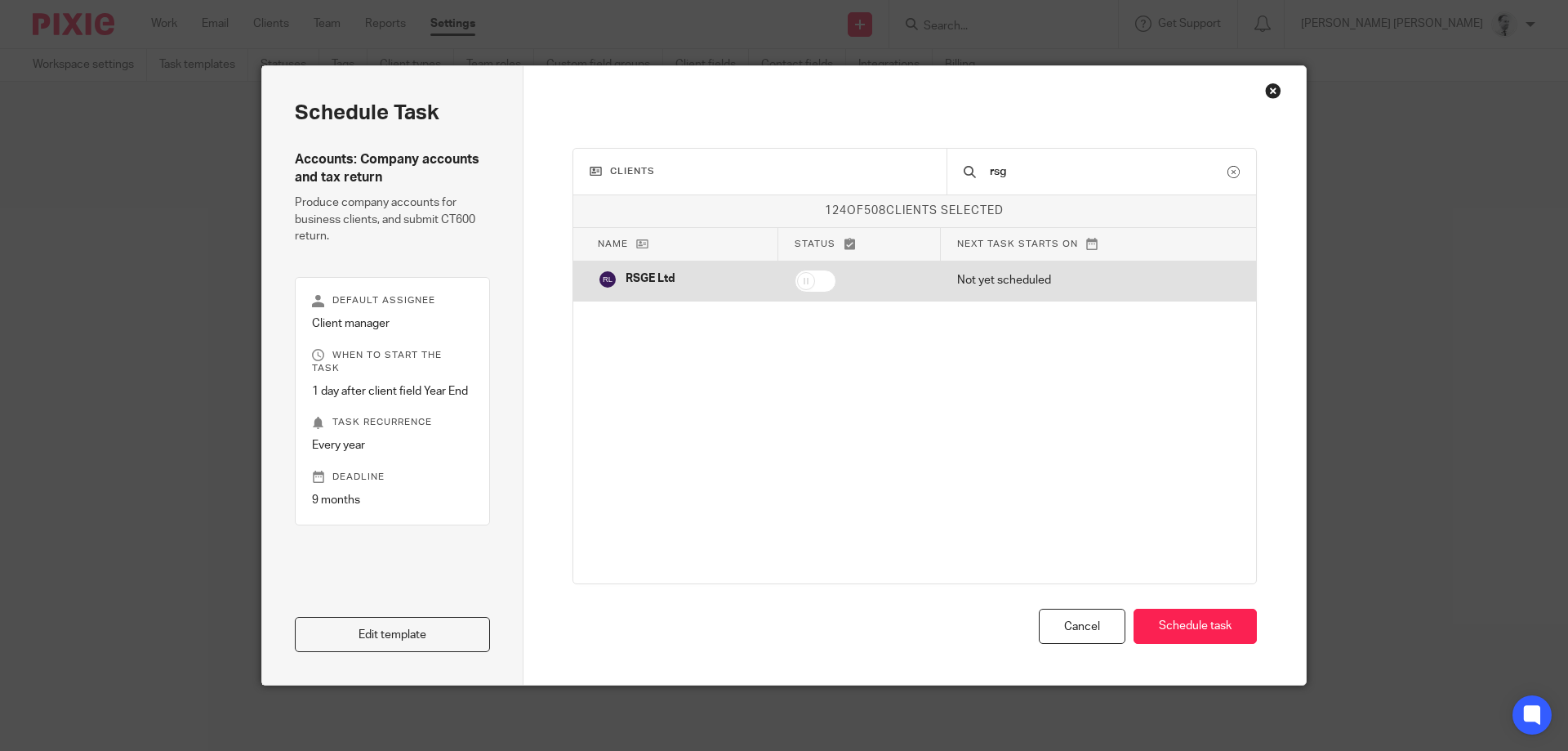
click at [824, 288] on input "checkbox" at bounding box center [815, 281] width 41 height 23
drag, startPoint x: 641, startPoint y: 279, endPoint x: 814, endPoint y: 274, distance: 173.1
click at [814, 281] on tr "RSGE Ltd Not yet scheduled" at bounding box center [915, 280] width 683 height 40
click at [809, 279] on input "checkbox" at bounding box center [815, 281] width 41 height 23
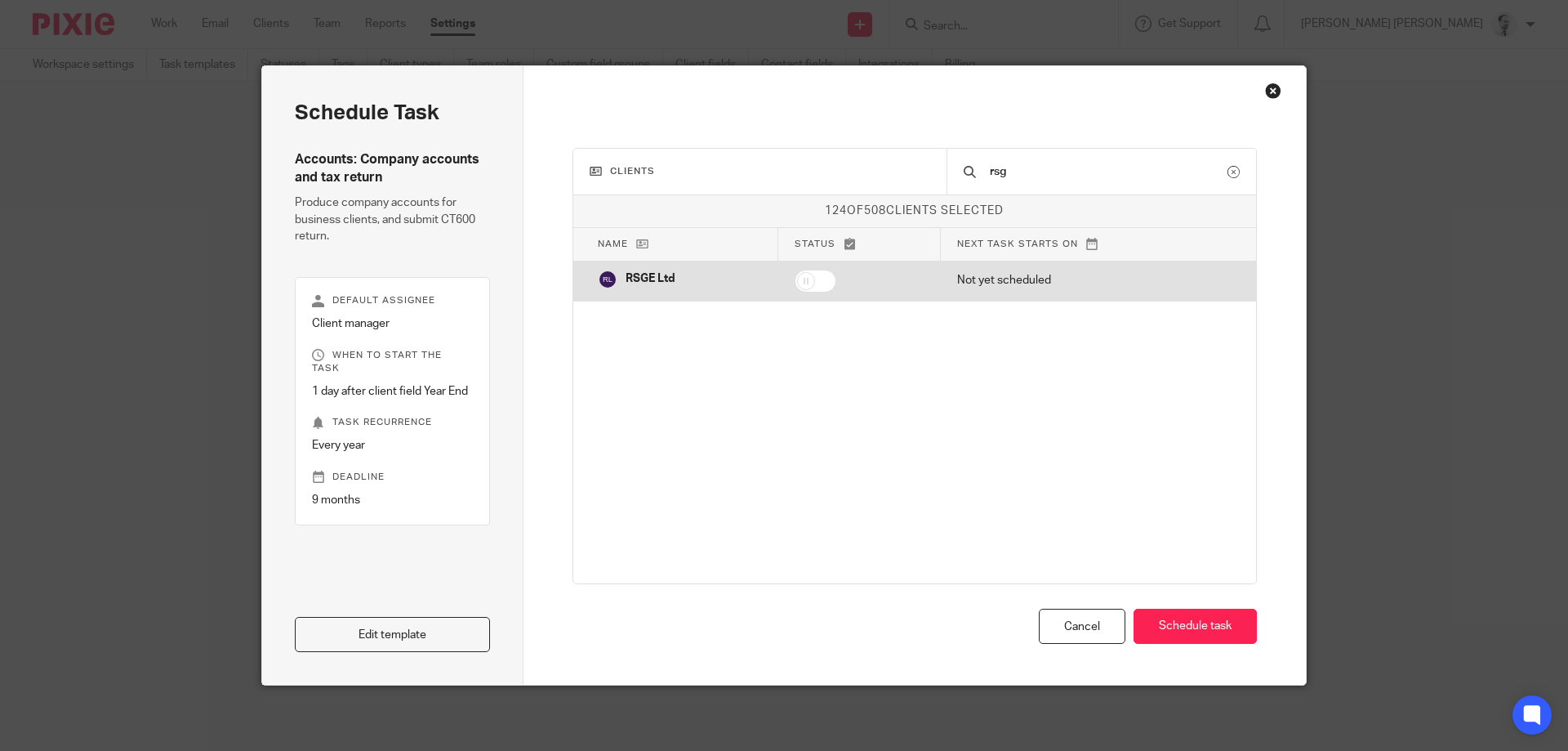
click at [826, 276] on input "checkbox" at bounding box center [815, 281] width 41 height 23
checkbox input "false"
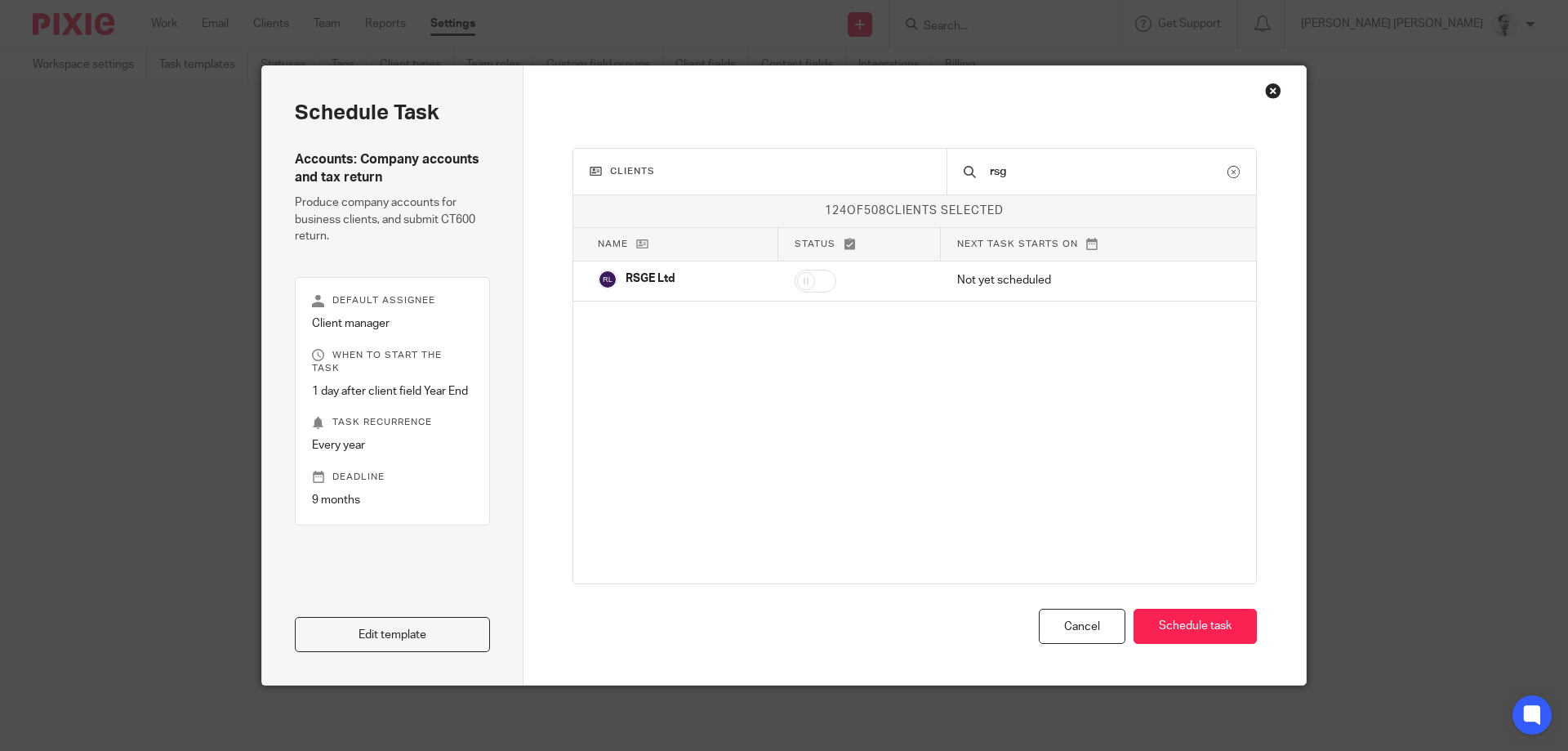
drag, startPoint x: 1276, startPoint y: 90, endPoint x: 1271, endPoint y: 81, distance: 10.3
click at [1273, 83] on div "Close this dialog window" at bounding box center [1273, 90] width 16 height 16
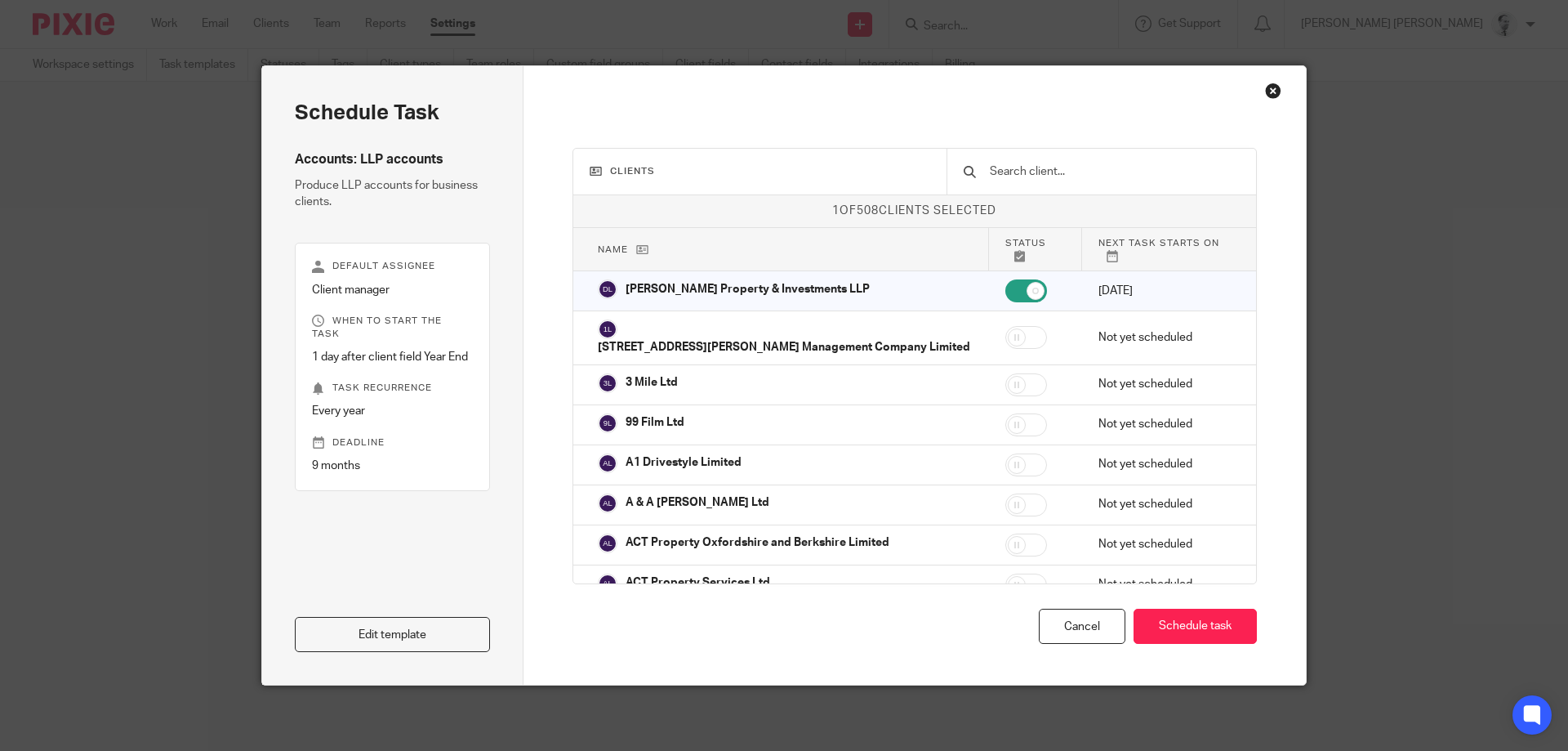
click at [1075, 174] on input "text" at bounding box center [1114, 171] width 252 height 18
drag, startPoint x: 364, startPoint y: 161, endPoint x: 496, endPoint y: 165, distance: 132.1
click at [496, 165] on div "Schedule task Accounts: LLP accounts Produce LLP accounts for business clients.…" at bounding box center [393, 375] width 261 height 618
click at [1125, 164] on input "text" at bounding box center [1114, 171] width 252 height 18
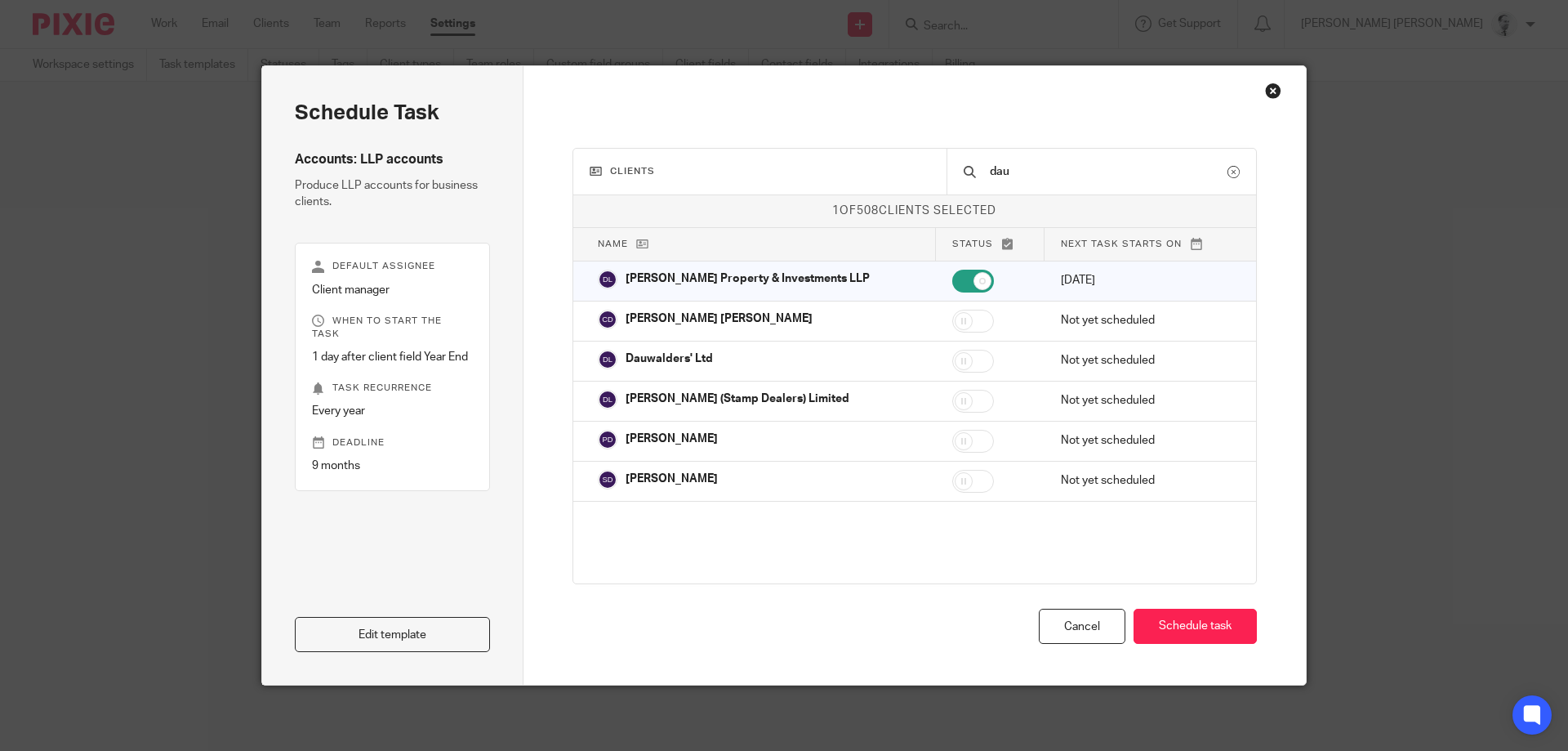
type input "dau"
drag, startPoint x: 656, startPoint y: 250, endPoint x: 602, endPoint y: 243, distance: 54.5
click at [602, 243] on p "Name" at bounding box center [759, 243] width 321 height 14
click at [989, 240] on p "Status" at bounding box center [990, 243] width 76 height 14
click at [1001, 243] on icon at bounding box center [1007, 243] width 12 height 12
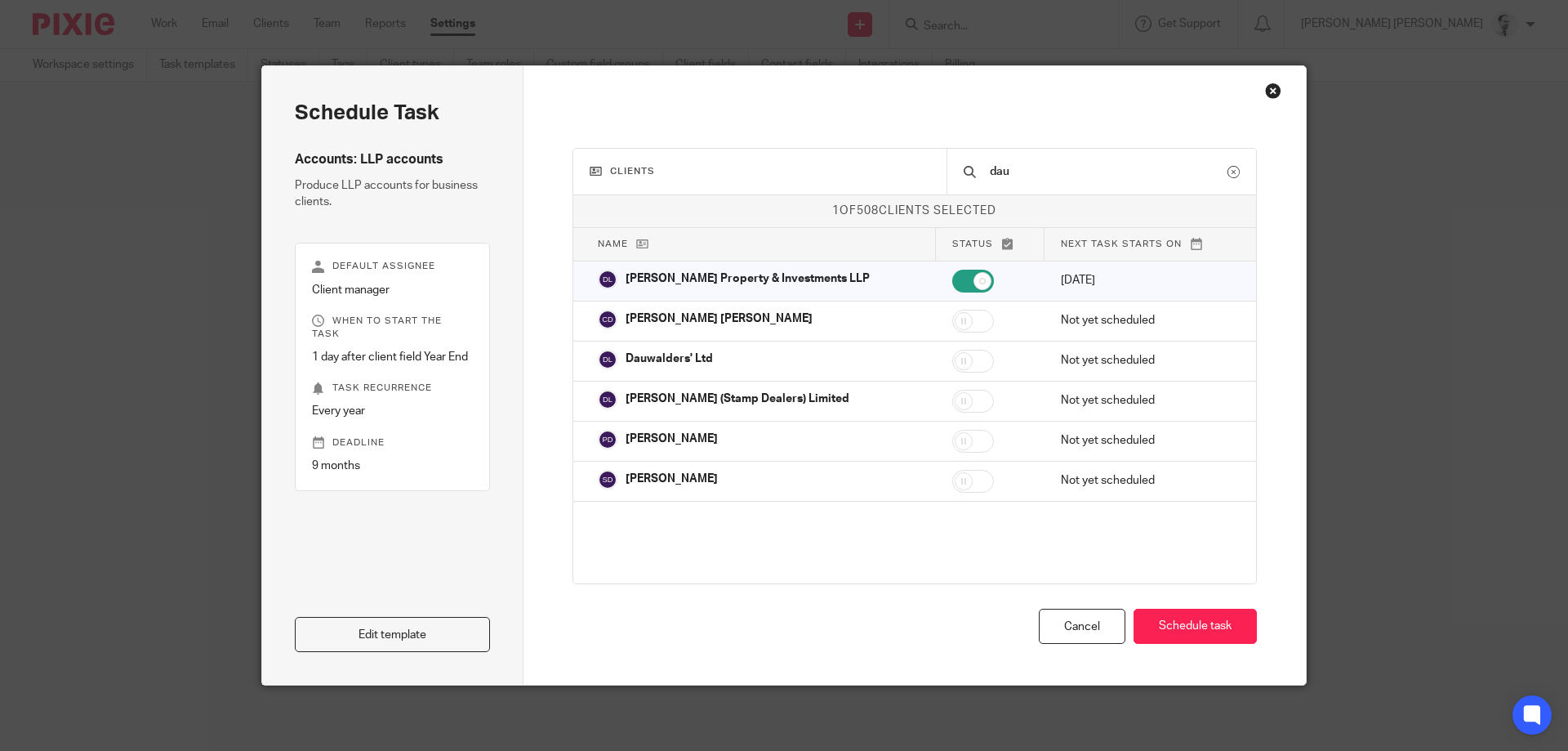
click at [1001, 243] on icon at bounding box center [1007, 243] width 12 height 12
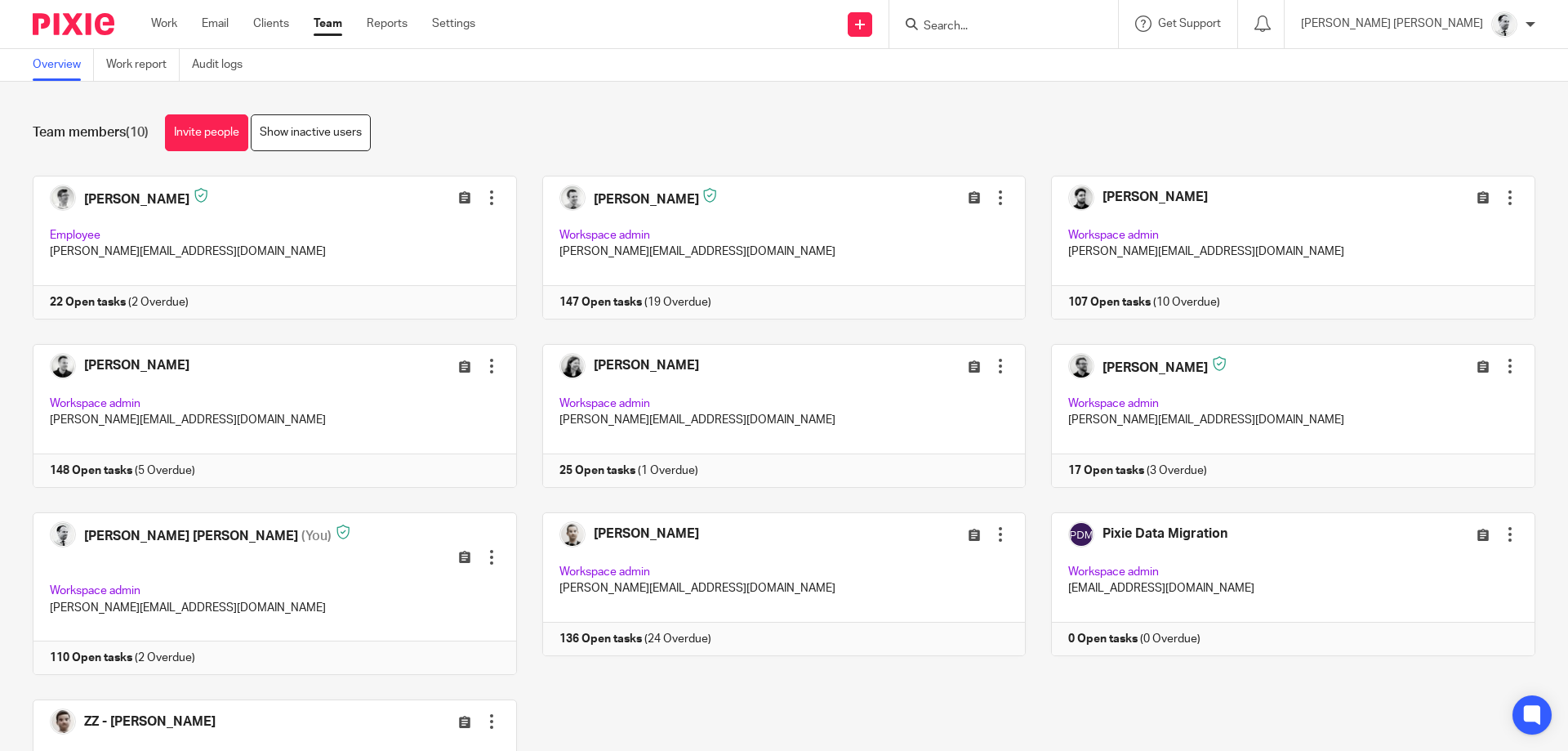
click at [1050, 22] on input "Search" at bounding box center [996, 27] width 147 height 15
type input "rsge"
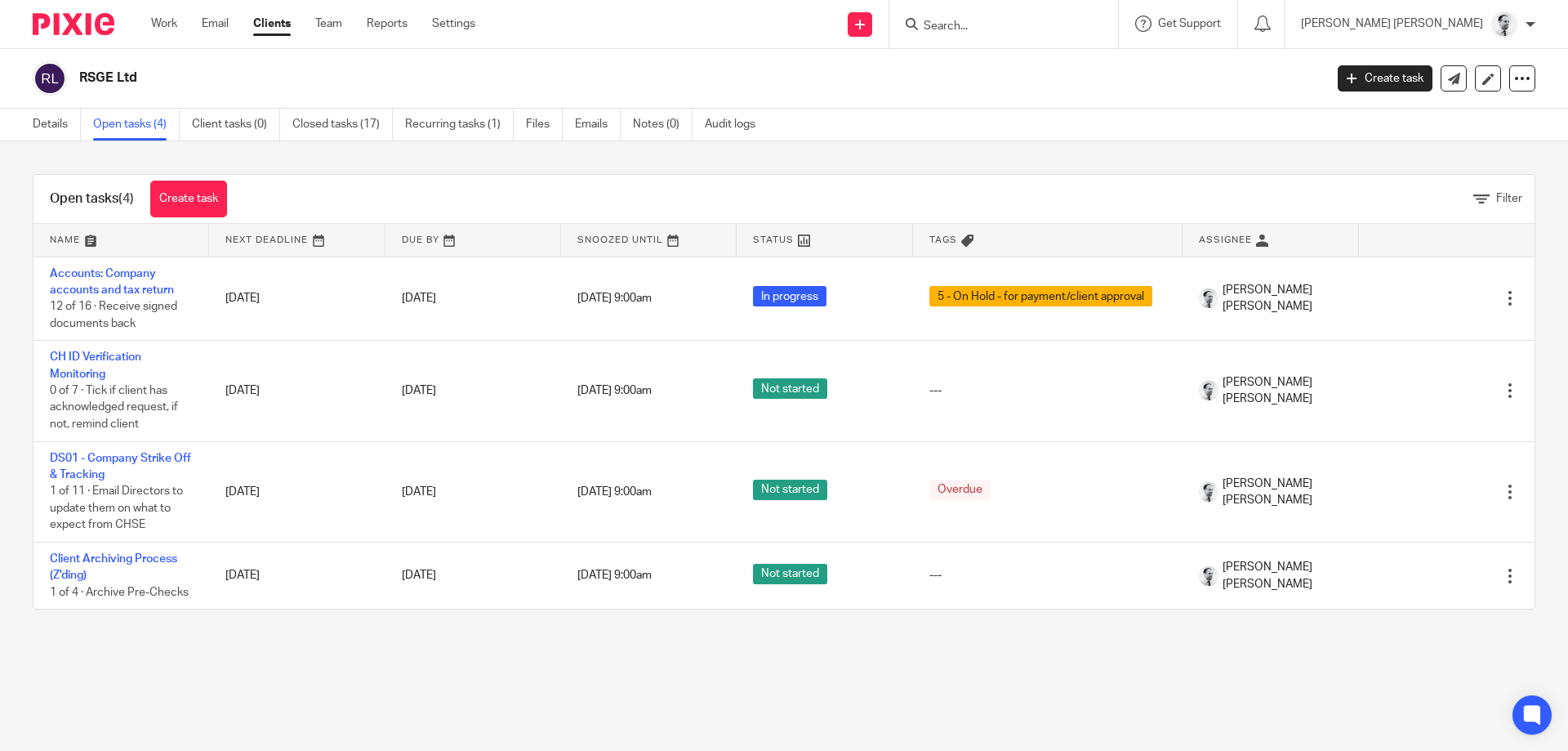
click at [128, 276] on link "Accounts: Company accounts and tax return" at bounding box center [112, 282] width 124 height 28
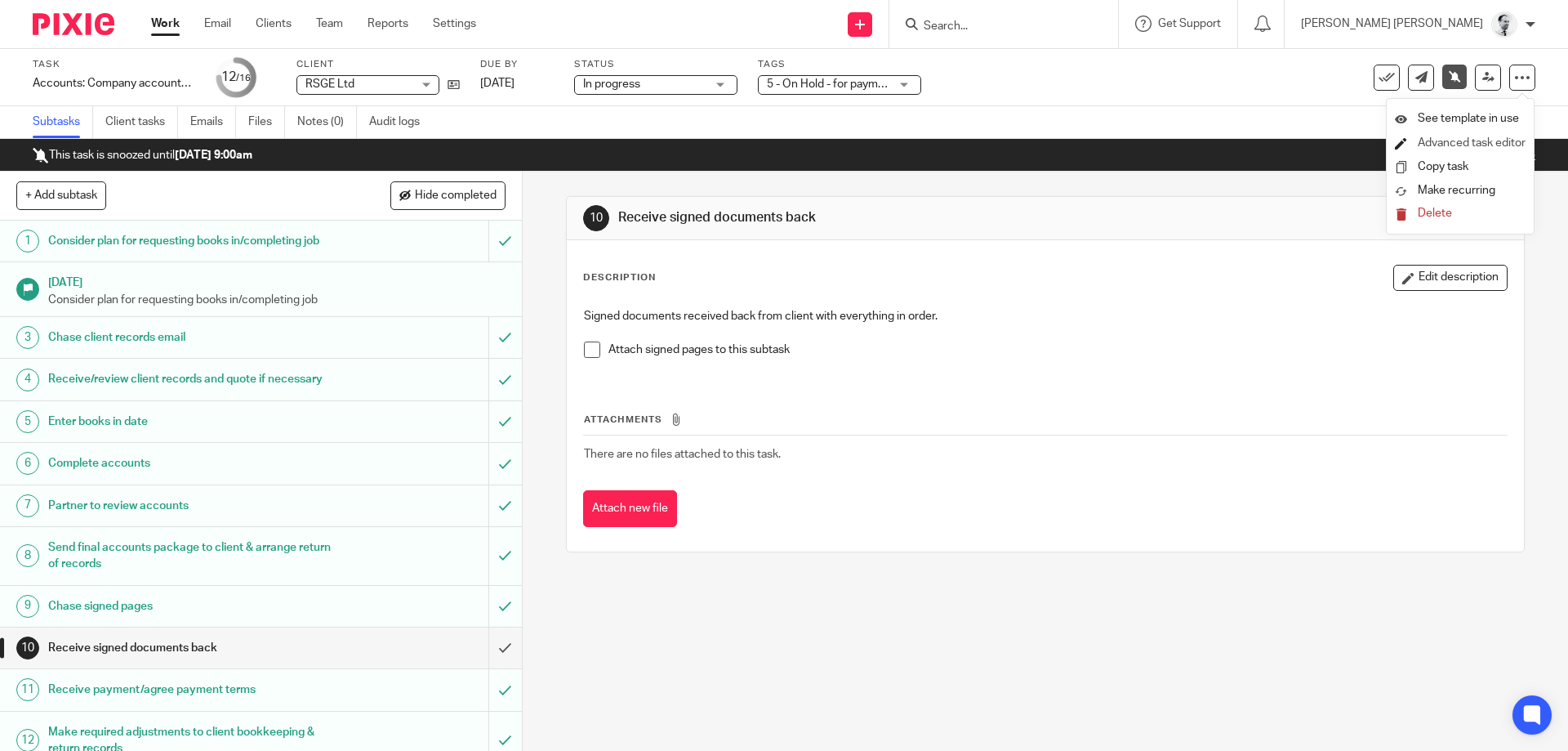
click at [1497, 149] on li "Advanced task editor" at bounding box center [1460, 143] width 131 height 23
click at [1441, 140] on link "Advanced task editor" at bounding box center [1471, 143] width 108 height 11
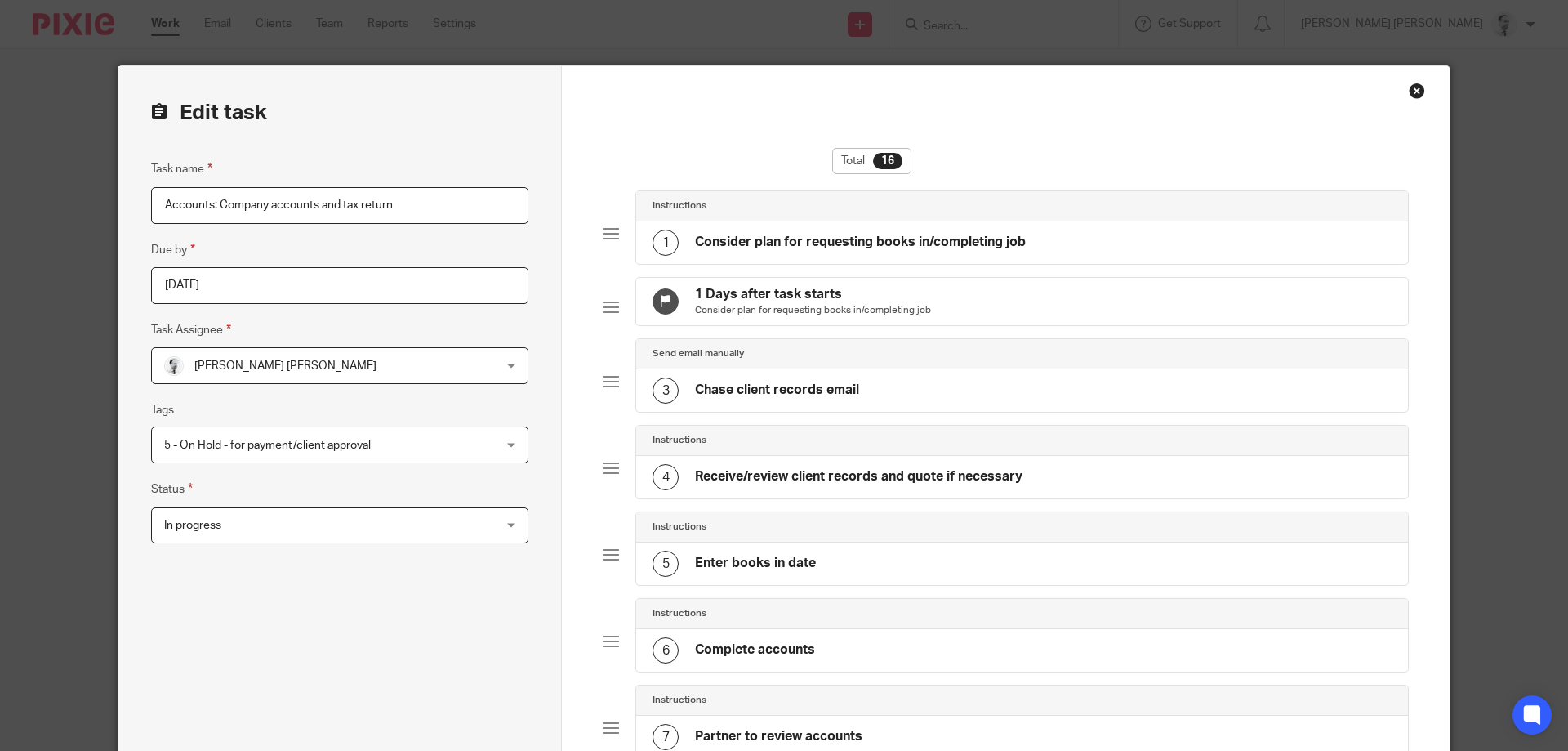
click at [1419, 93] on div "Close this dialog window" at bounding box center [1417, 90] width 16 height 16
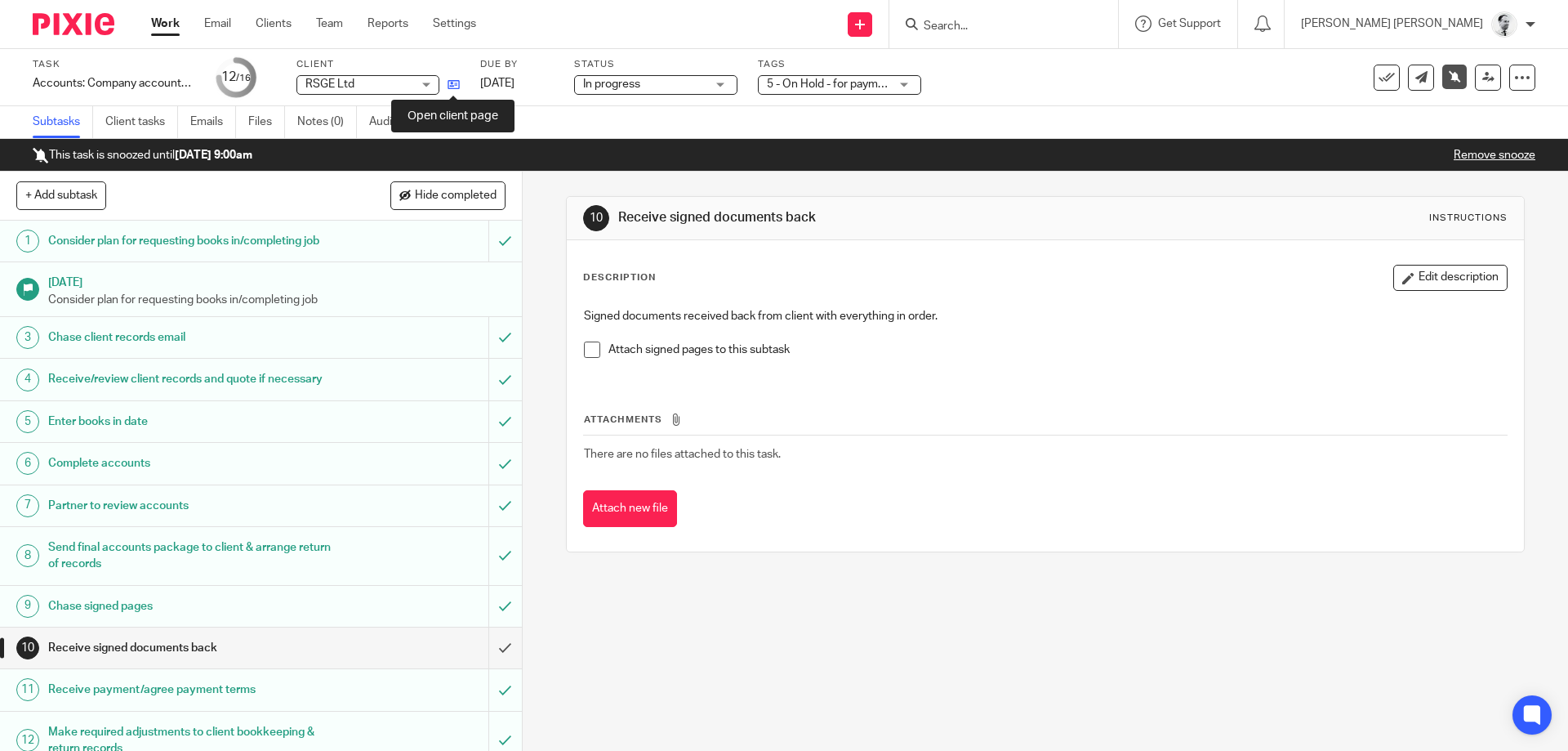
click at [455, 85] on icon at bounding box center [453, 84] width 12 height 12
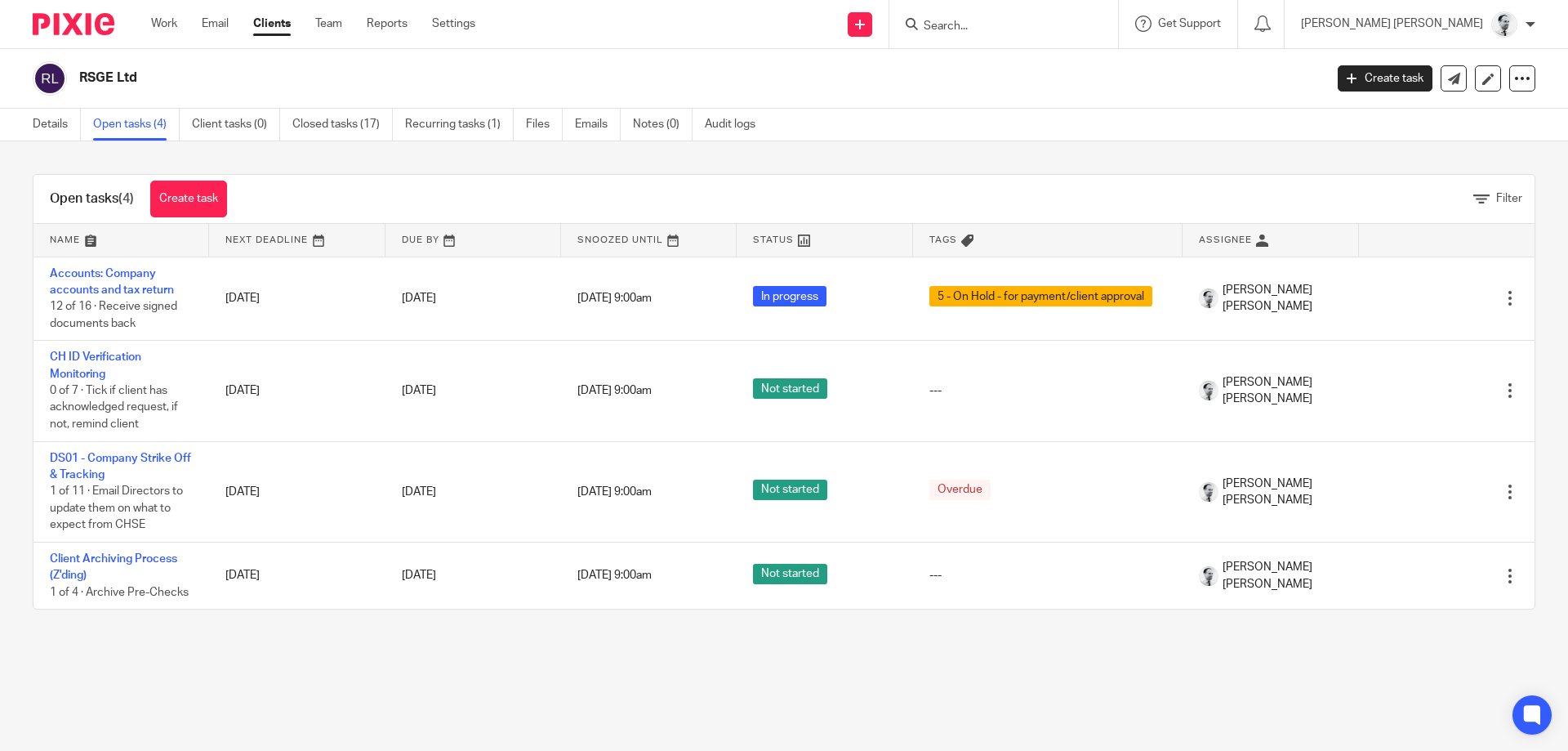
click at [1088, 16] on form at bounding box center [1009, 24] width 174 height 21
click at [1069, 29] on input "Search" at bounding box center [996, 27] width 147 height 15
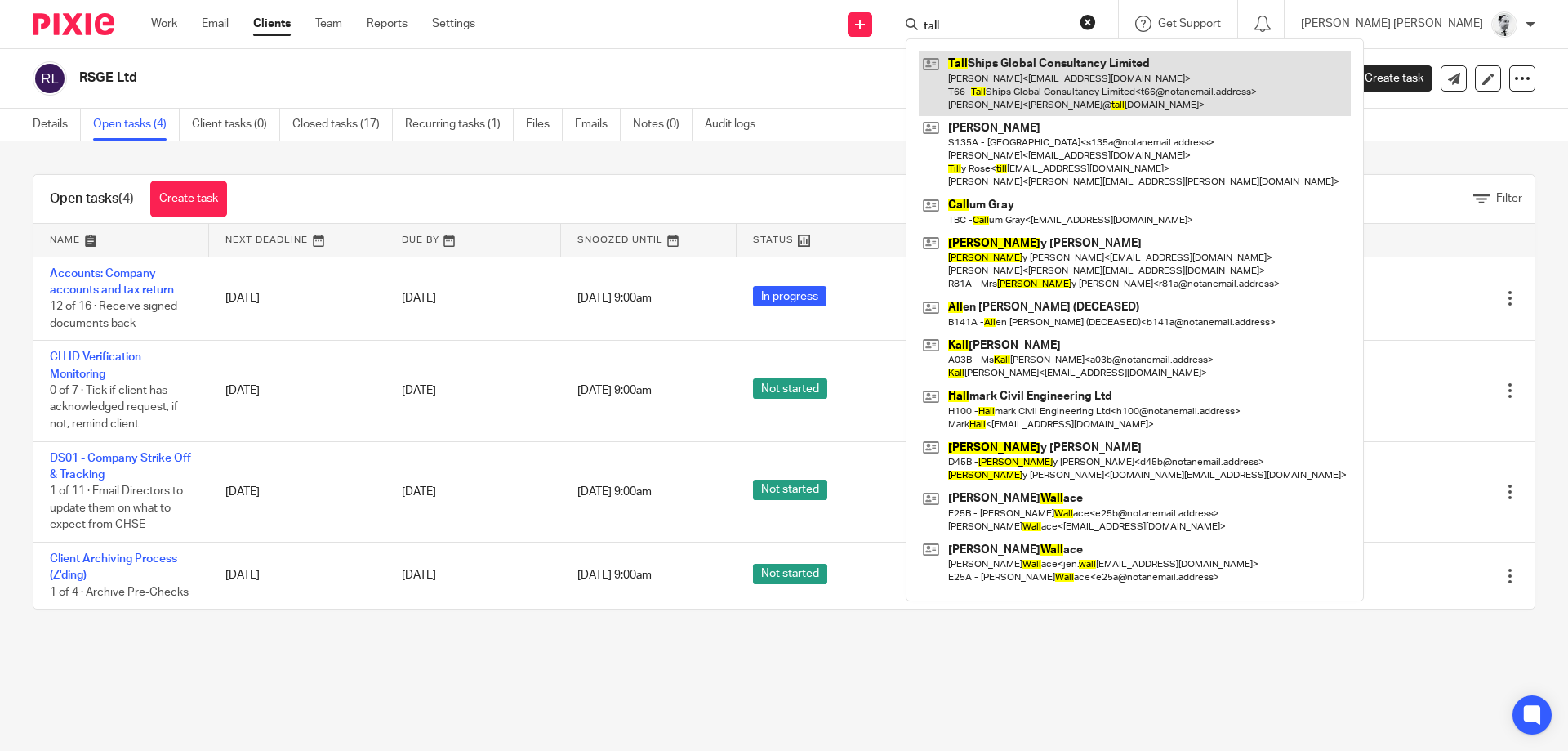
type input "tall"
click at [1136, 94] on link at bounding box center [1136, 84] width 432 height 65
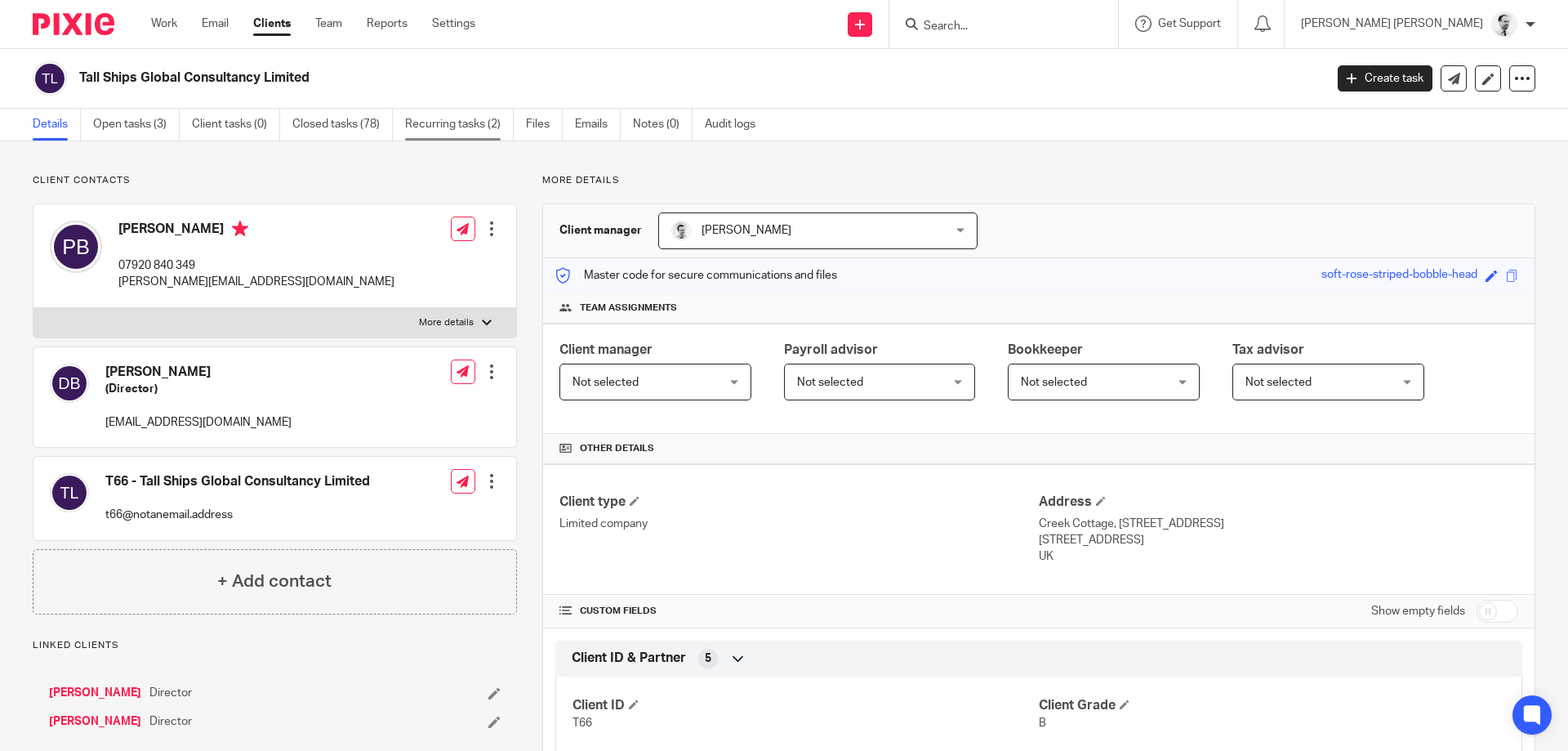
click at [494, 128] on link "Recurring tasks (2)" at bounding box center [460, 125] width 109 height 32
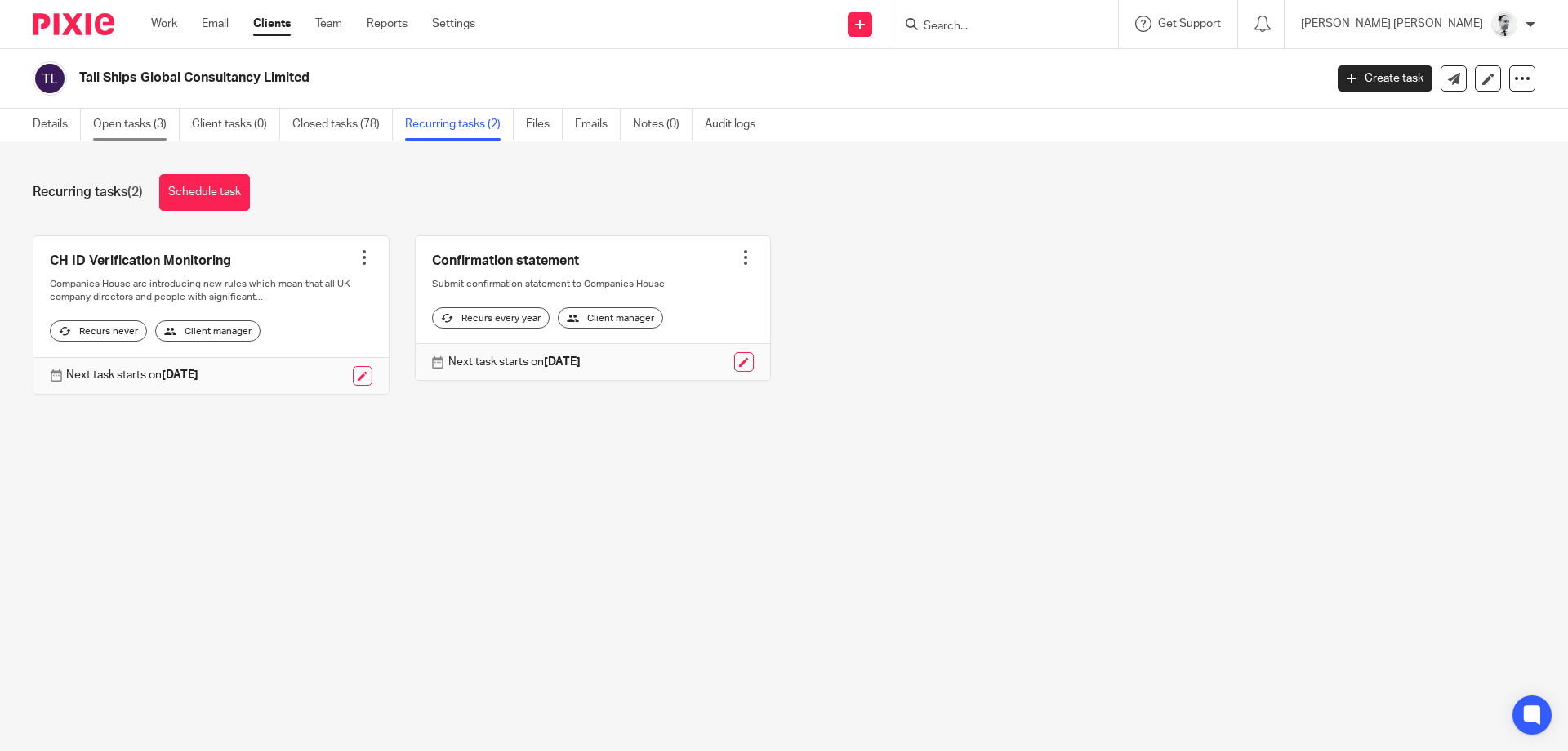
click at [133, 129] on link "Open tasks (3)" at bounding box center [136, 125] width 86 height 32
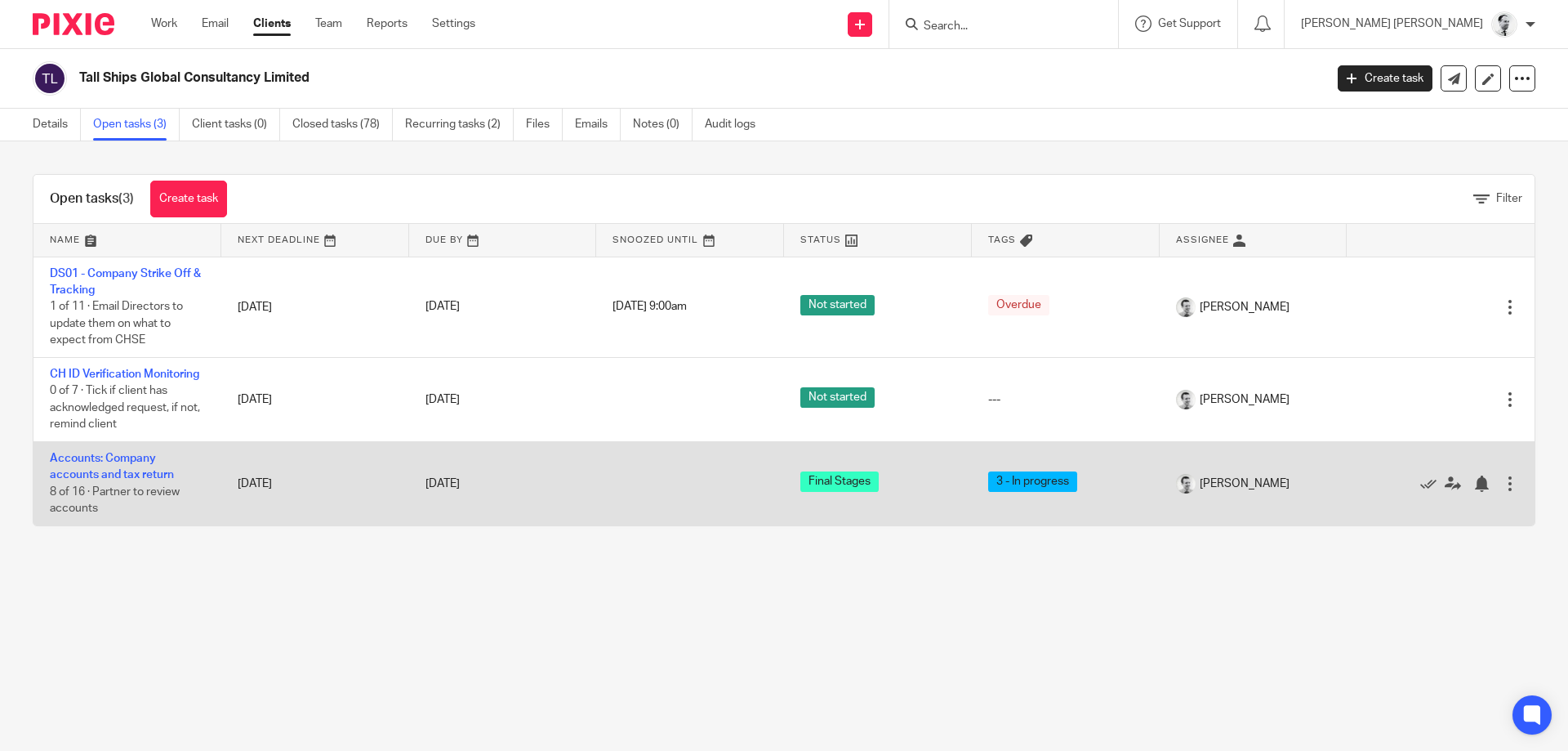
drag, startPoint x: 145, startPoint y: 474, endPoint x: 137, endPoint y: 468, distance: 10.0
click at [140, 471] on link "Accounts: Company accounts and tax return" at bounding box center [112, 466] width 124 height 28
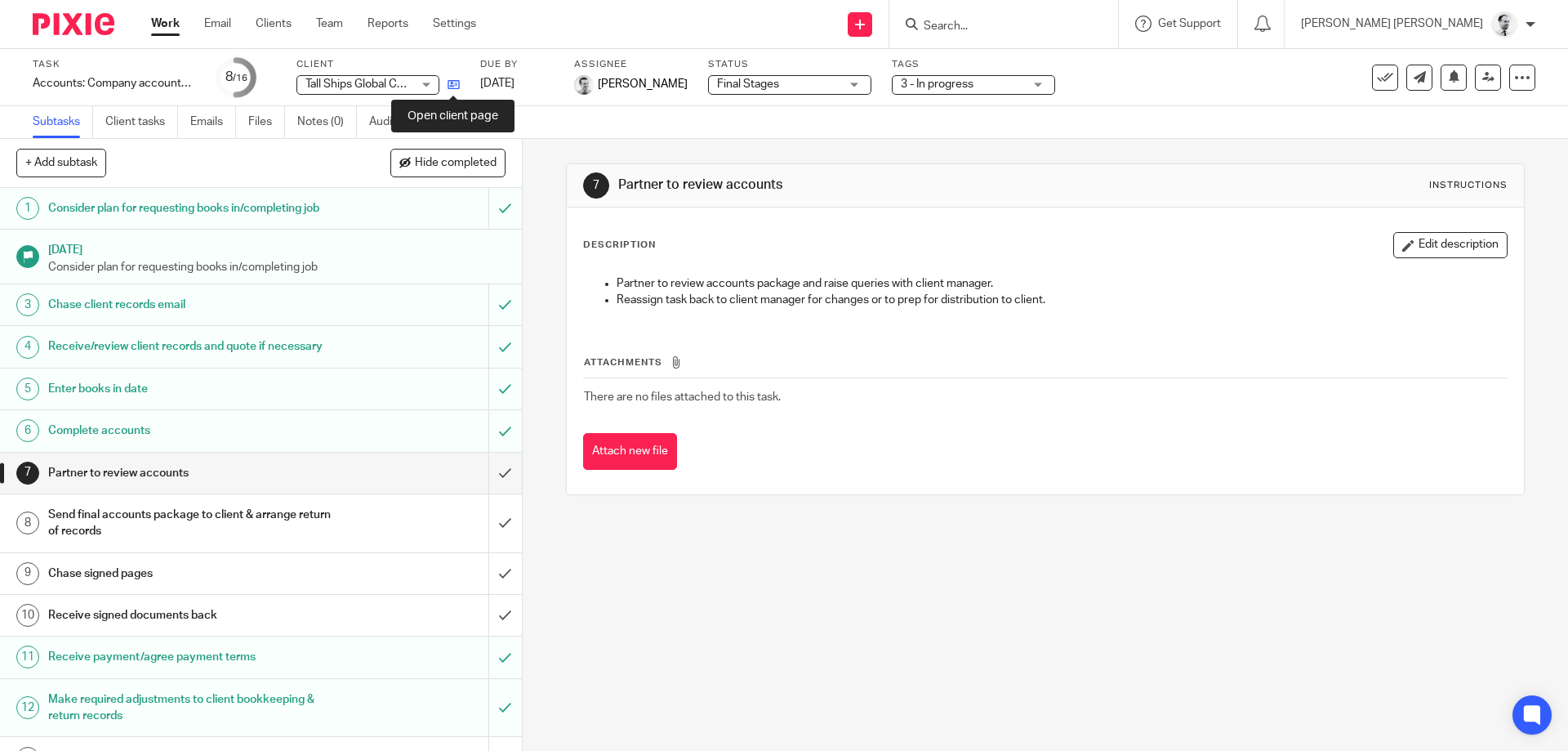
click at [448, 89] on icon at bounding box center [453, 84] width 12 height 12
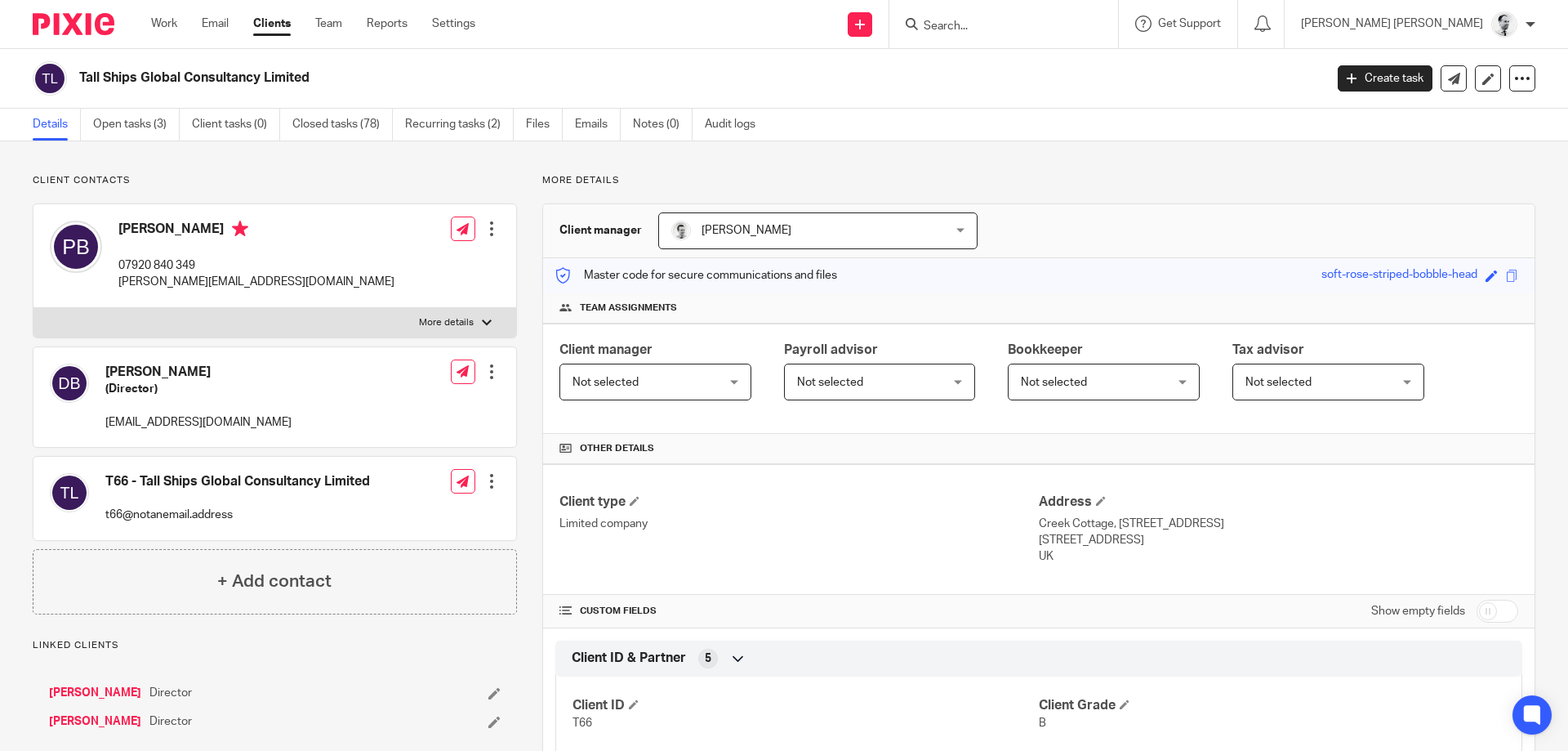
scroll to position [157, 0]
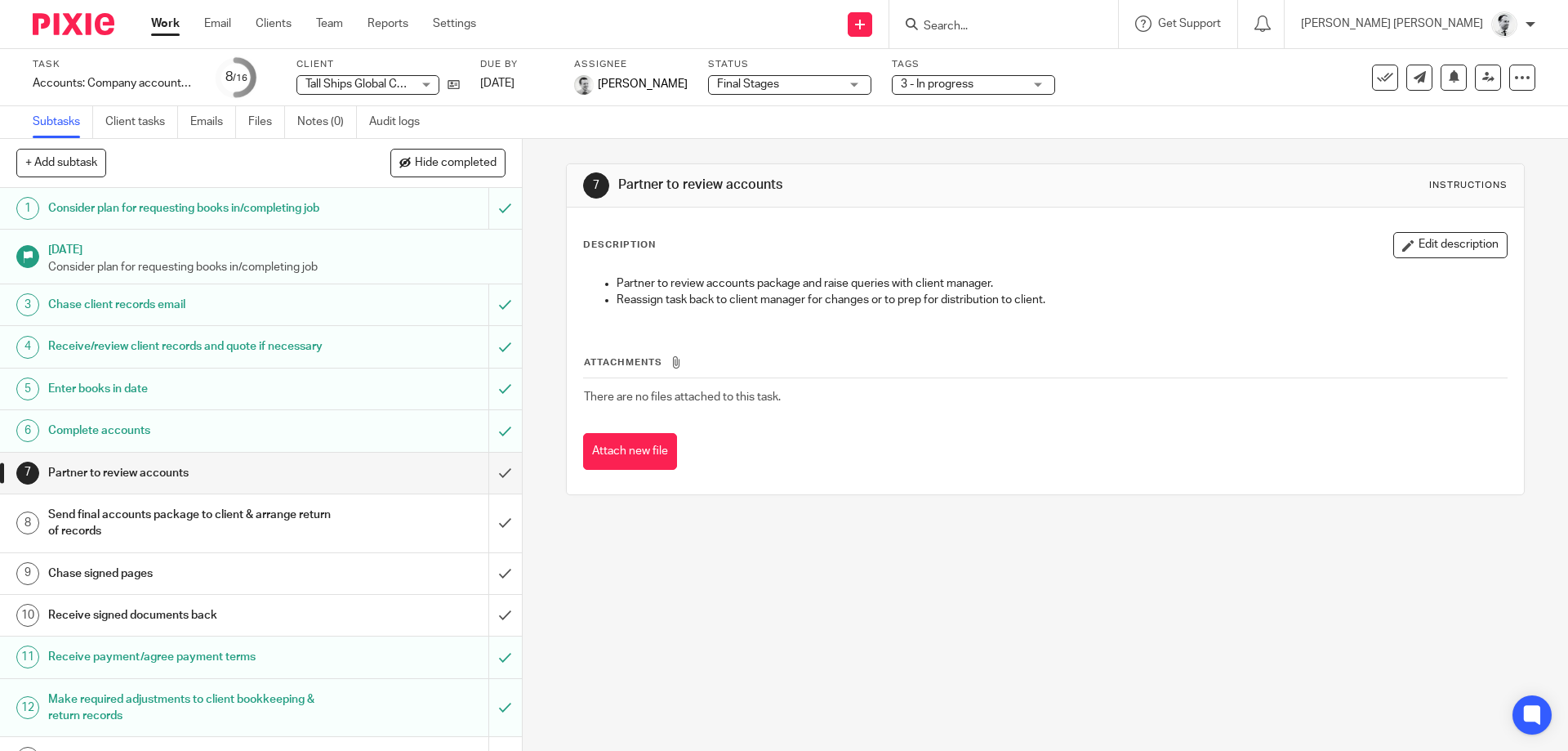
scroll to position [154, 0]
